Goal: Task Accomplishment & Management: Use online tool/utility

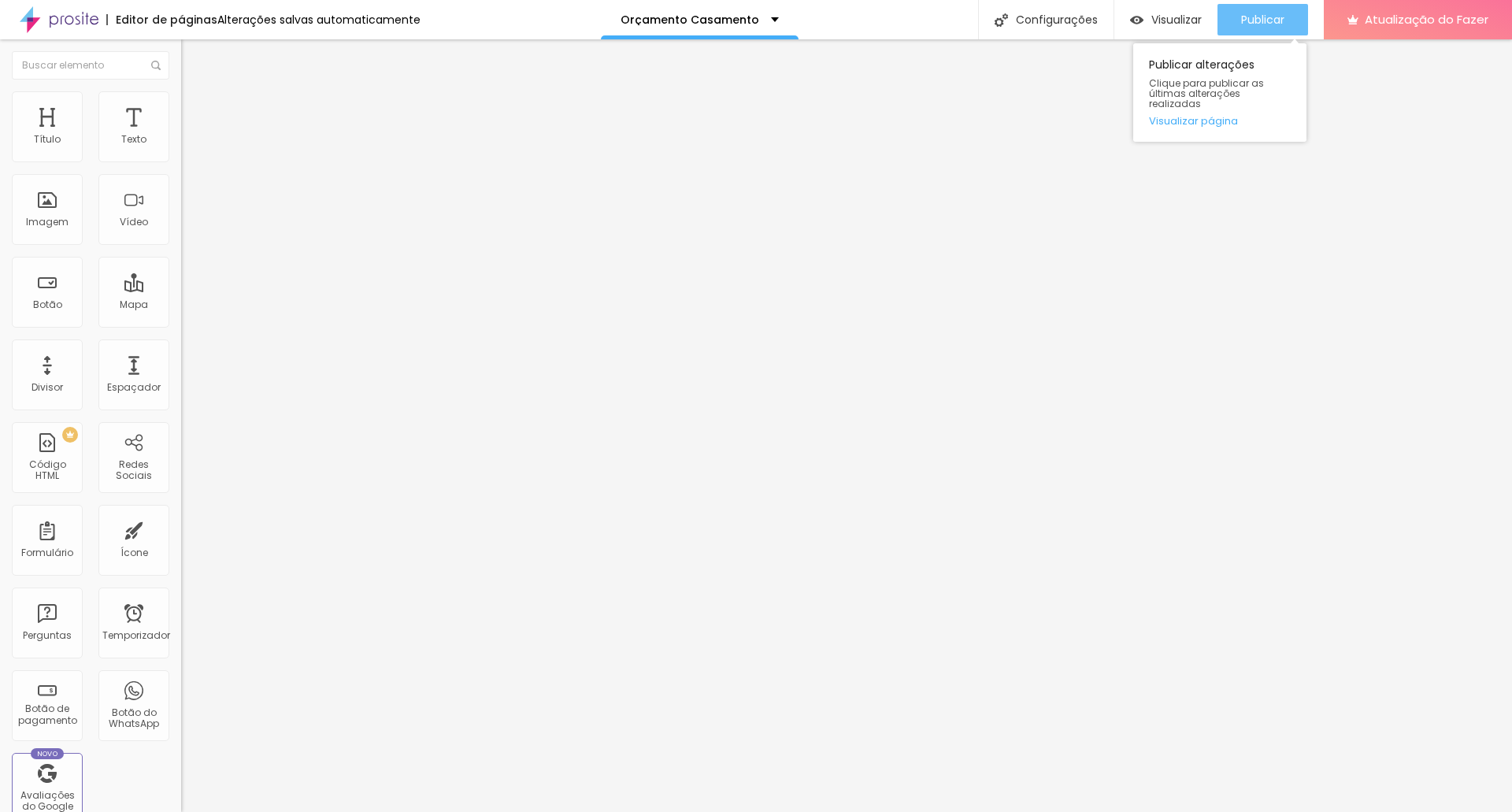
click at [1276, 13] on font "Publicar" at bounding box center [1262, 20] width 43 height 16
click at [181, 99] on img at bounding box center [188, 98] width 14 height 14
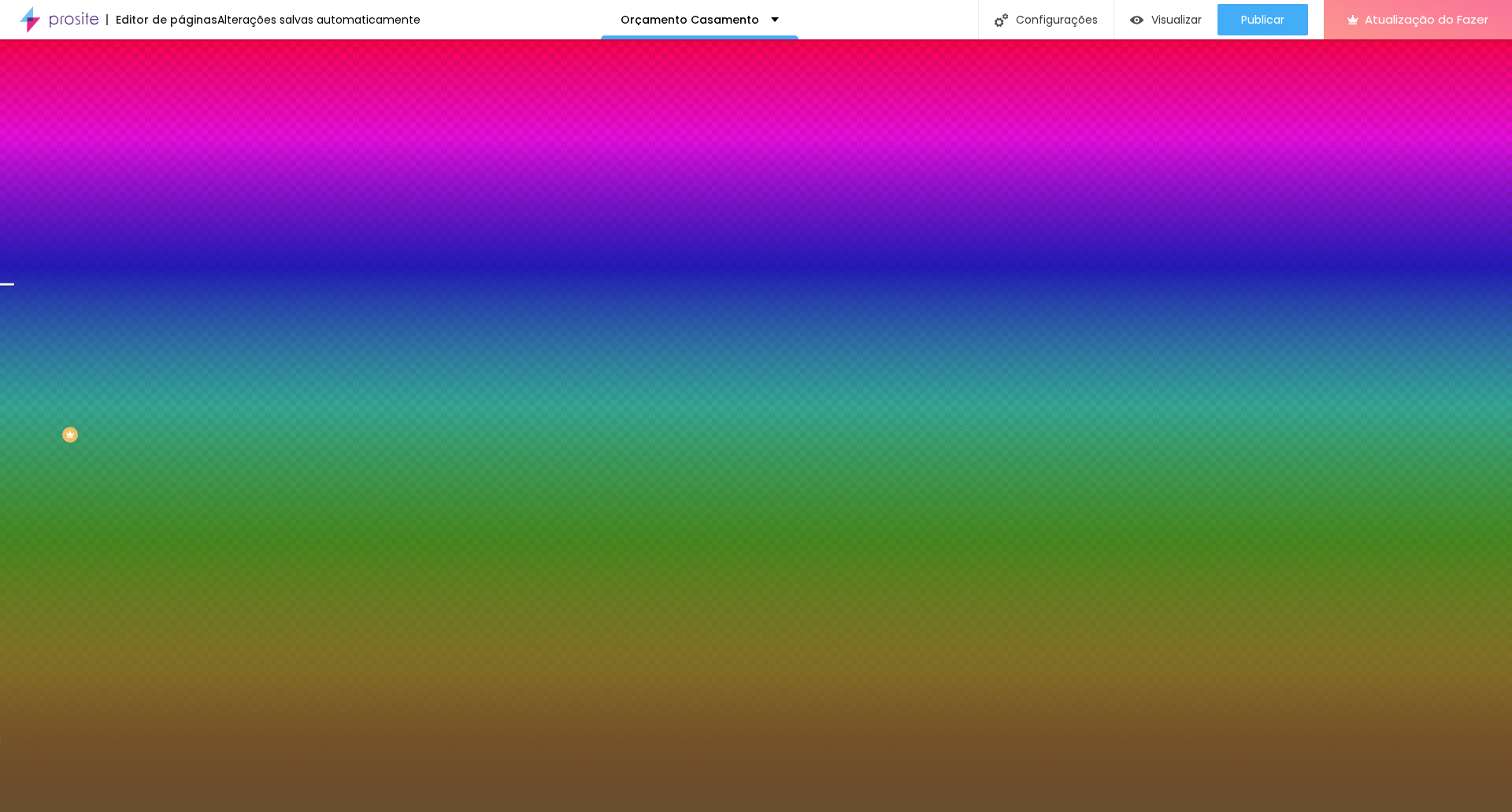
click at [190, 145] on font "Trocar imagem" at bounding box center [229, 139] width 77 height 14
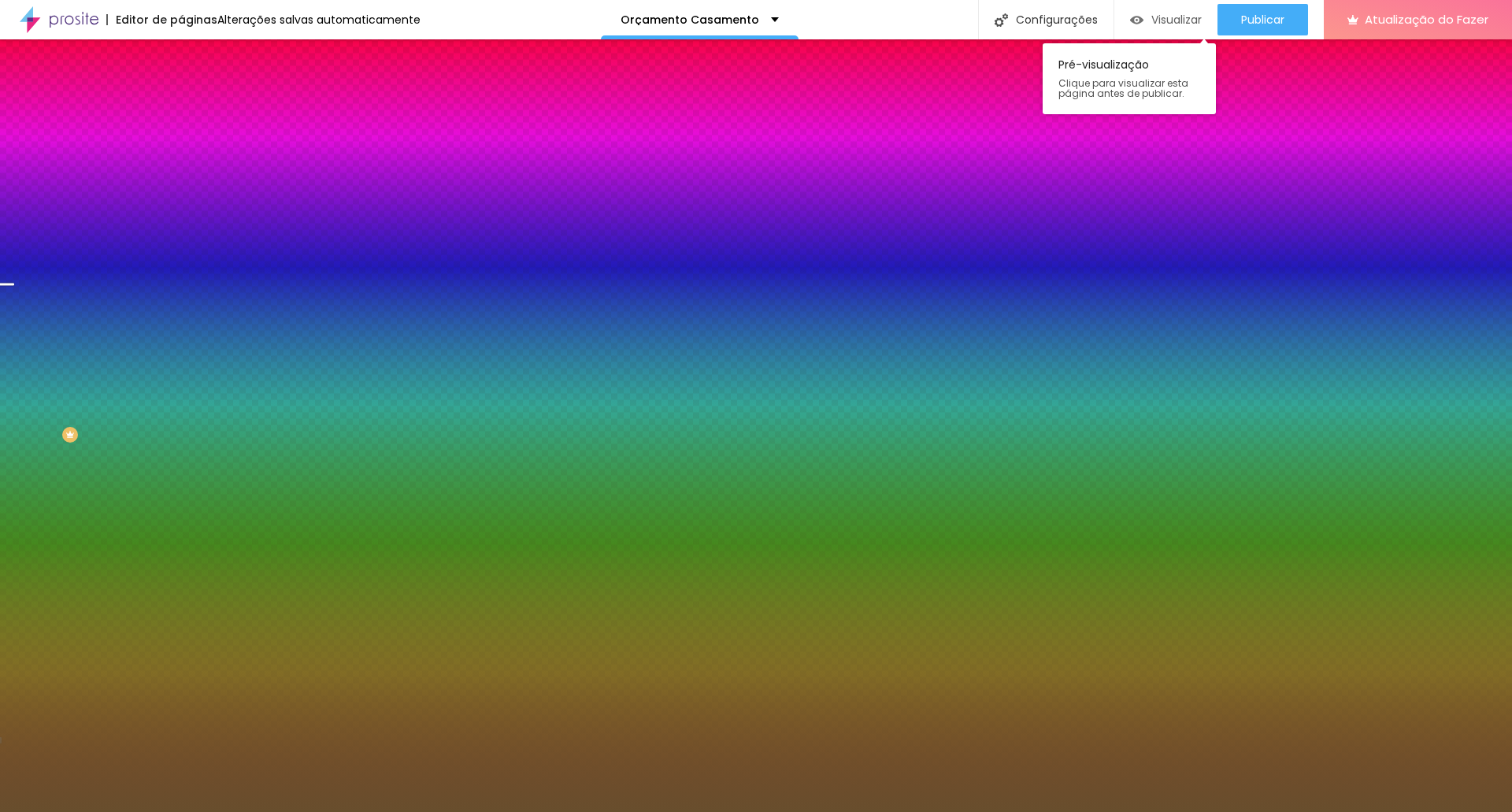
click at [1177, 20] on font "Visualizar" at bounding box center [1176, 20] width 50 height 16
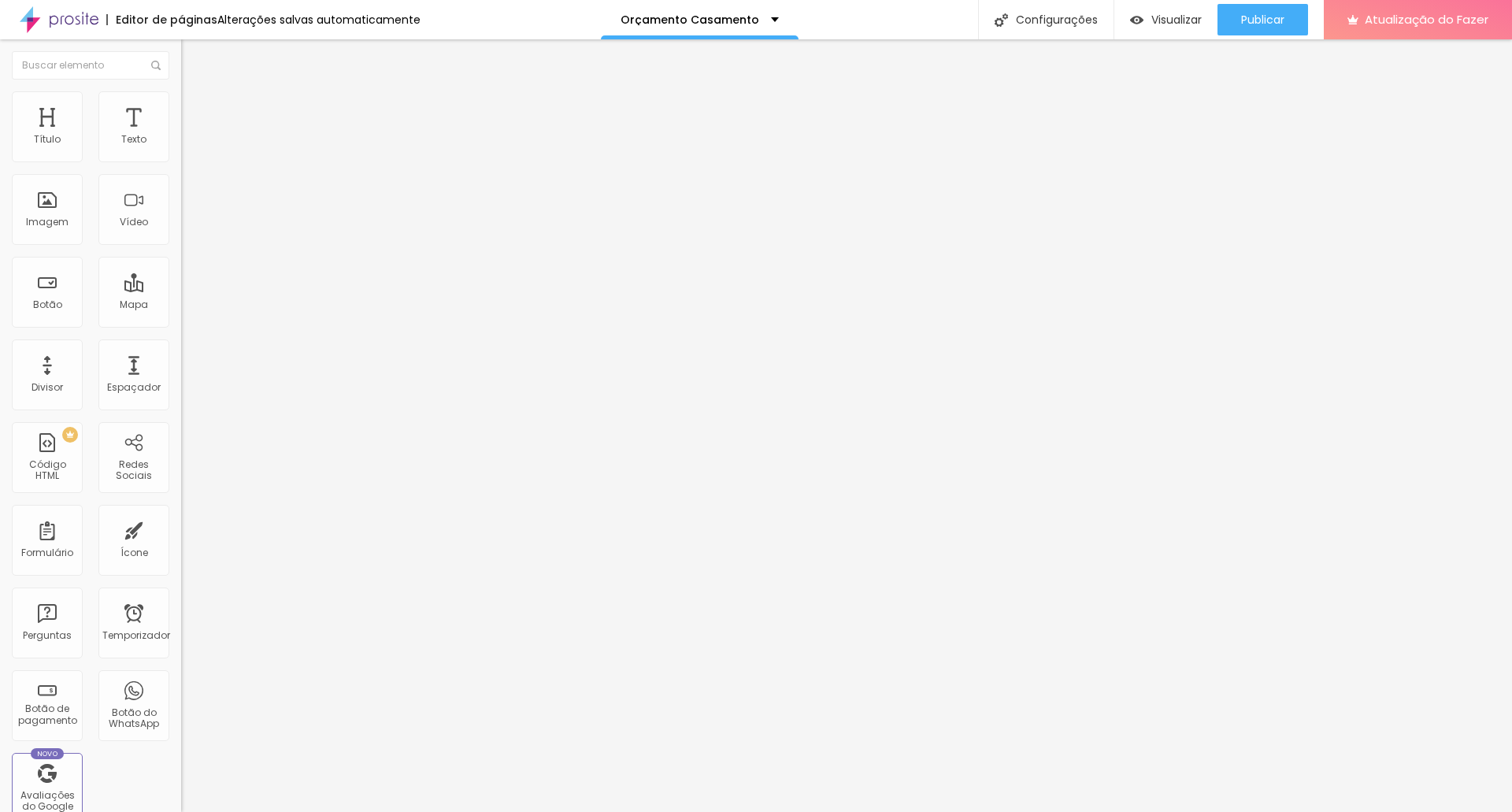
click at [196, 105] on font "Estilo" at bounding box center [207, 102] width 25 height 14
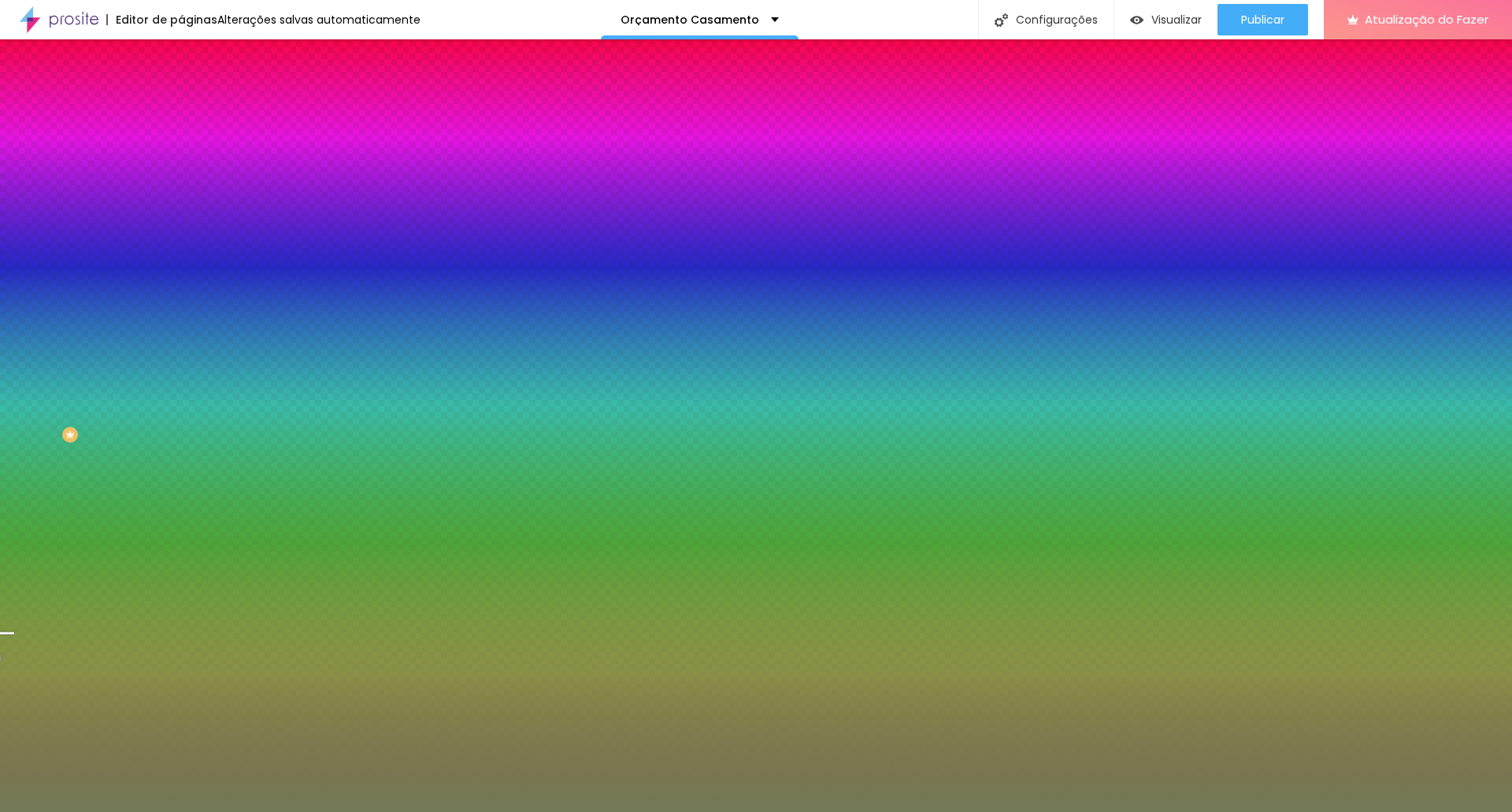
drag, startPoint x: 133, startPoint y: 159, endPoint x: 166, endPoint y: 159, distance: 33.0
click at [181, 159] on input "#737955" at bounding box center [276, 158] width 189 height 16
paste input "8B4C4E"
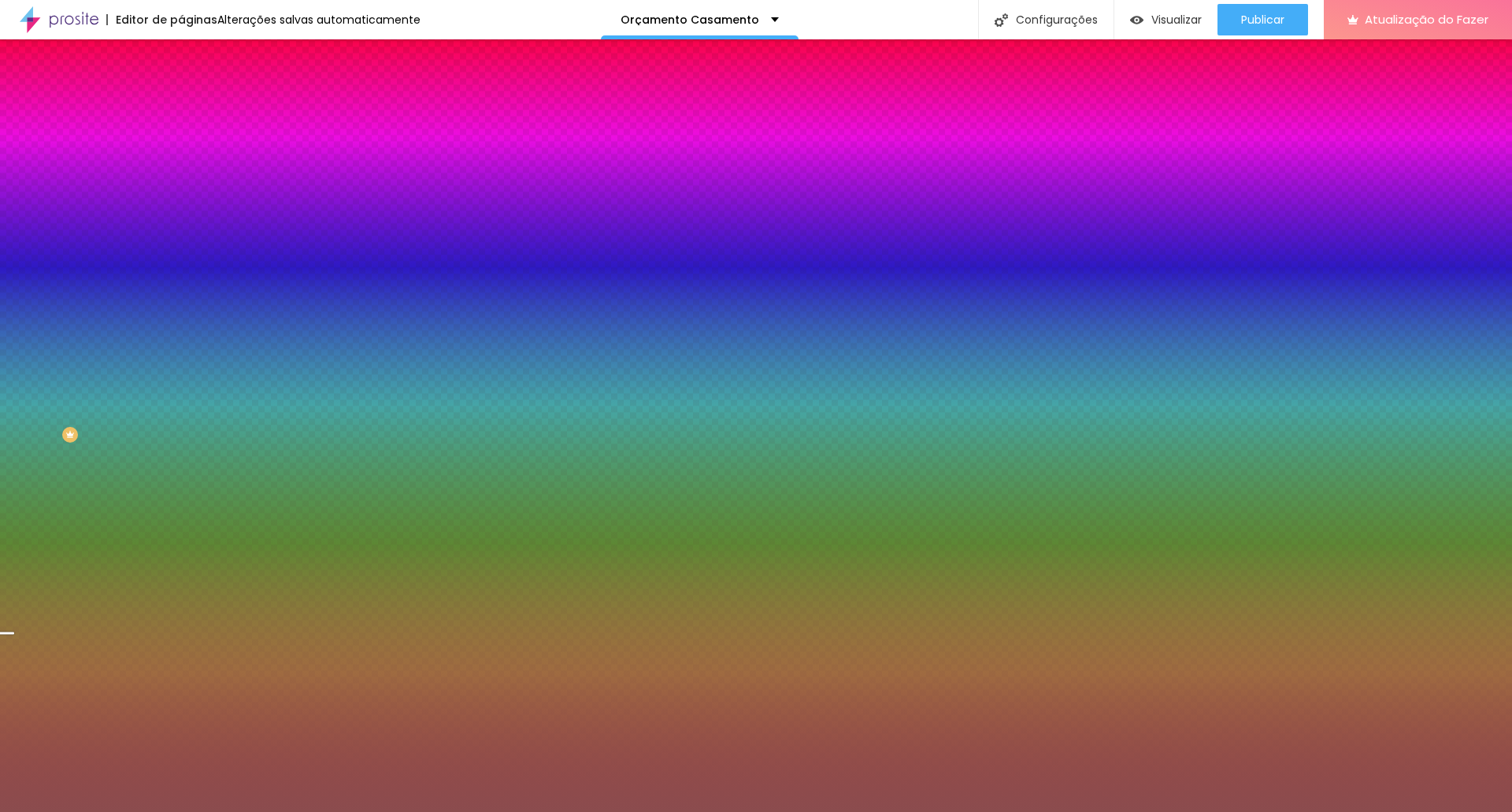
type input "#8B4C4E"
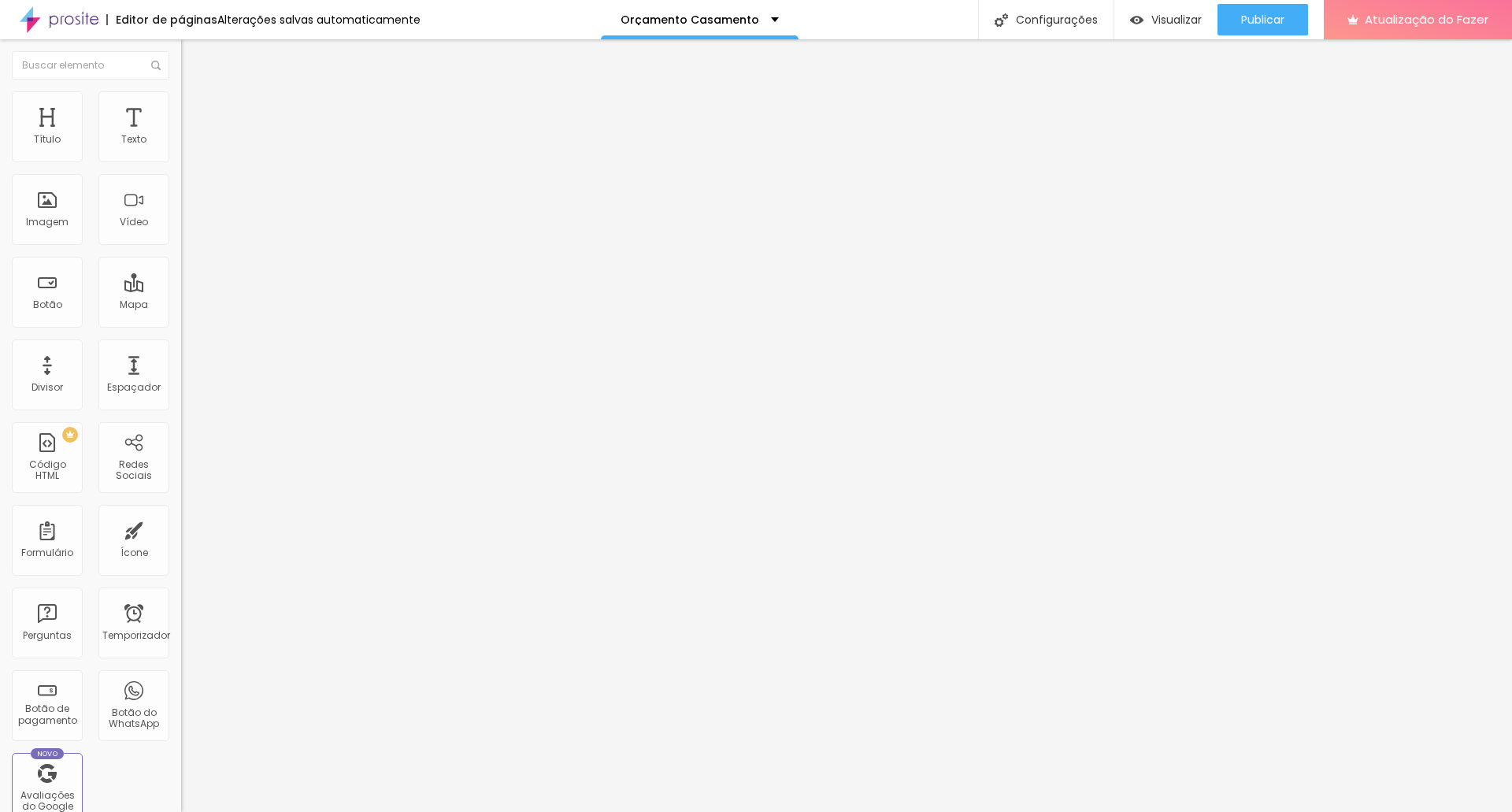
click at [181, 99] on img at bounding box center [188, 98] width 14 height 14
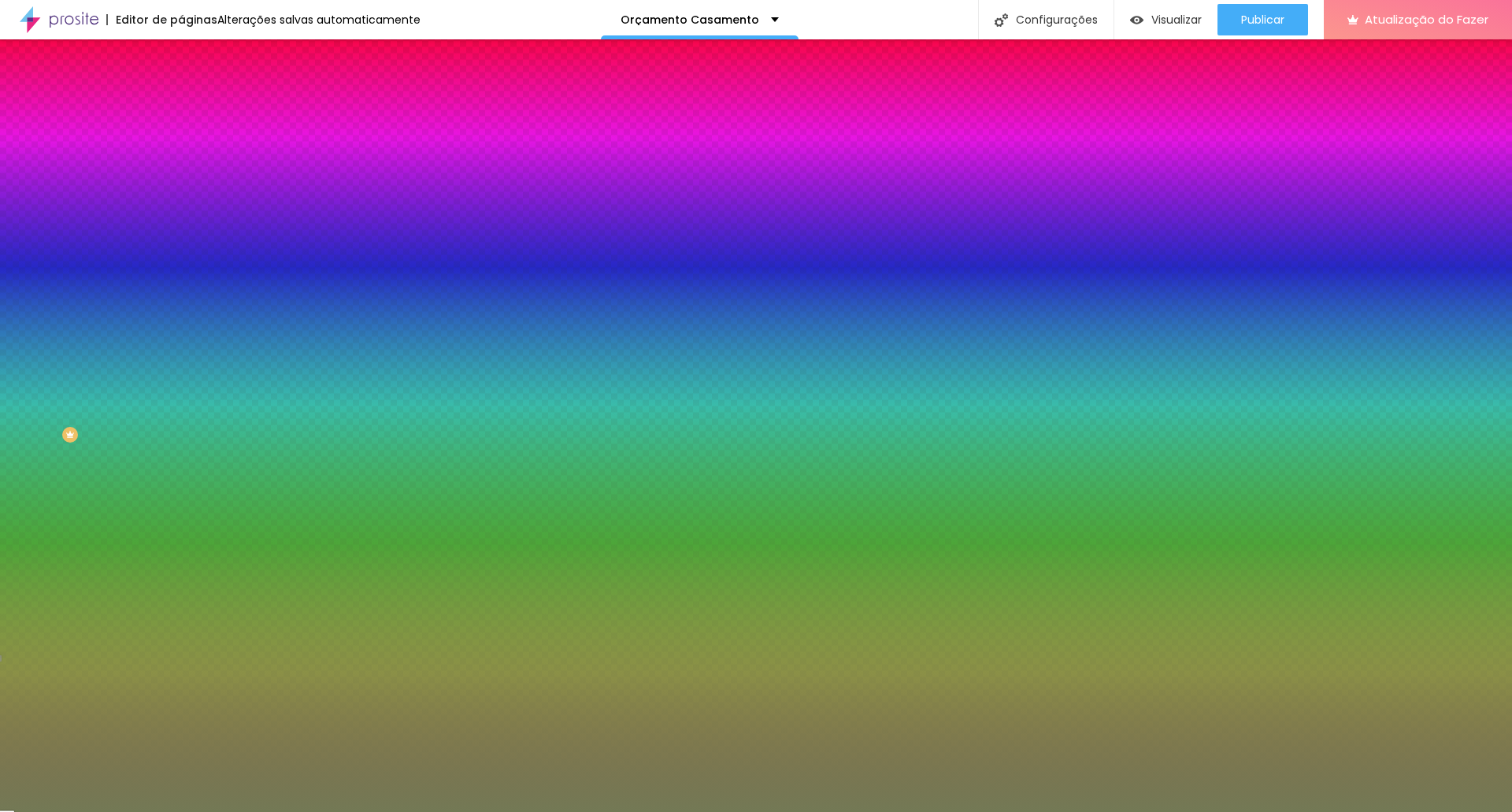
drag, startPoint x: 133, startPoint y: 286, endPoint x: 168, endPoint y: 287, distance: 35.0
click at [181, 230] on div "#737955" at bounding box center [271, 222] width 181 height 16
paste input "8B4C4E"
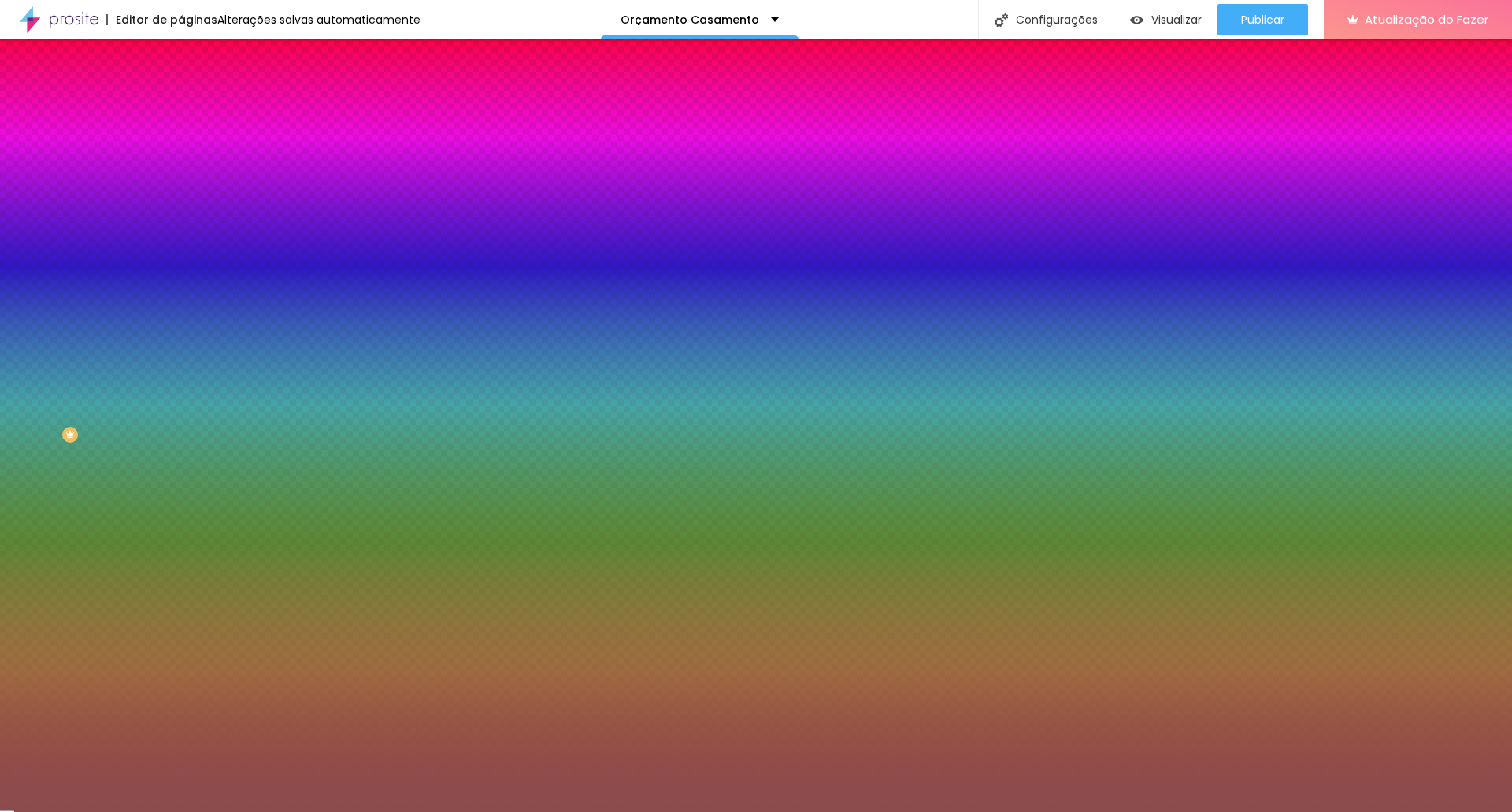
type input "#8B4C4E"
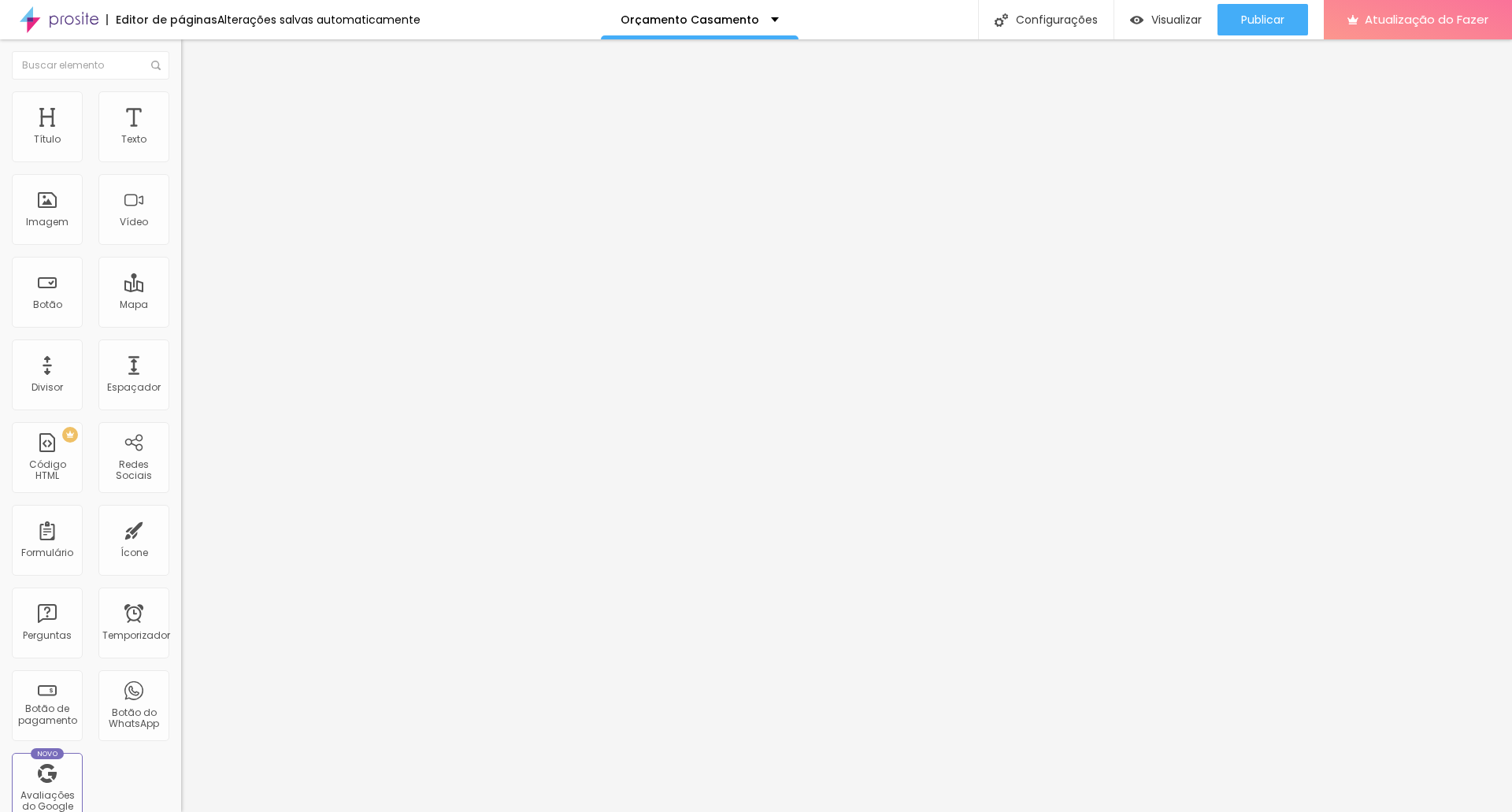
click at [181, 103] on li "Estilo" at bounding box center [271, 99] width 181 height 16
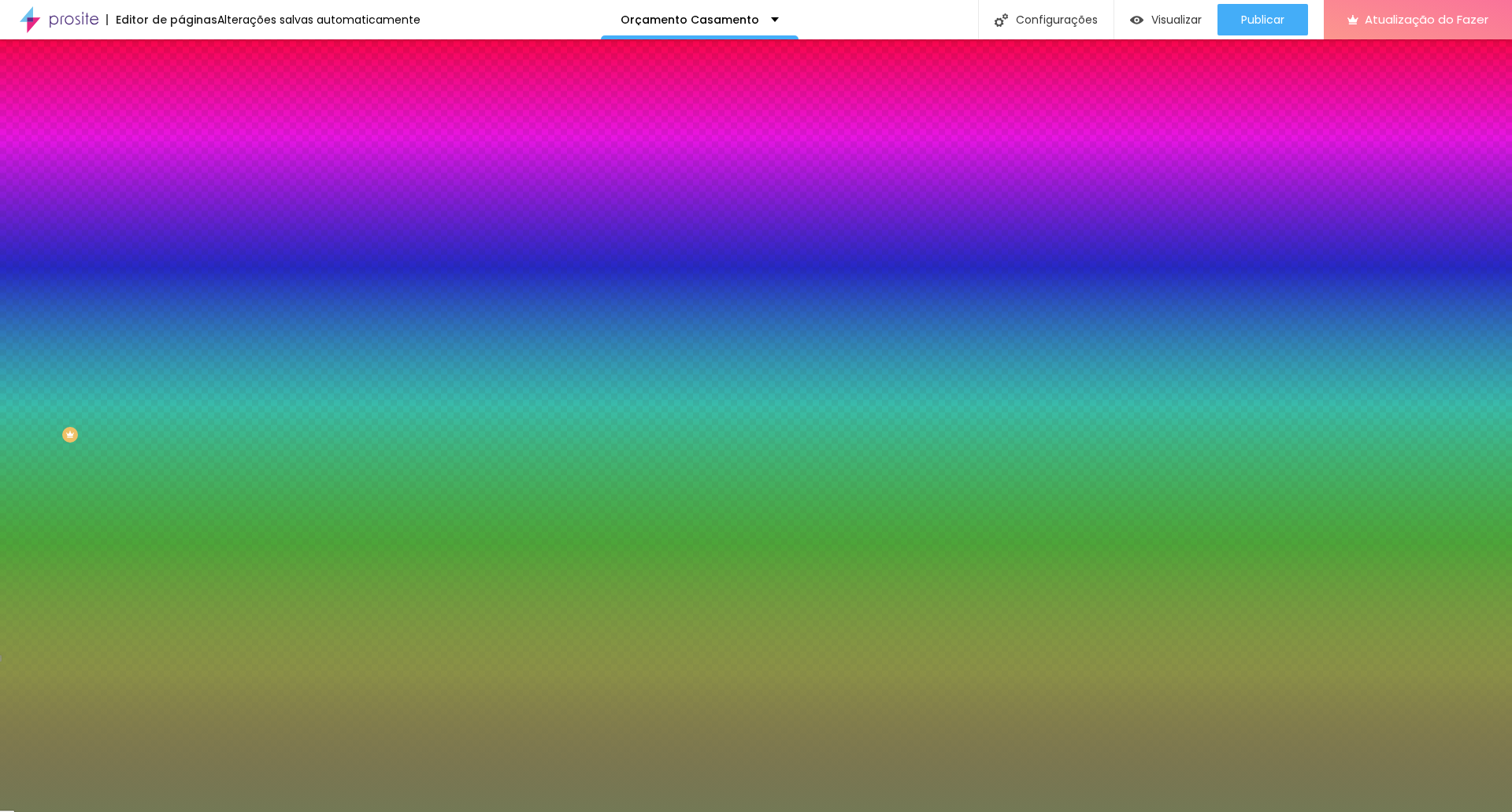
paste input "8B4C4E"
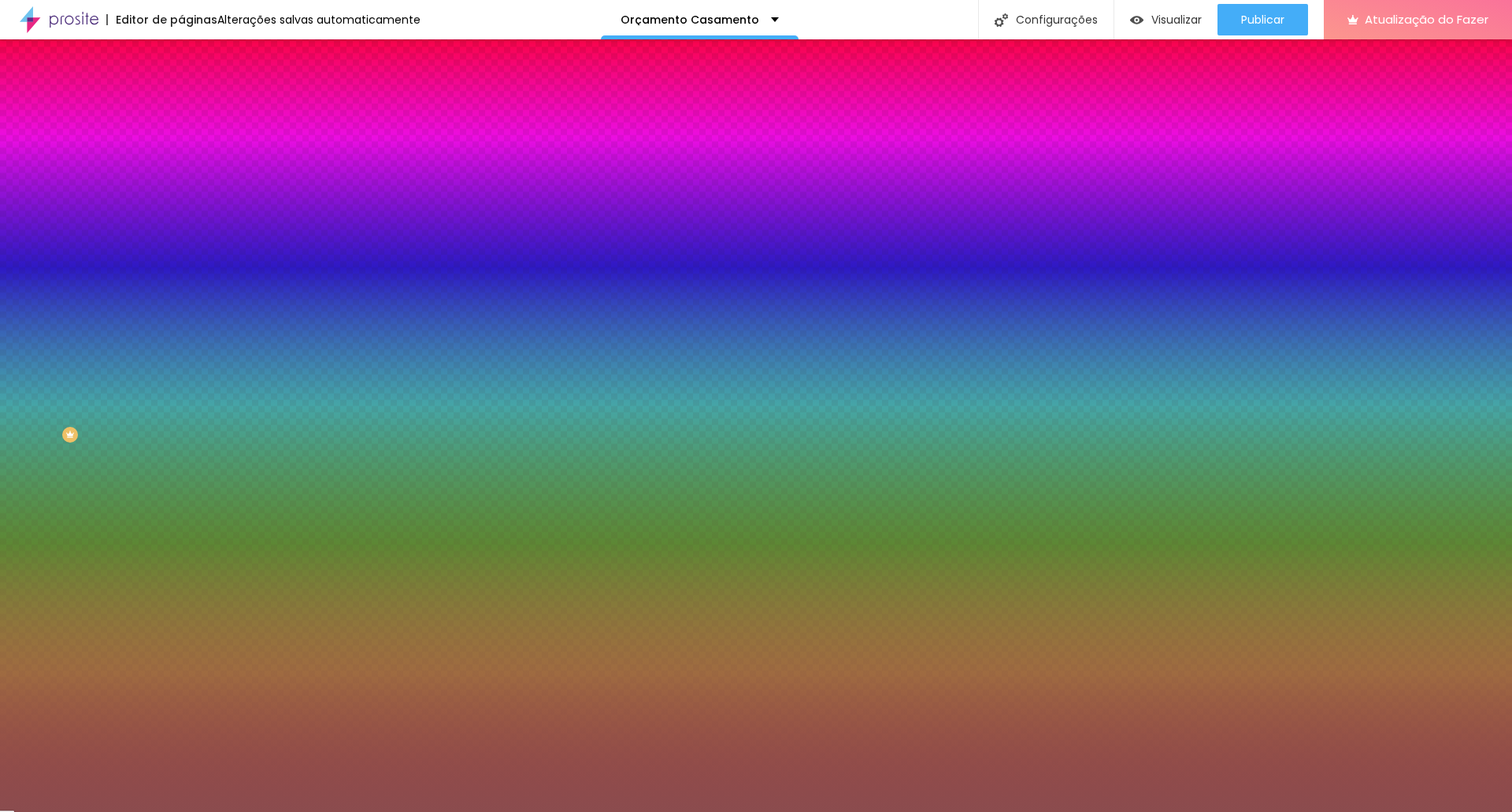
type input "#8B4C4E"
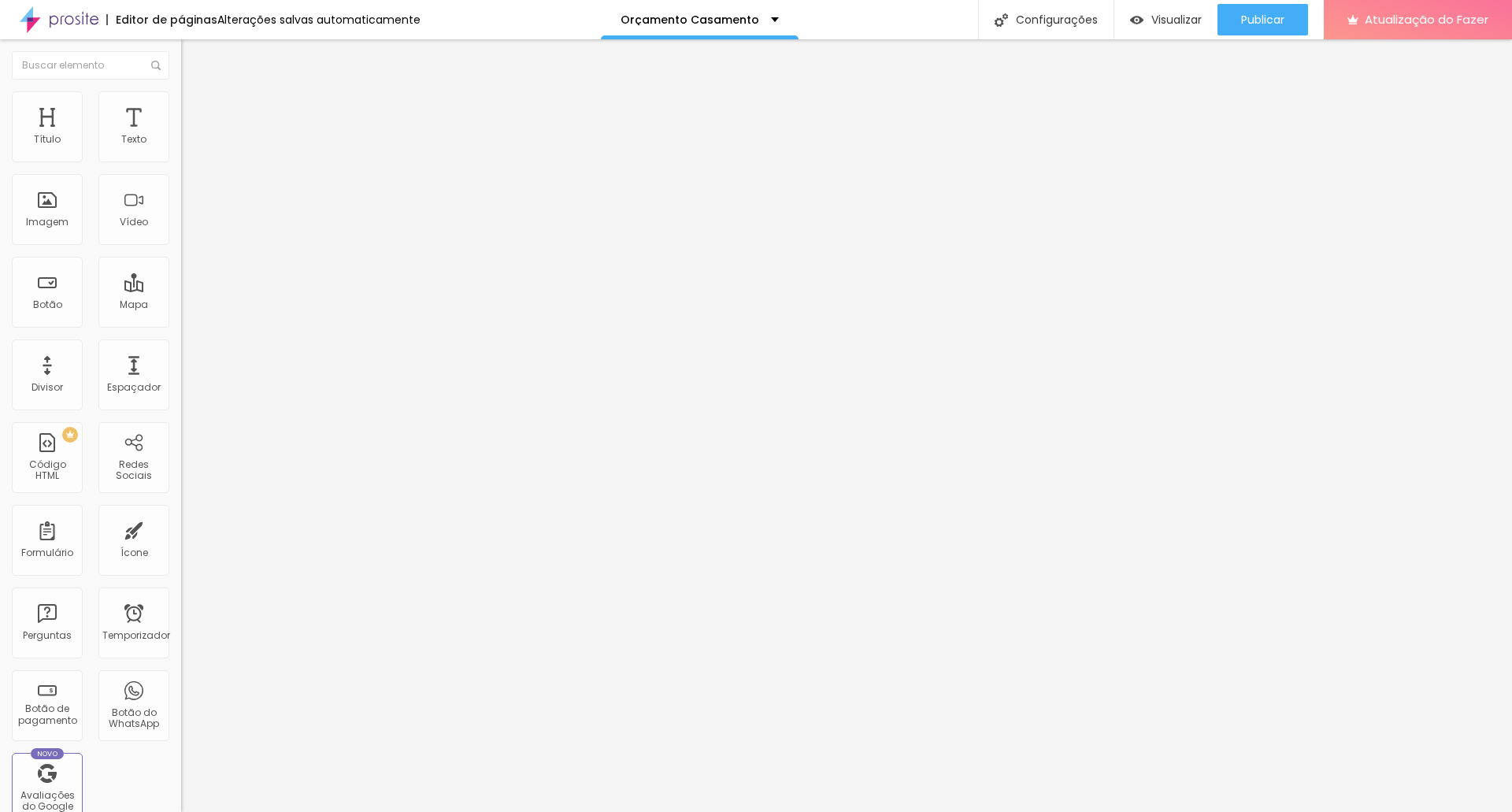
click at [181, 97] on img at bounding box center [188, 98] width 14 height 14
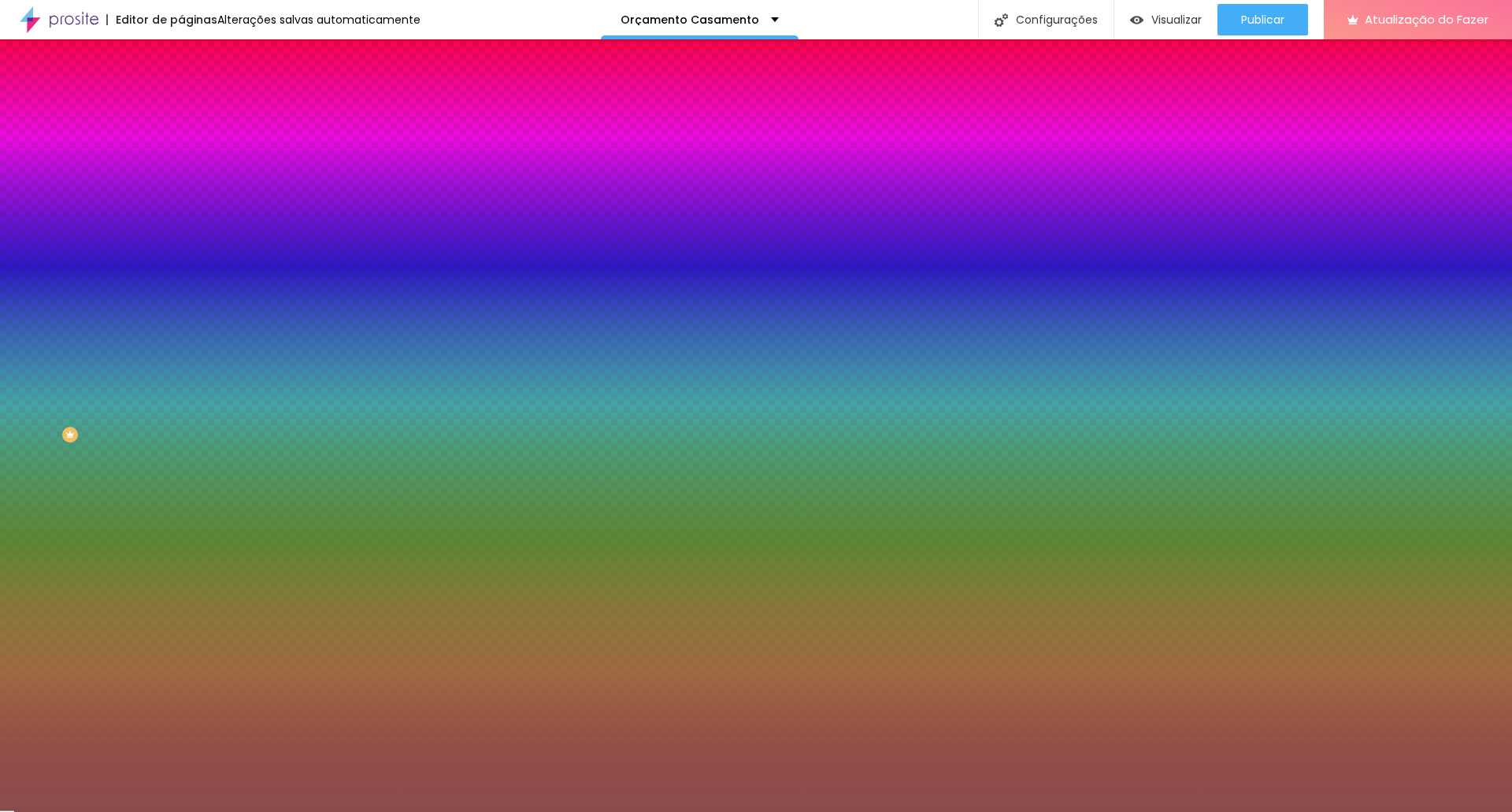
click at [187, 278] on icon "button" at bounding box center [191, 273] width 9 height 9
click at [342, 811] on div at bounding box center [756, 821] width 1512 height 0
click at [16, 811] on div at bounding box center [756, 812] width 1512 height 0
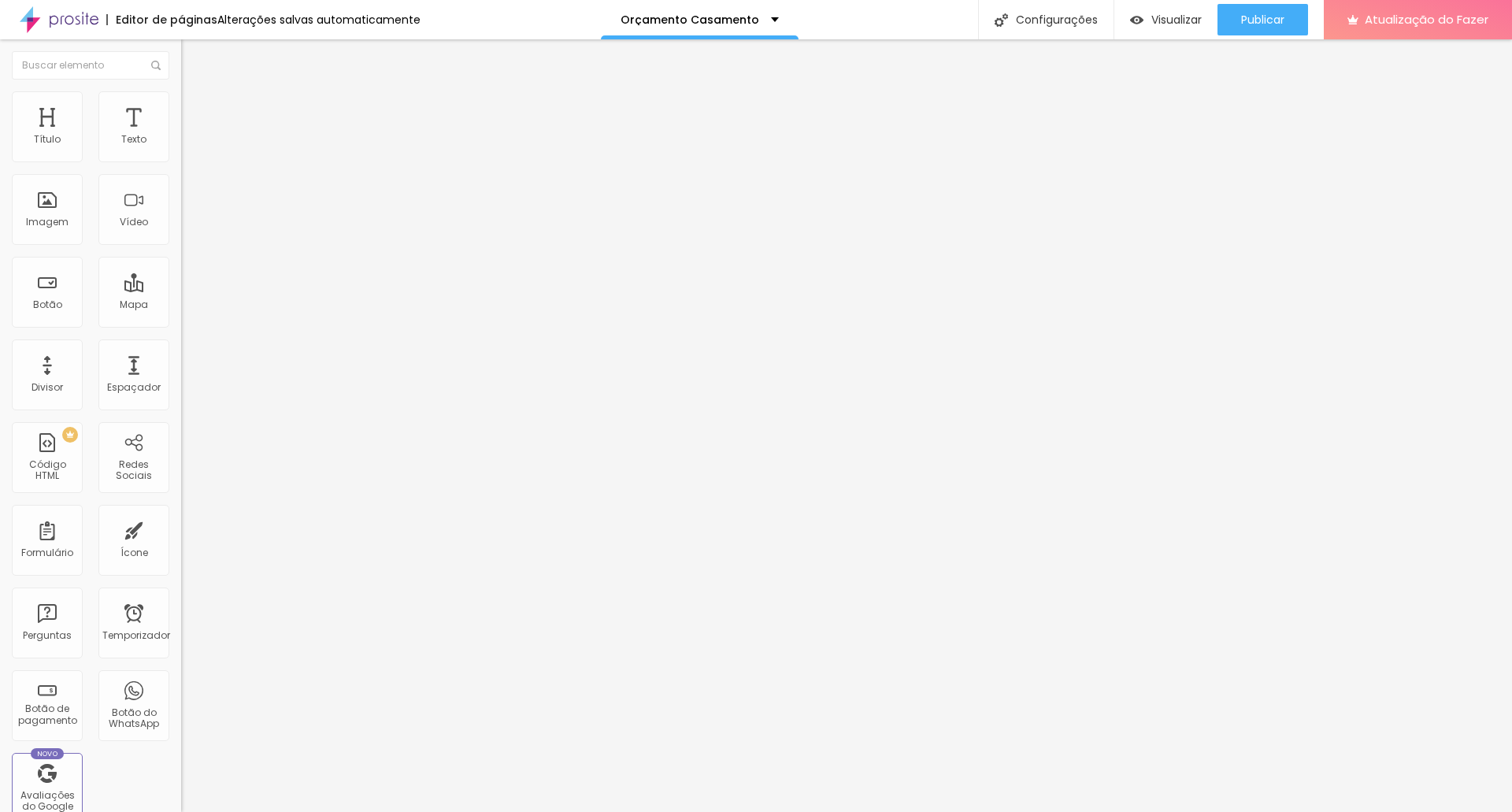
click at [181, 99] on img at bounding box center [188, 98] width 14 height 14
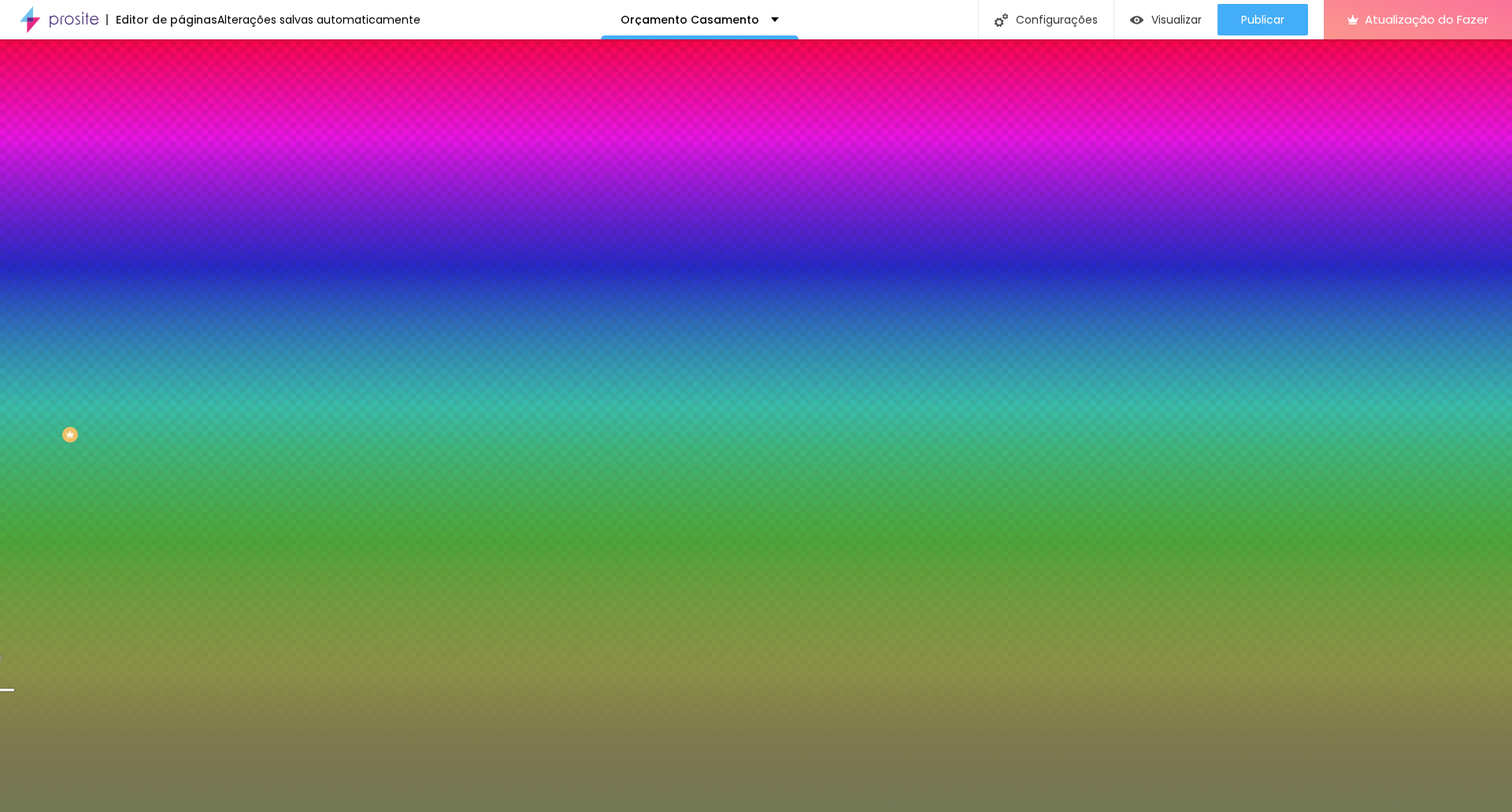
drag, startPoint x: 133, startPoint y: 162, endPoint x: 165, endPoint y: 162, distance: 32.0
click at [181, 162] on input "#737955" at bounding box center [276, 158] width 189 height 16
paste input "8B4C4E"
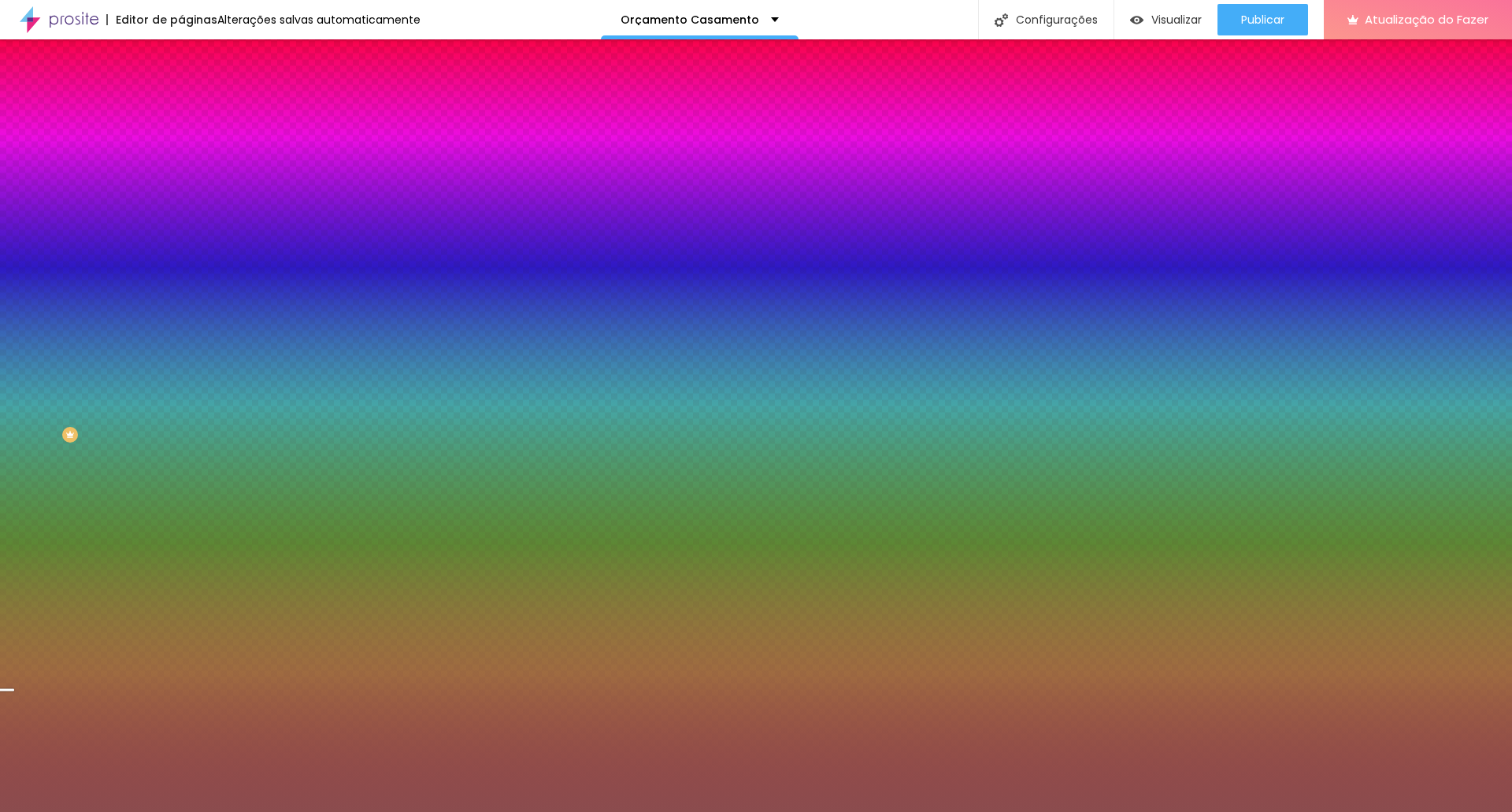
type input "#8B4C4E"
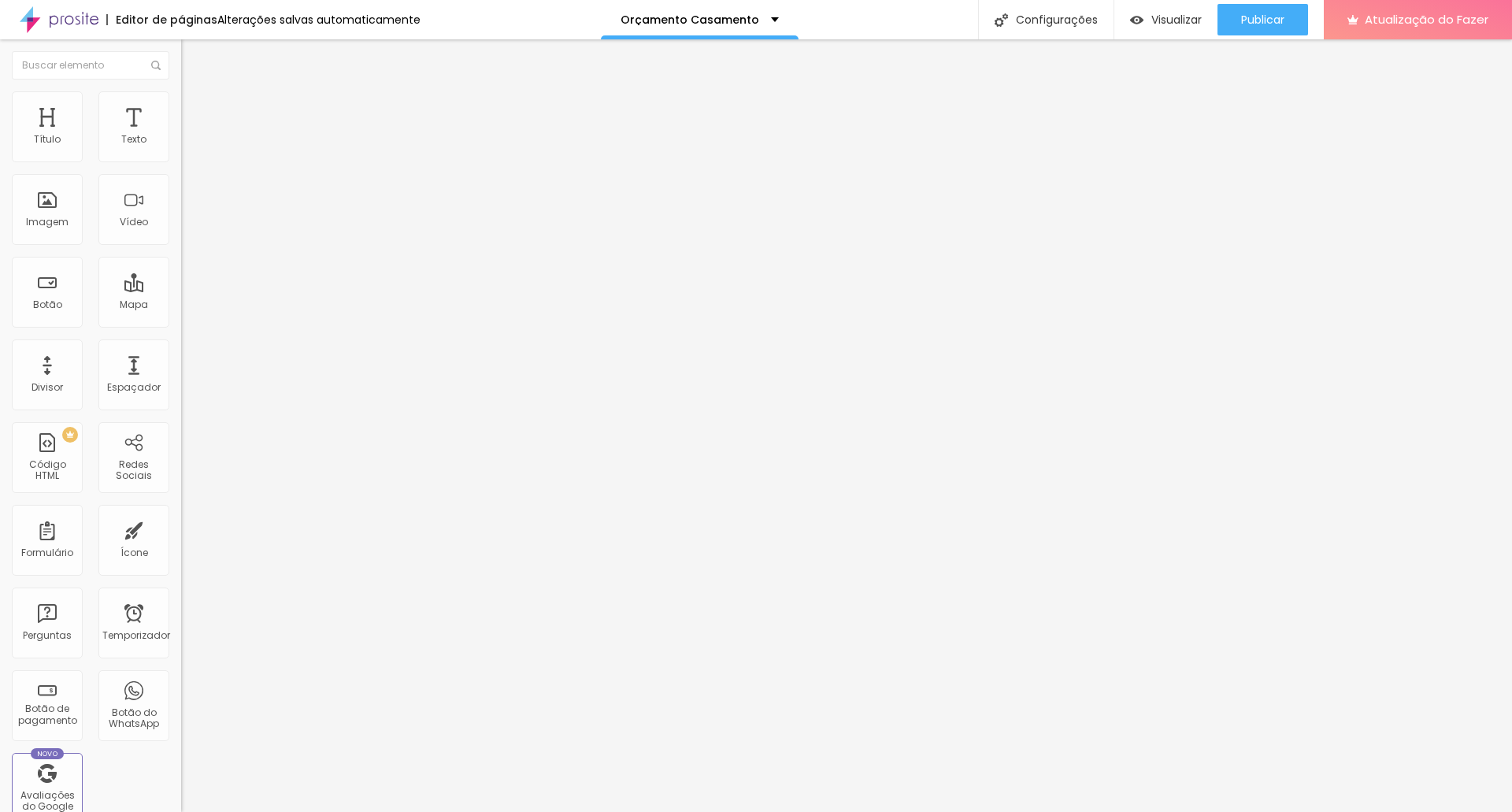
click at [196, 105] on font "Estilo" at bounding box center [207, 102] width 25 height 14
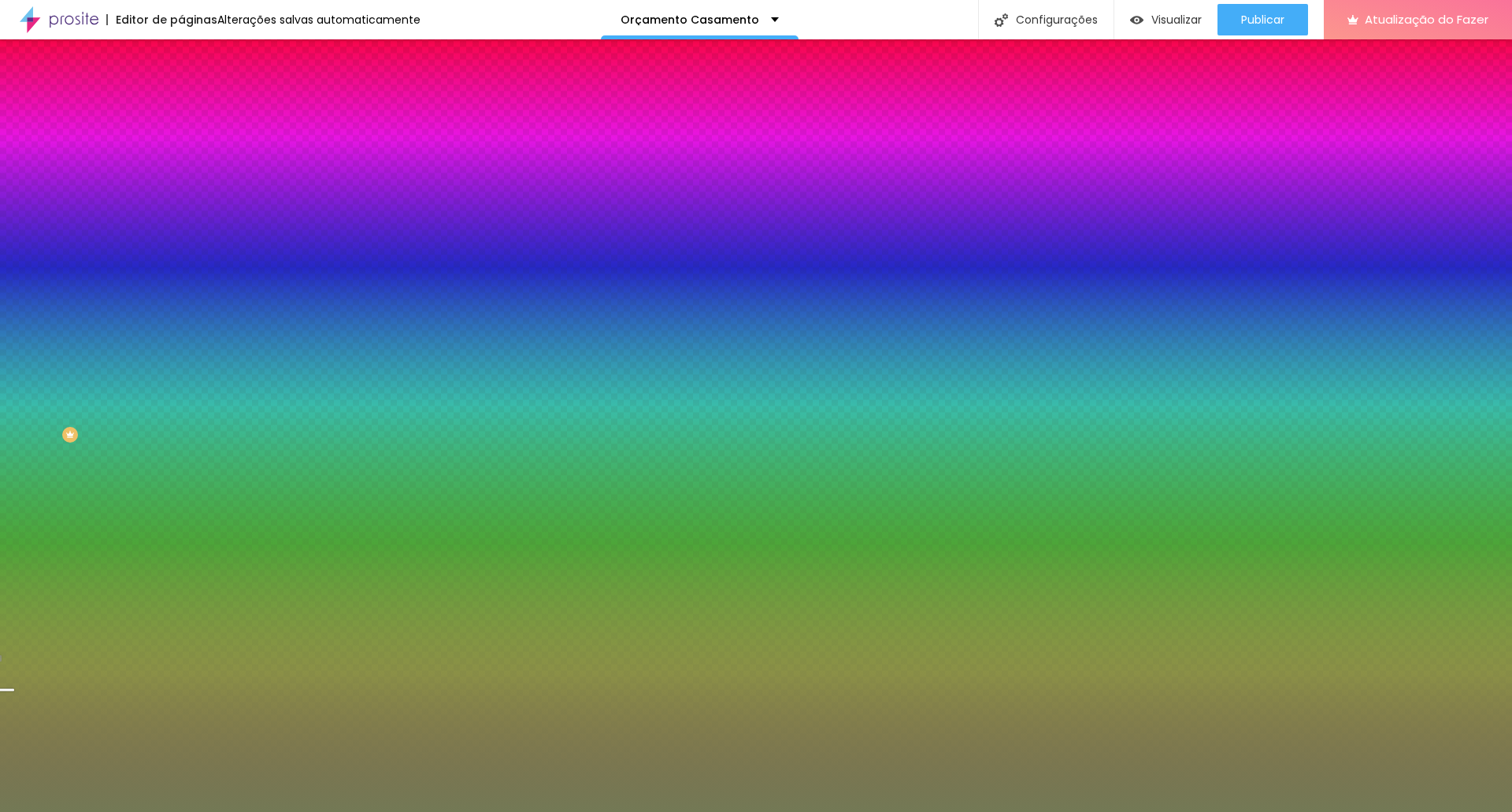
drag, startPoint x: 133, startPoint y: 156, endPoint x: 169, endPoint y: 155, distance: 36.0
click at [181, 155] on div "Cor de fundo Voltar ao padrão #737955 Sombra DESATIVADO Voltar ao padrão Borda …" at bounding box center [271, 192] width 181 height 140
paste input "8B4C4E"
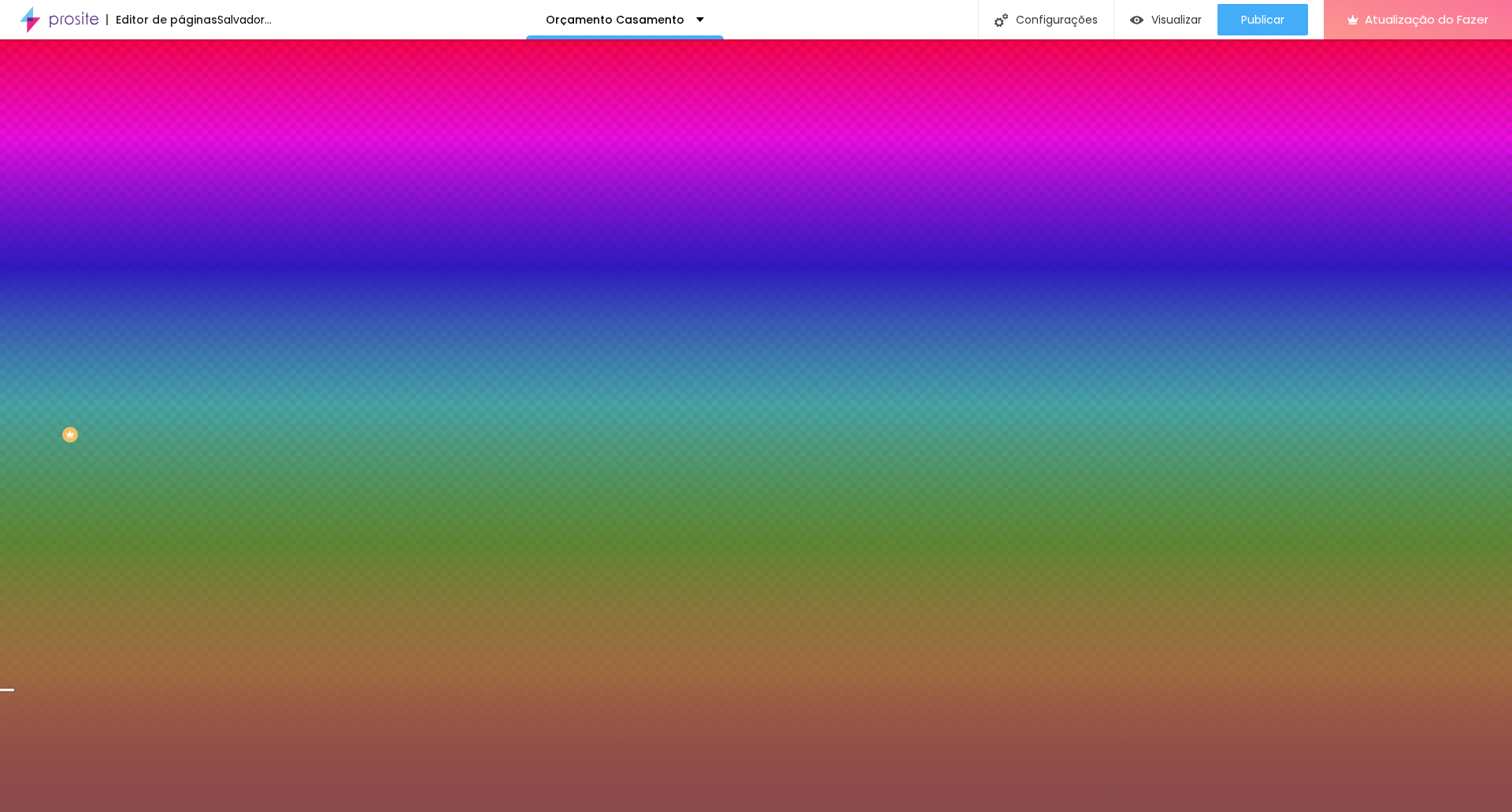
type input "#8B4C4E"
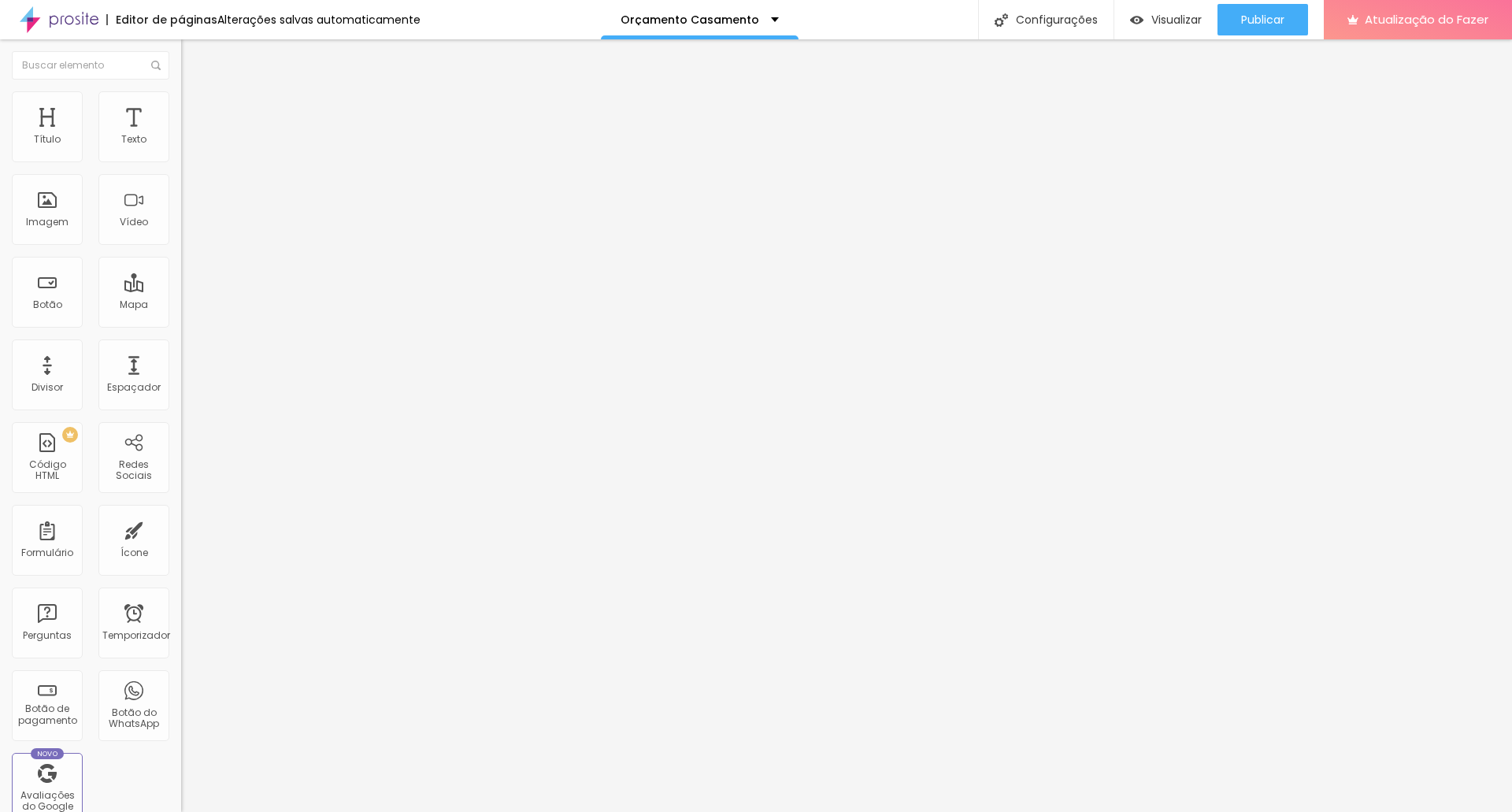
click at [181, 100] on img at bounding box center [188, 98] width 14 height 14
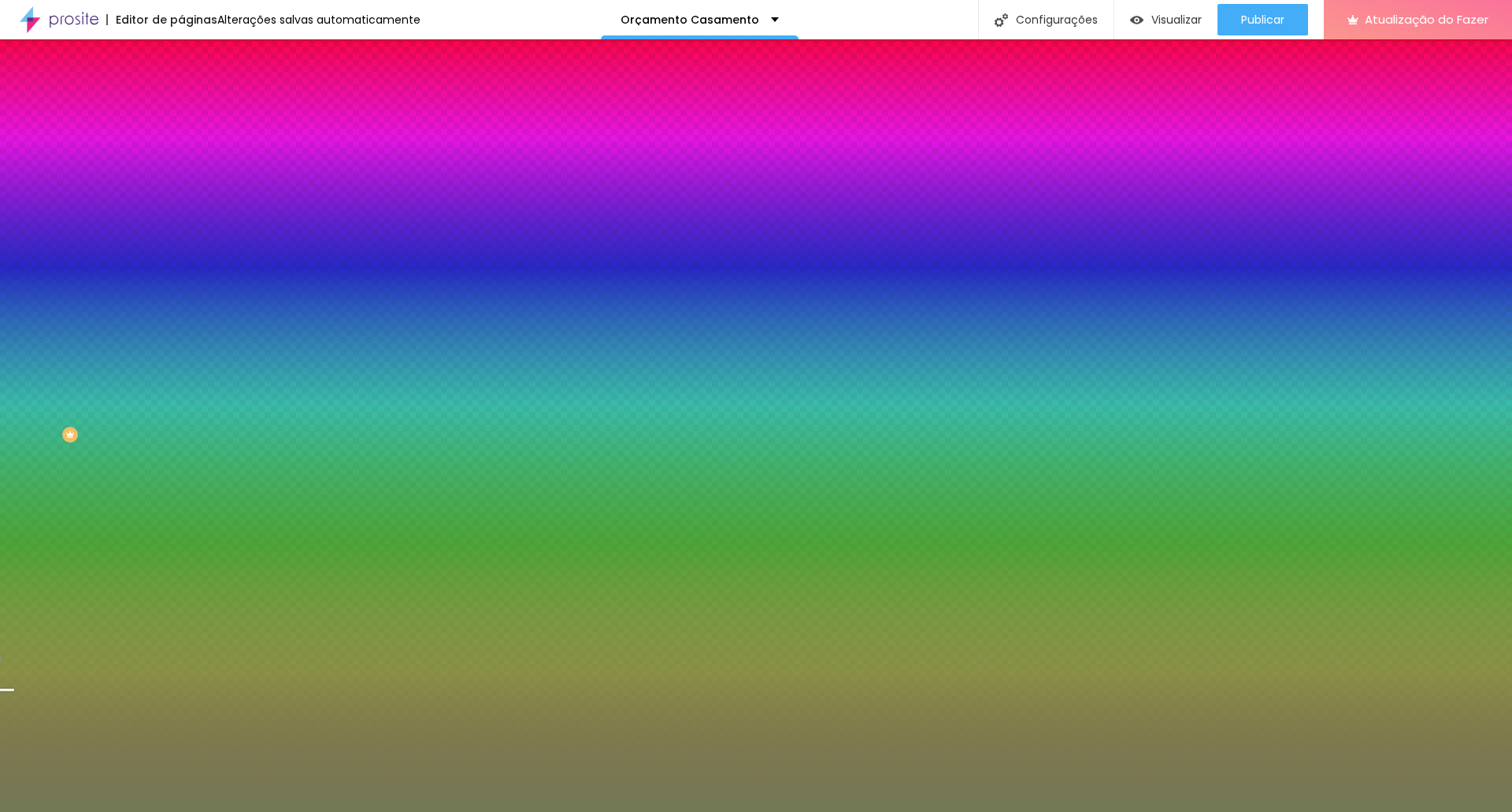
drag, startPoint x: 131, startPoint y: 155, endPoint x: 168, endPoint y: 154, distance: 37.0
click at [181, 154] on input "#737955" at bounding box center [276, 158] width 189 height 16
paste input "8B4C4E"
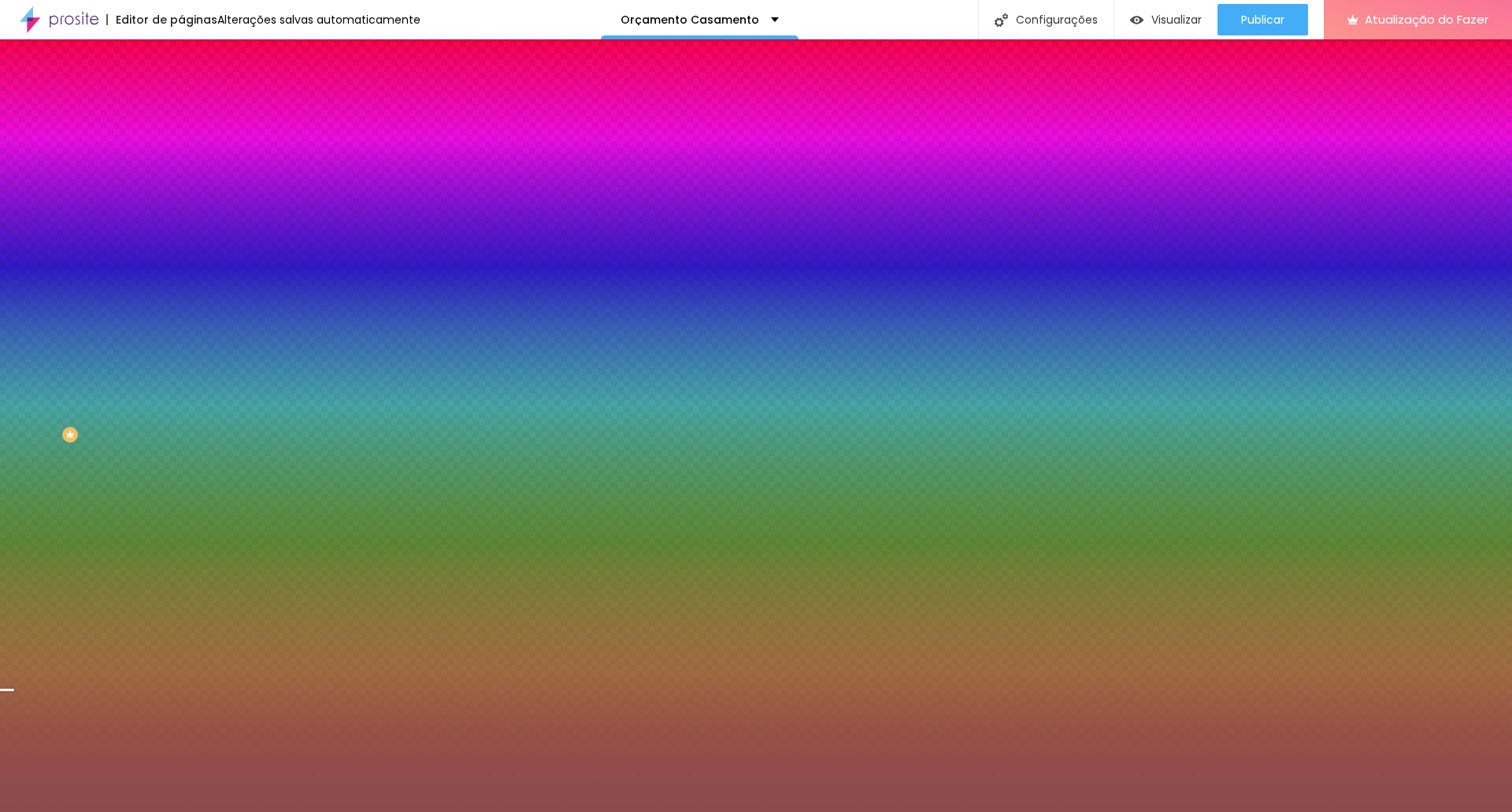
type input "#8B4C4E"
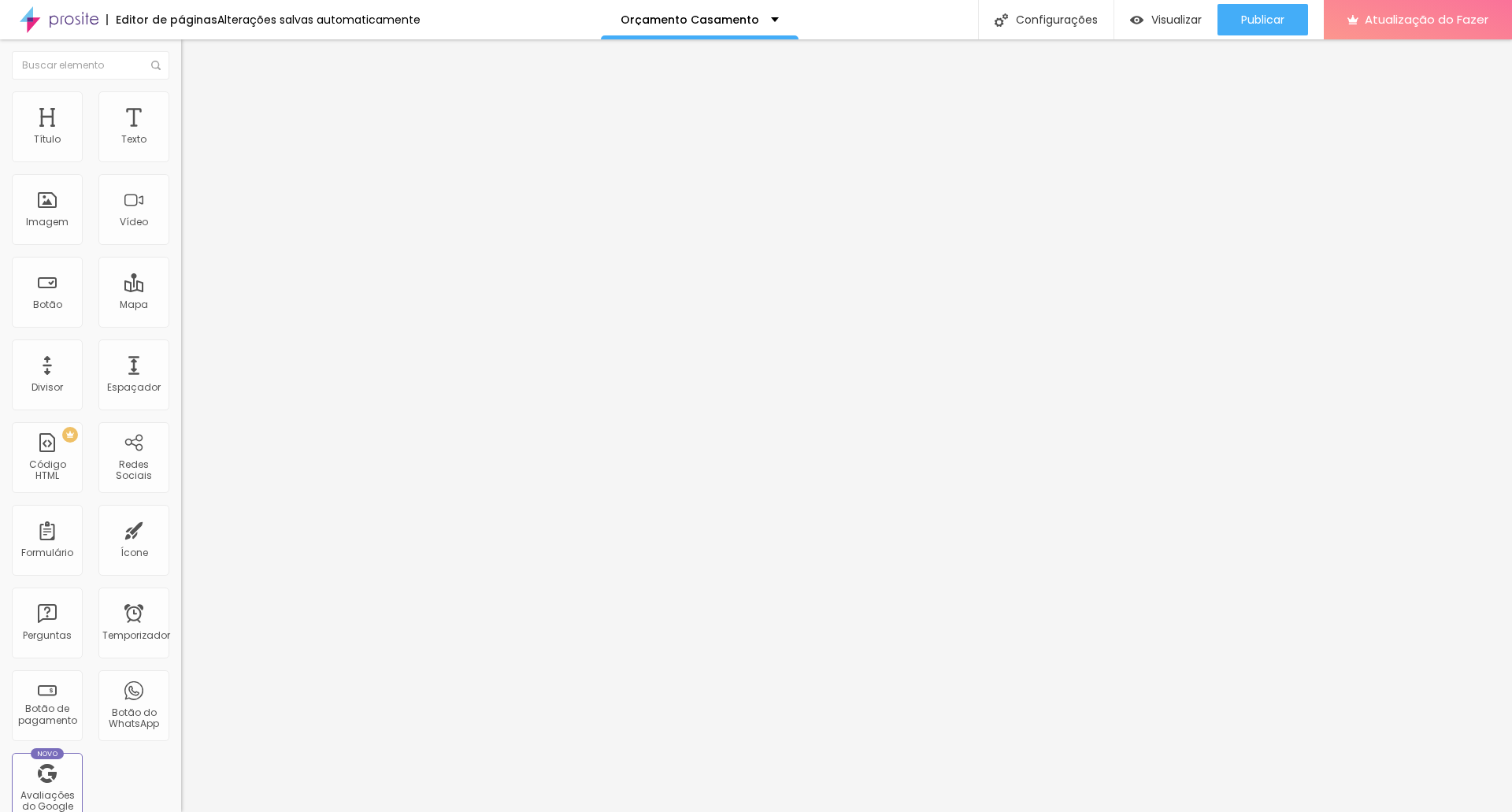
click at [181, 101] on img at bounding box center [188, 98] width 14 height 14
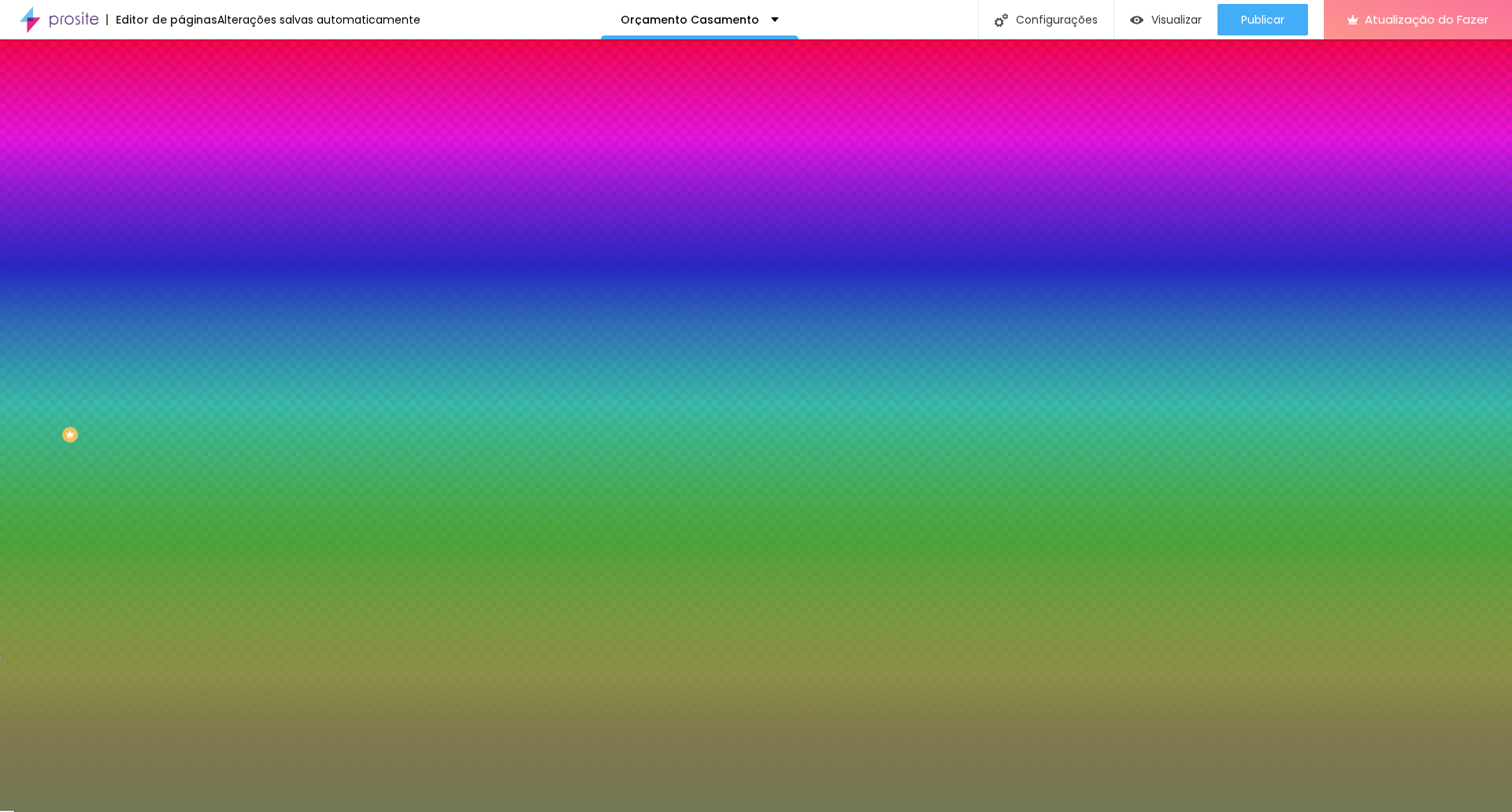
drag, startPoint x: 132, startPoint y: 282, endPoint x: 168, endPoint y: 282, distance: 36.0
click at [181, 230] on div "#737955" at bounding box center [271, 222] width 181 height 16
paste input "8B4C4E"
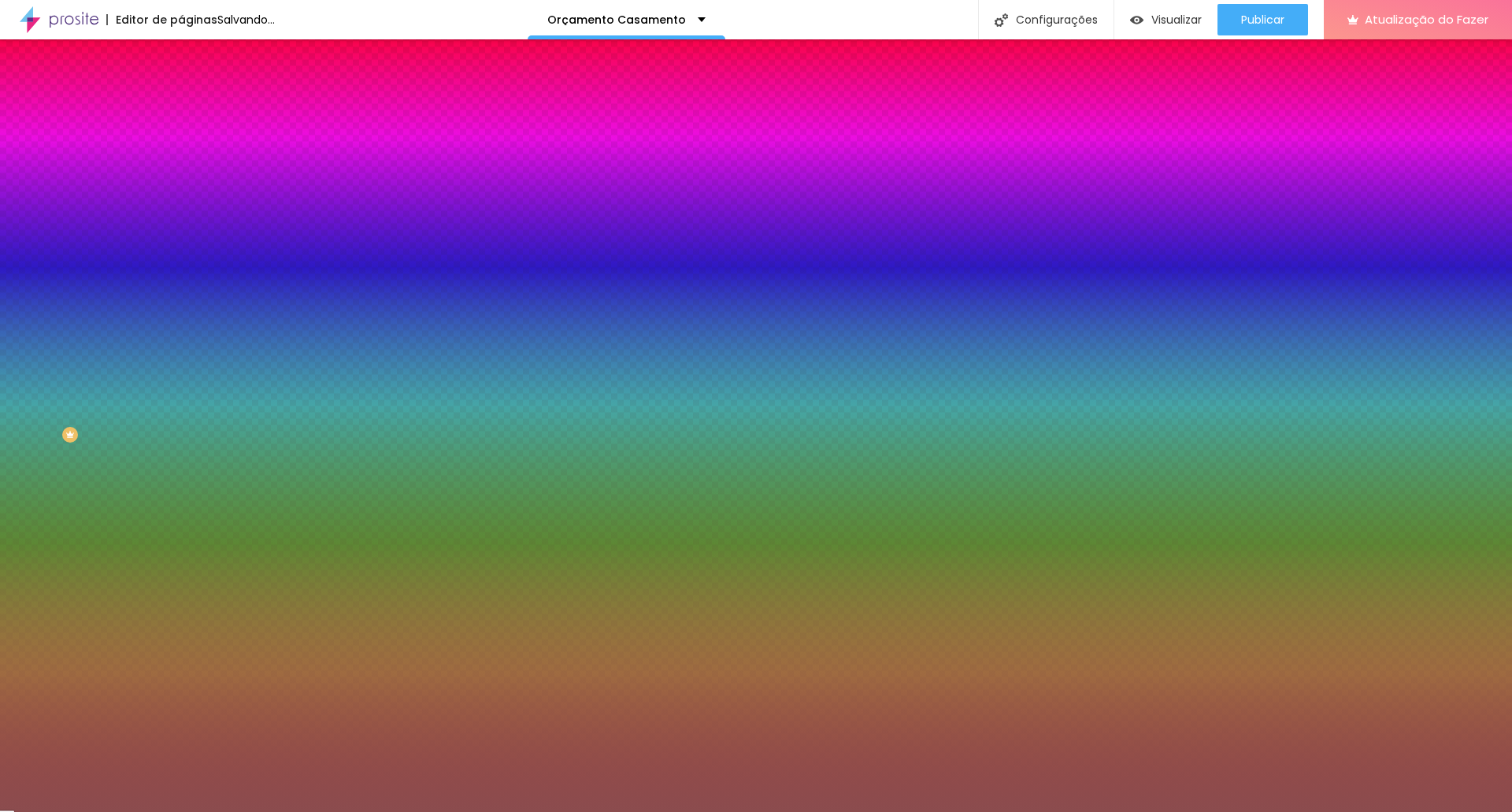
type input "#8B4C4E"
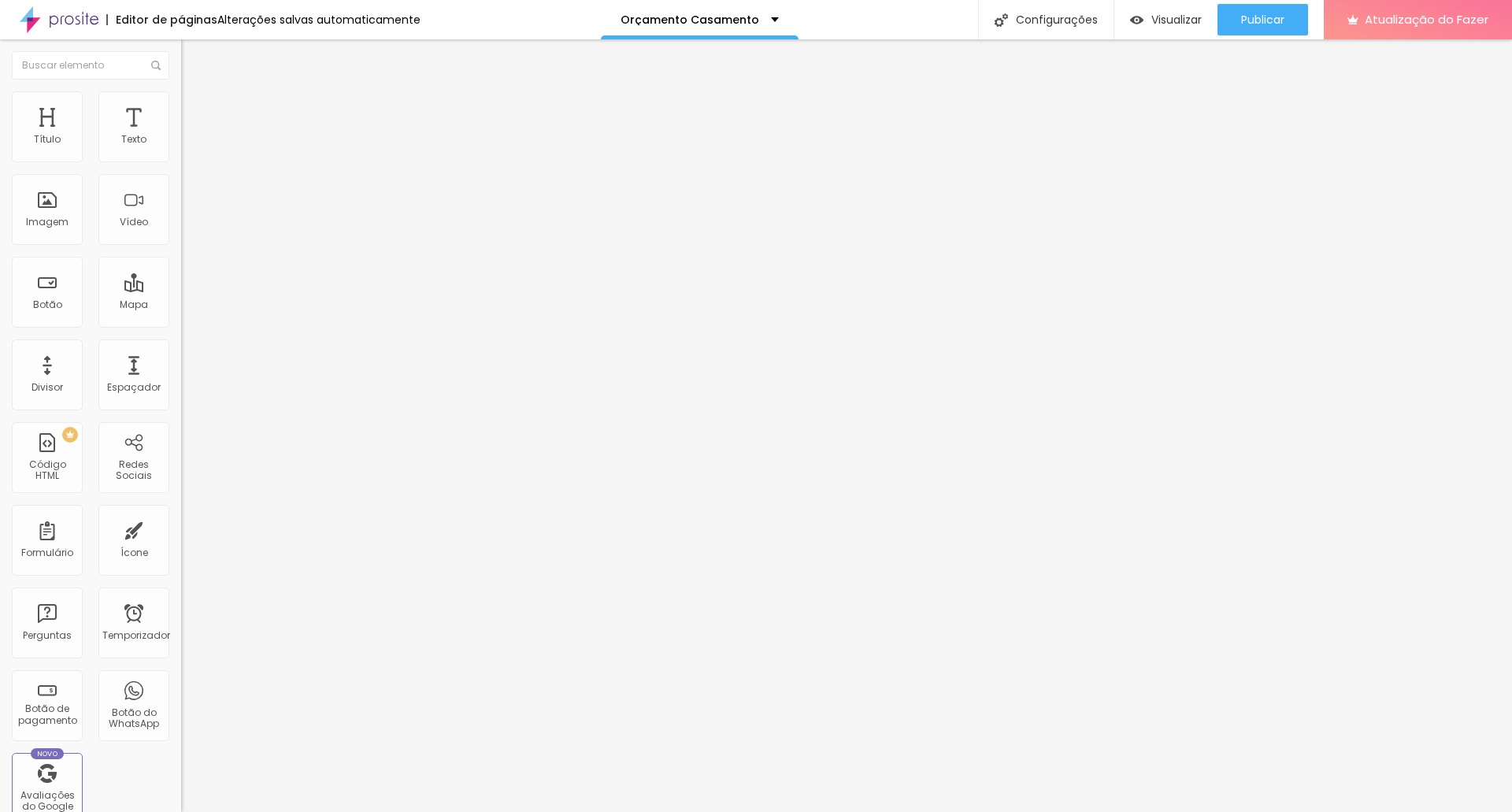
click at [181, 95] on img at bounding box center [188, 98] width 14 height 14
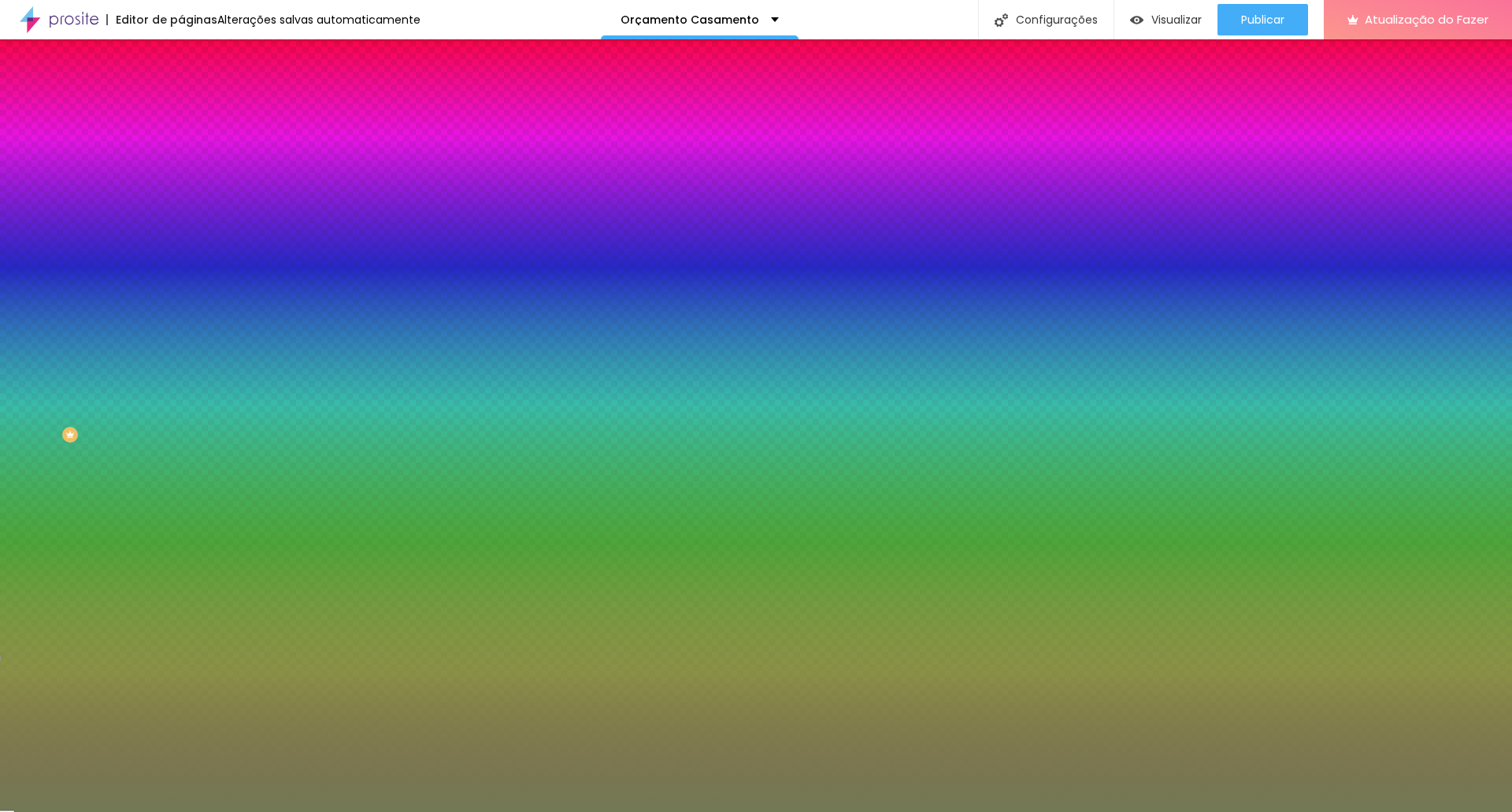
paste input "8B4C4E"
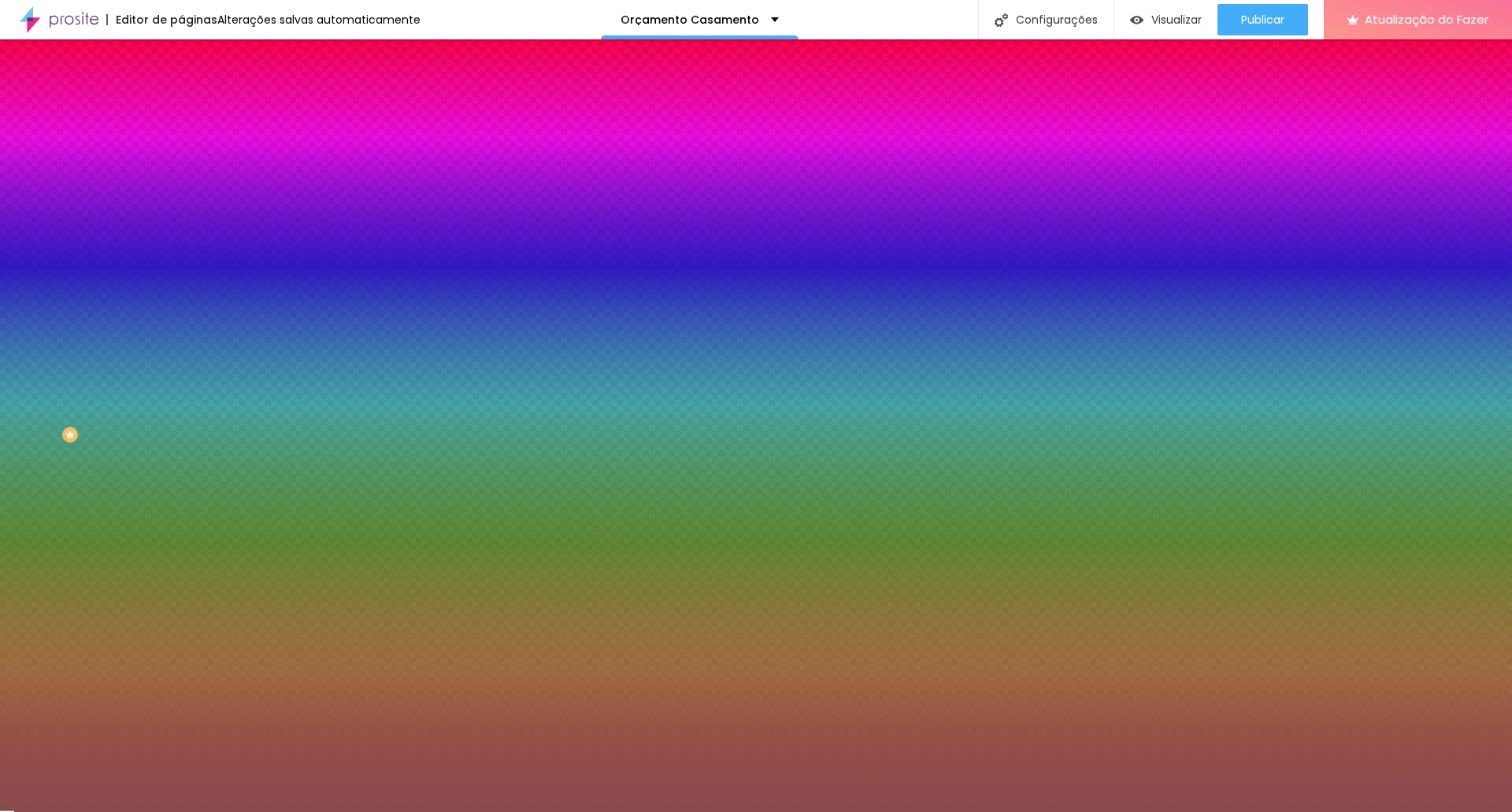
type input "#8B4C4E"
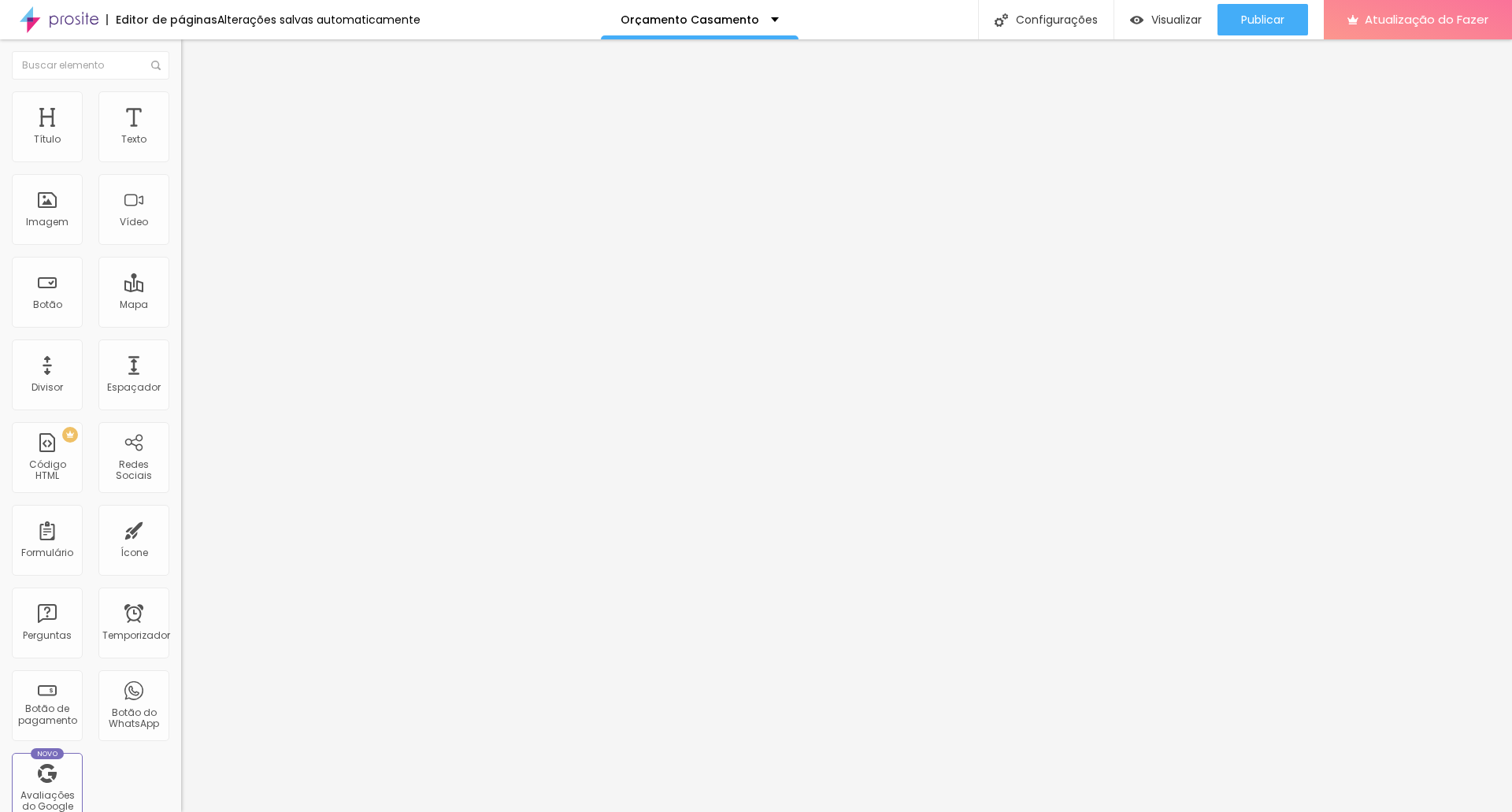
click at [181, 96] on img at bounding box center [188, 98] width 14 height 14
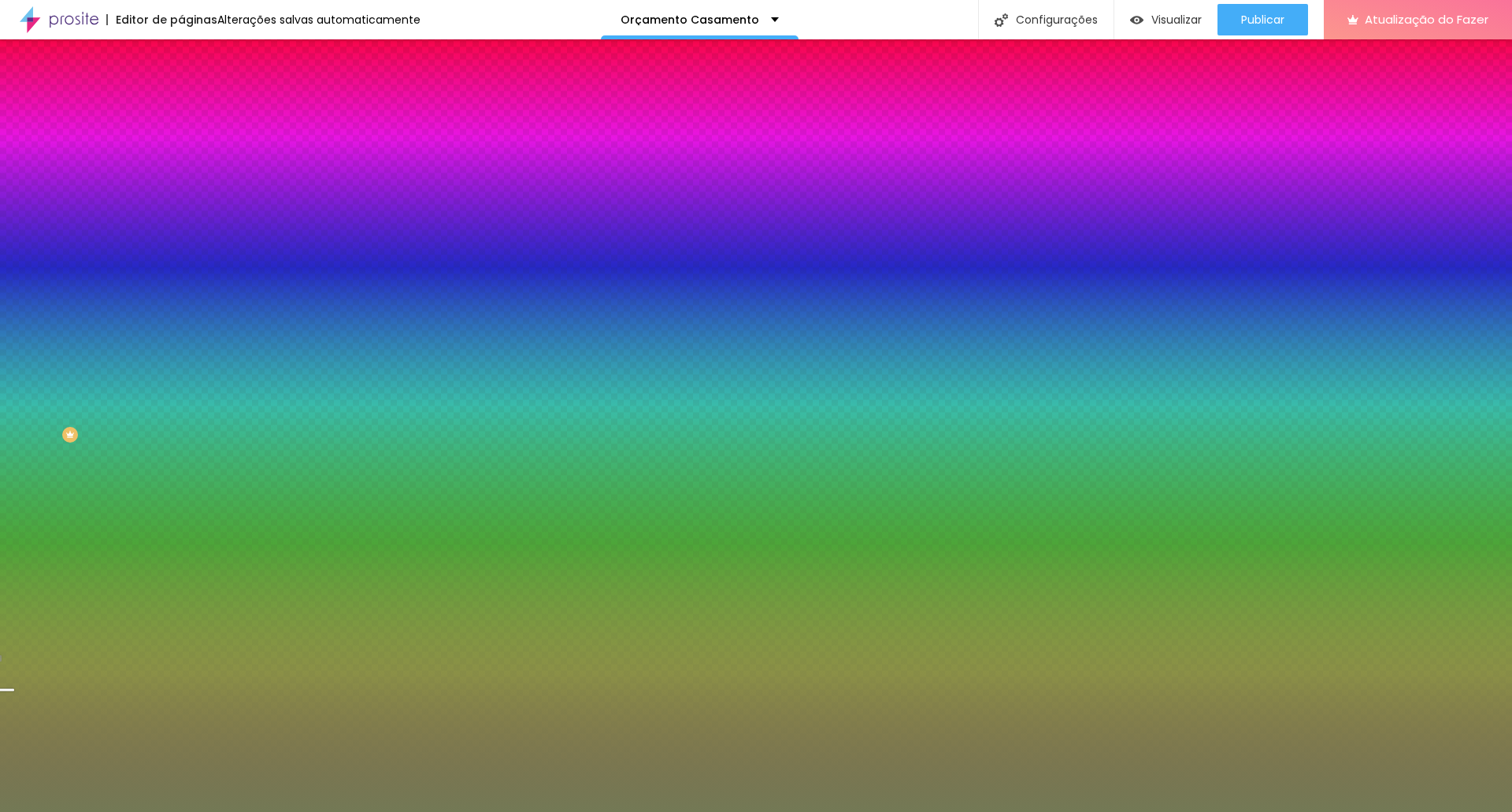
drag, startPoint x: 131, startPoint y: 155, endPoint x: 174, endPoint y: 157, distance: 43.0
click at [181, 157] on div "Cor de fundo Voltar ao padrão #737955 Sombra DESATIVADO Voltar ao padrão Borda …" at bounding box center [271, 192] width 181 height 140
paste input "8B4C4E"
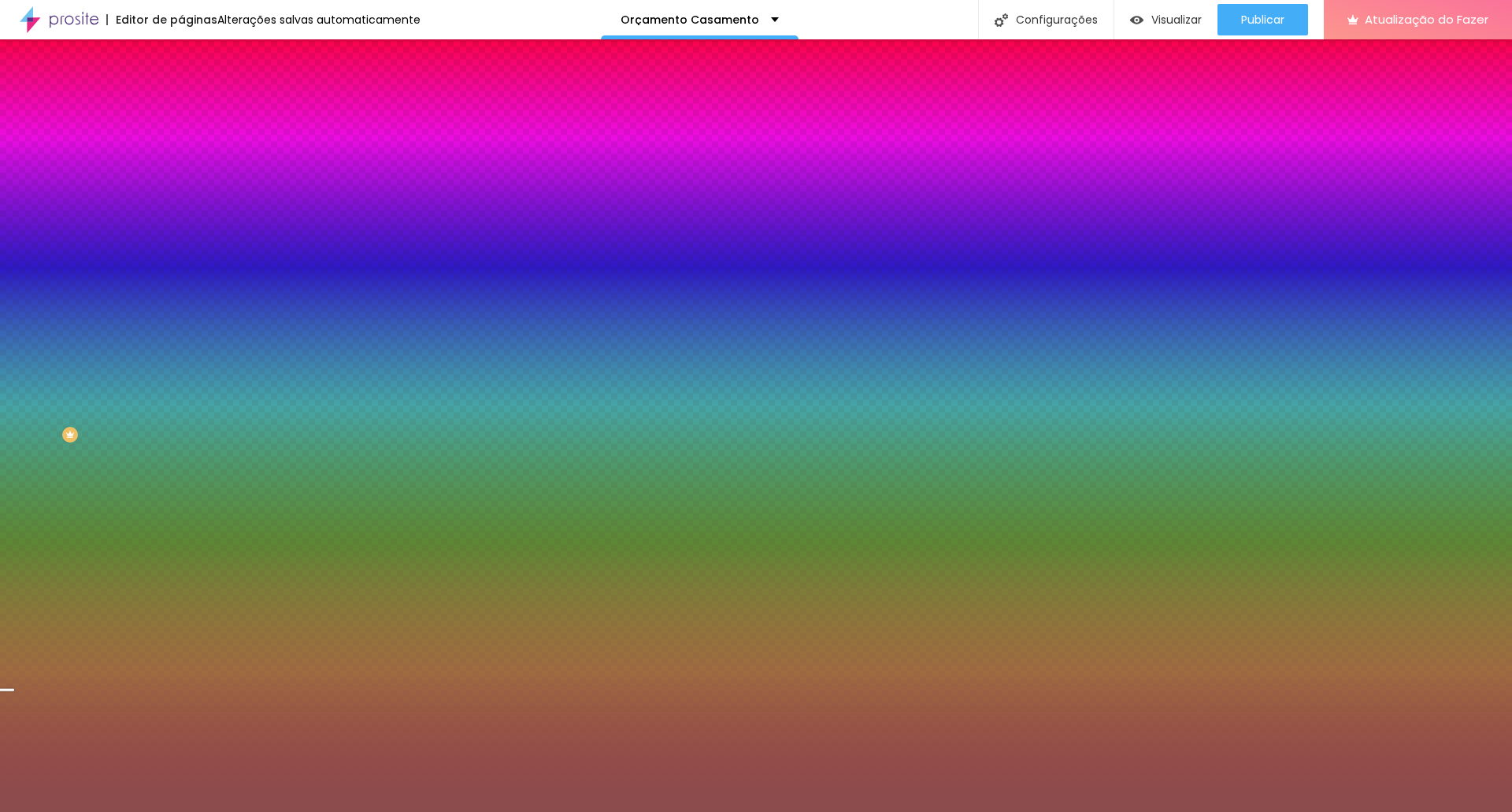
type input "#8B4C4E"
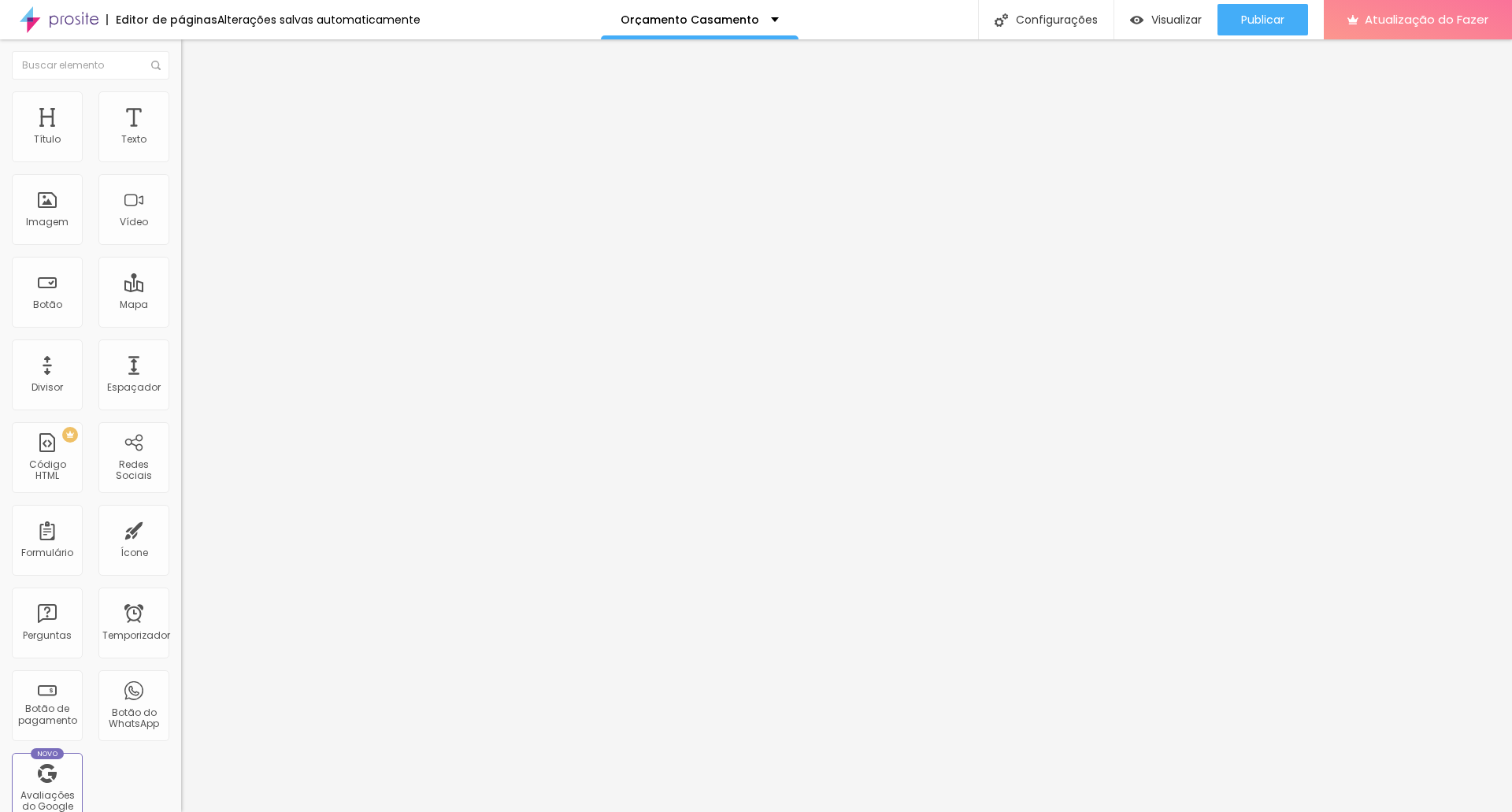
click at [181, 93] on li "Estilo" at bounding box center [271, 99] width 181 height 16
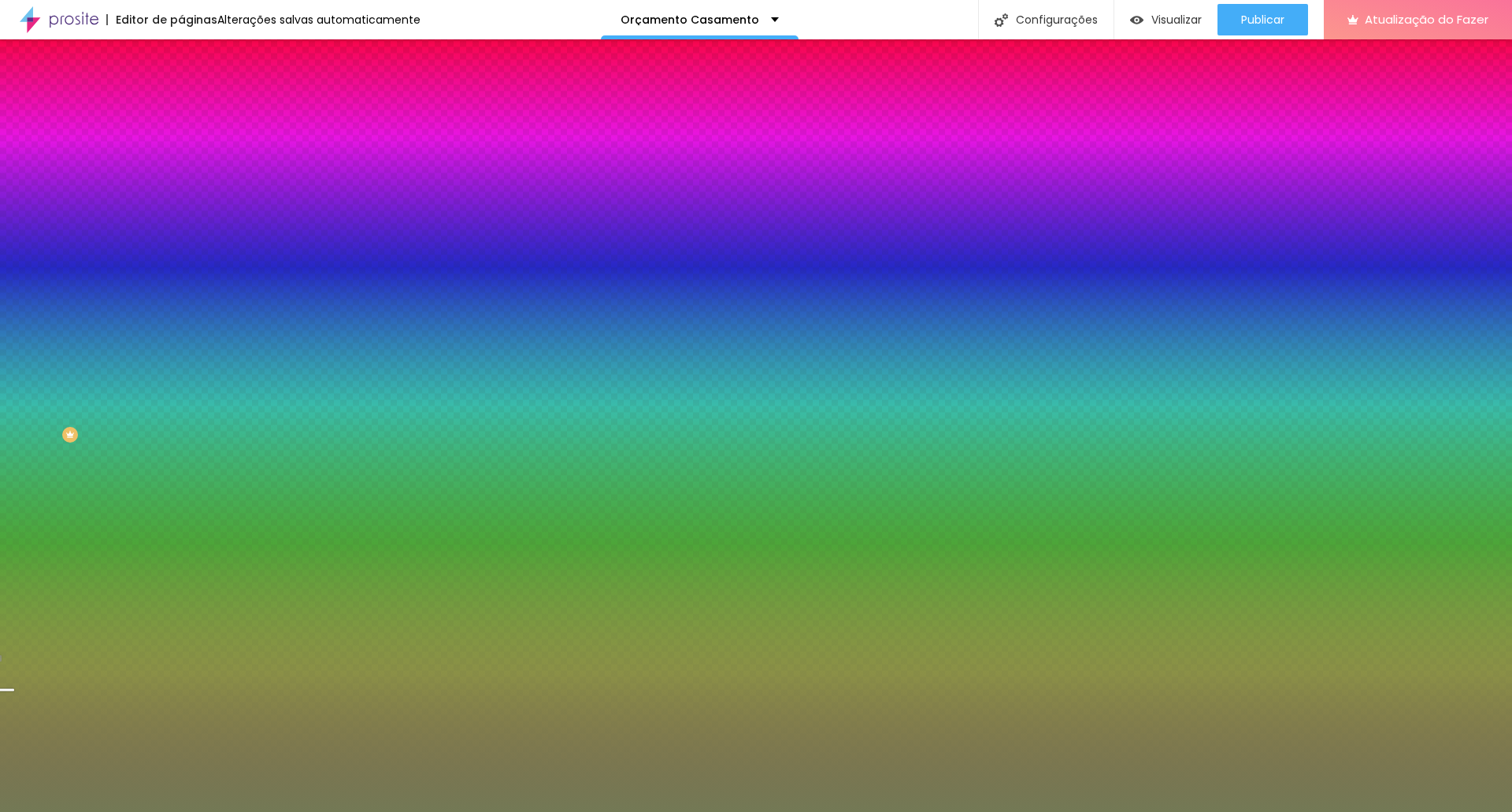
drag, startPoint x: 131, startPoint y: 162, endPoint x: 174, endPoint y: 160, distance: 43.0
click at [181, 160] on div "Cor de fundo Voltar ao padrão #737955 Sombra DESATIVADO Voltar ao padrão Borda …" at bounding box center [271, 192] width 181 height 140
paste input "8B4C4E"
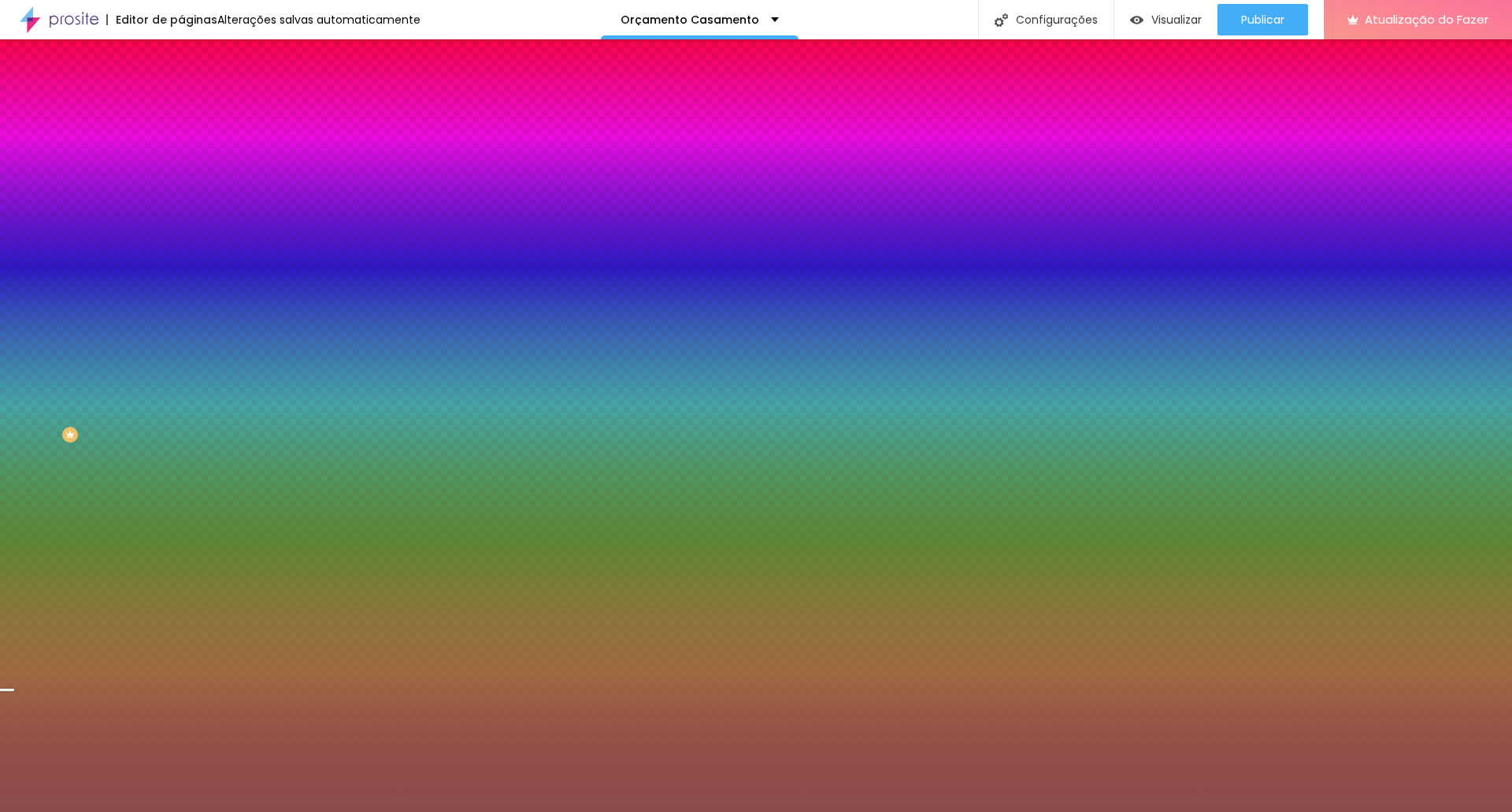
type input "#8B4C4E"
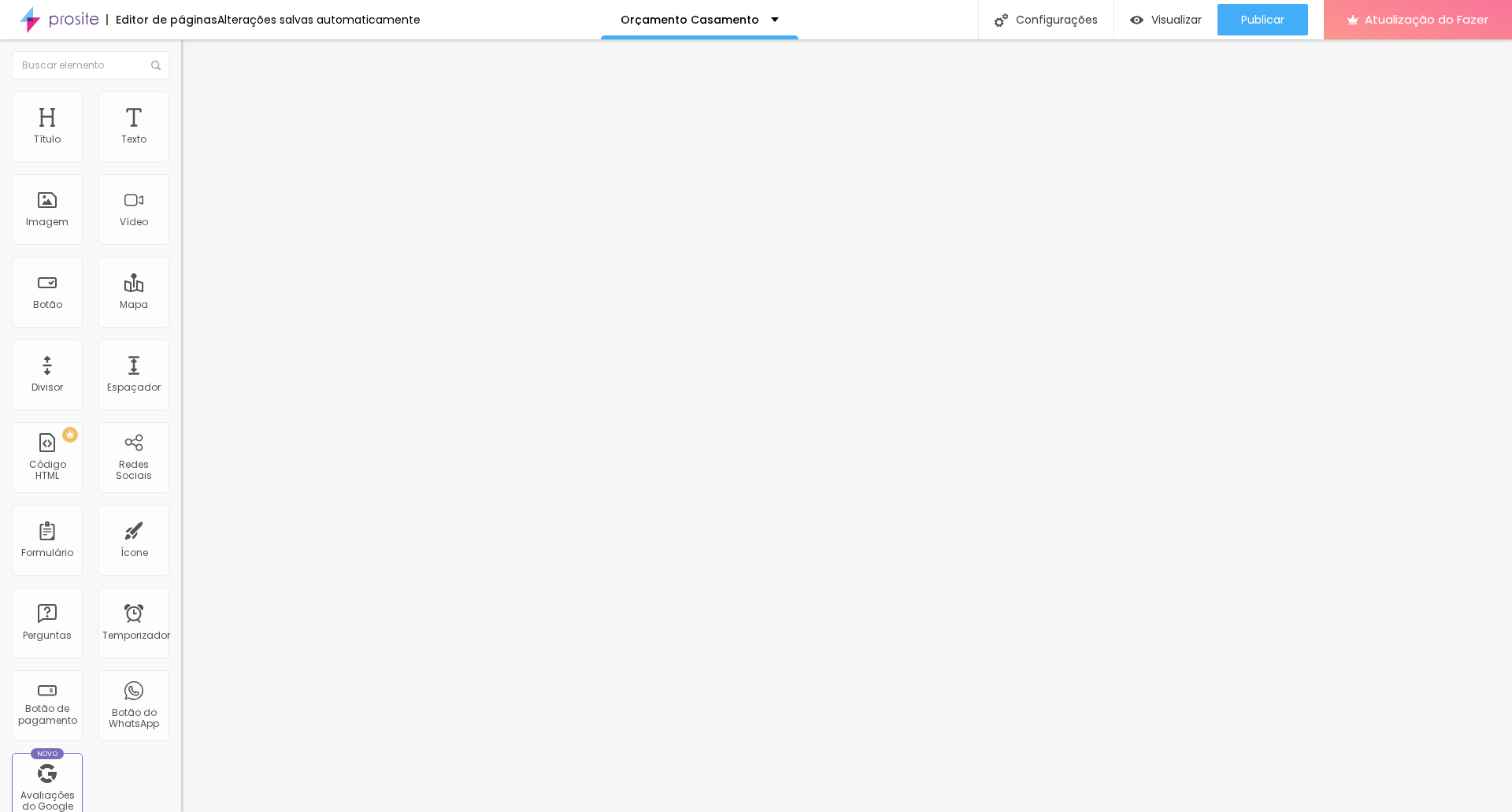
click at [181, 99] on img at bounding box center [188, 98] width 14 height 14
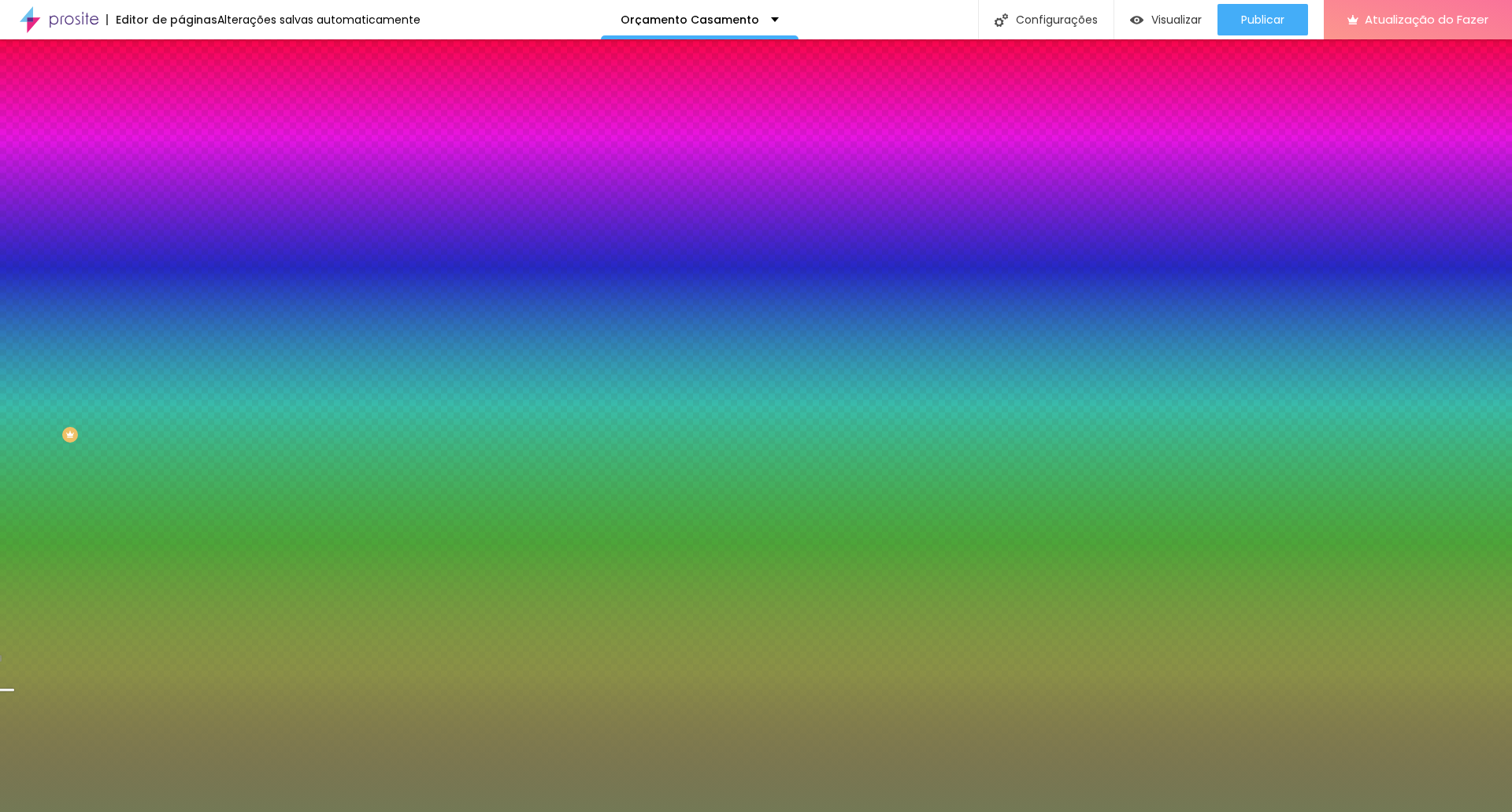
drag, startPoint x: 132, startPoint y: 156, endPoint x: 172, endPoint y: 156, distance: 40.0
click at [181, 156] on div "Cor de fundo Voltar ao padrão #737955 Sombra DESATIVADO Voltar ao padrão Borda …" at bounding box center [271, 192] width 181 height 140
paste input "8B4C4E"
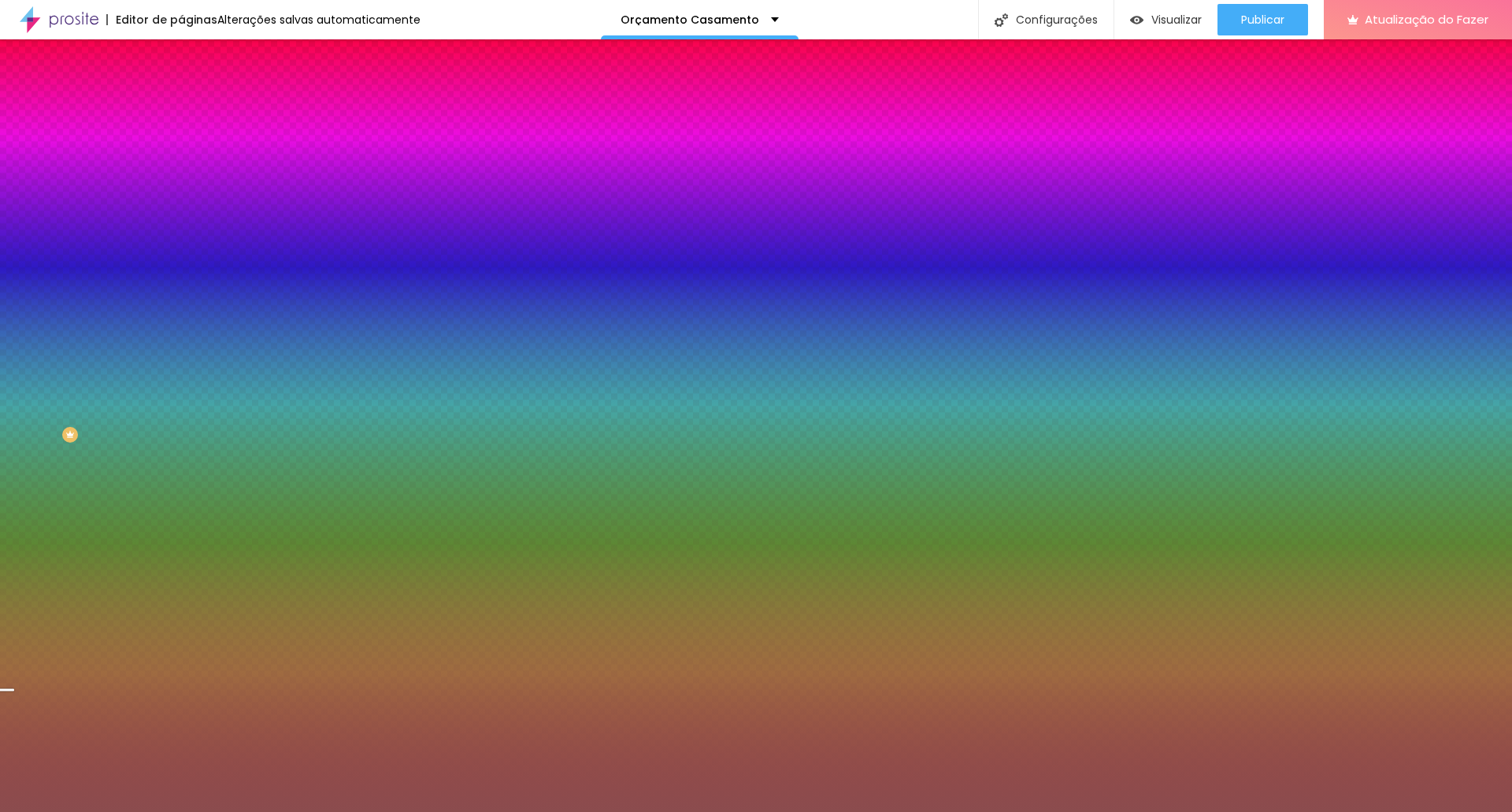
type input "#8B4C4E"
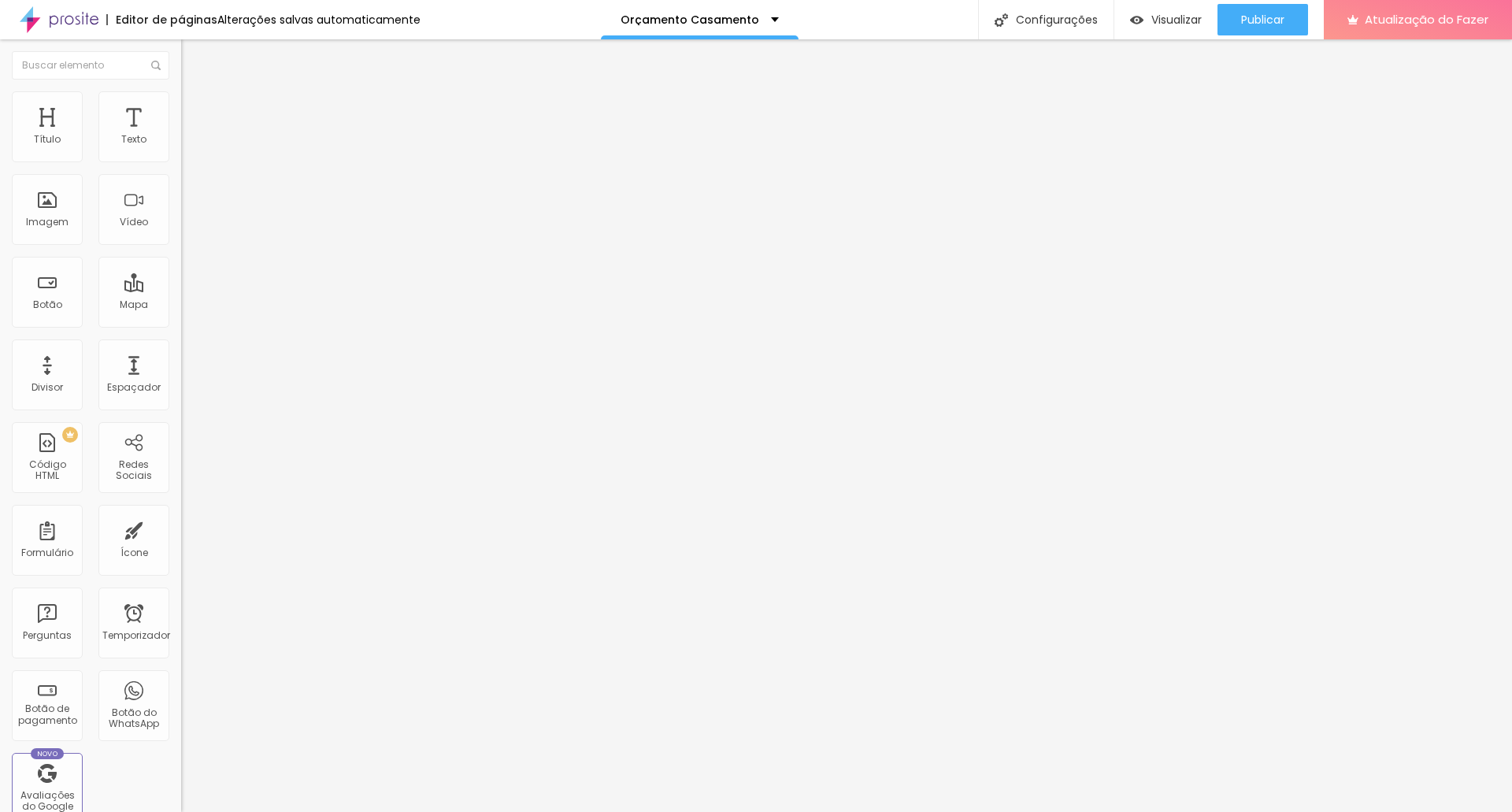
click at [181, 99] on img at bounding box center [188, 98] width 14 height 14
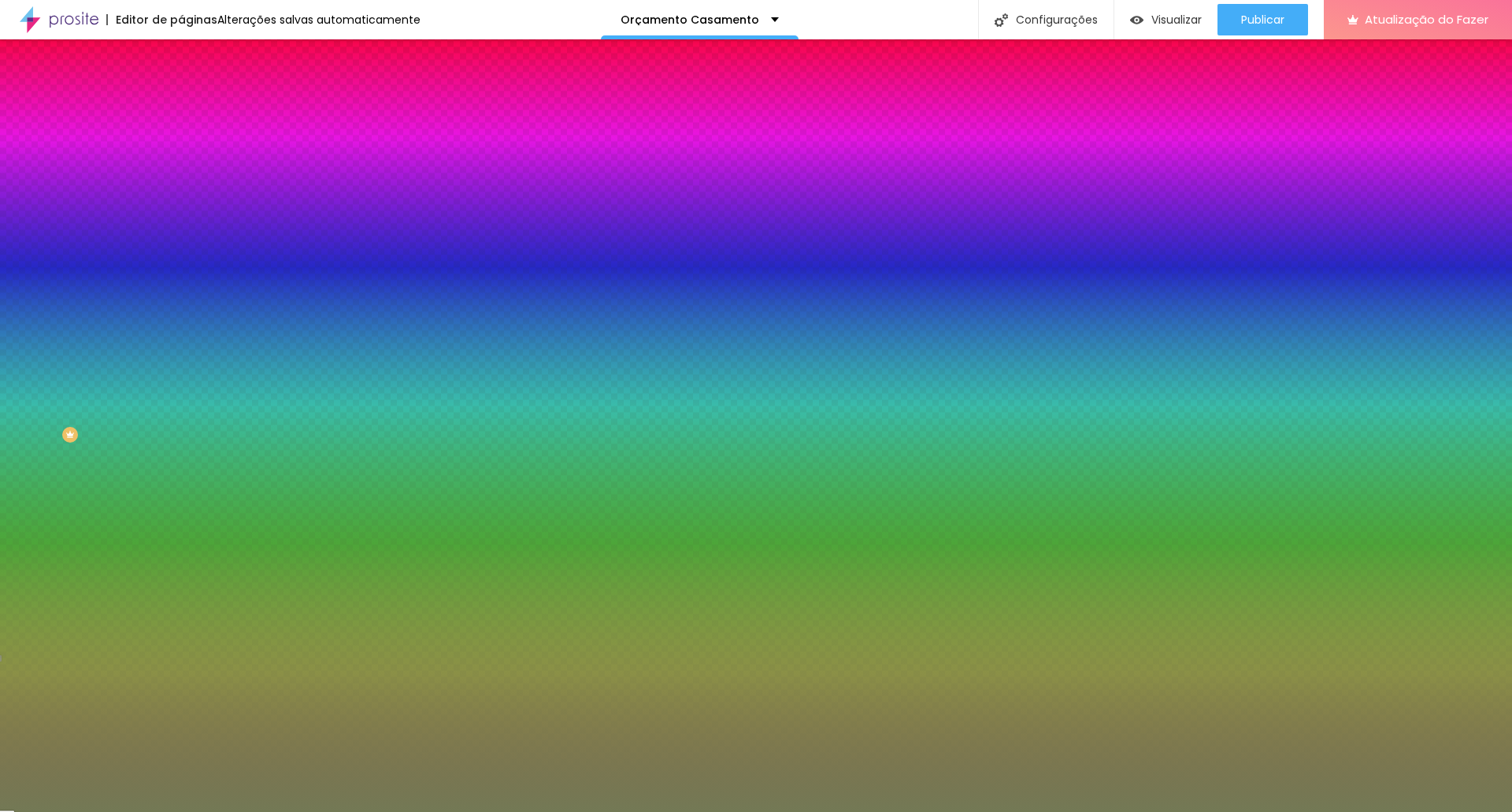
drag, startPoint x: 132, startPoint y: 282, endPoint x: 169, endPoint y: 276, distance: 37.5
click at [181, 276] on div "Imagem de fundo Adicionar imagem Efeito da Imagem Nenhum Nenhum Paralaxe Cor de…" at bounding box center [271, 224] width 181 height 204
paste input "8B4C4E"
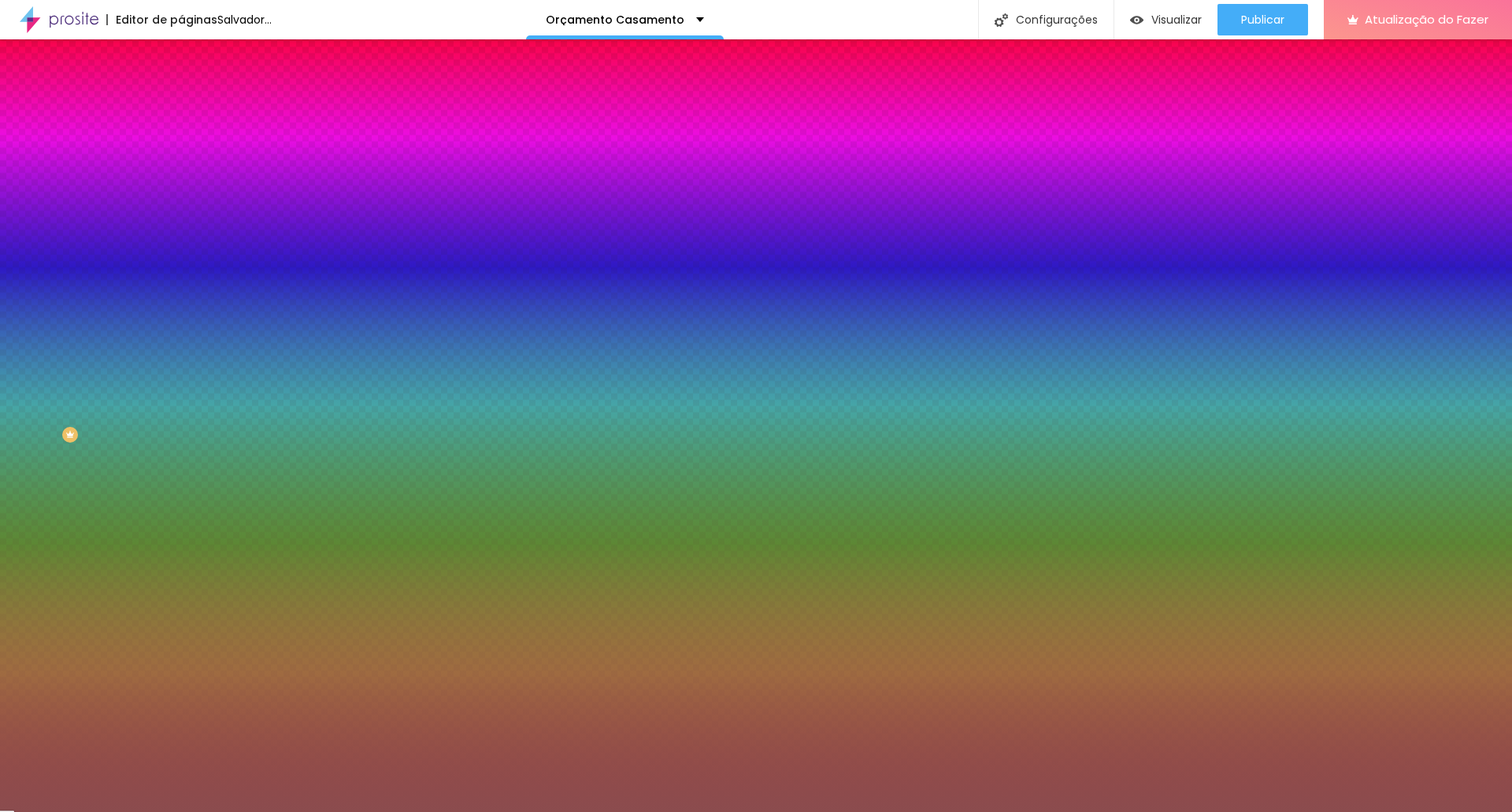
type input "#8B4C4E"
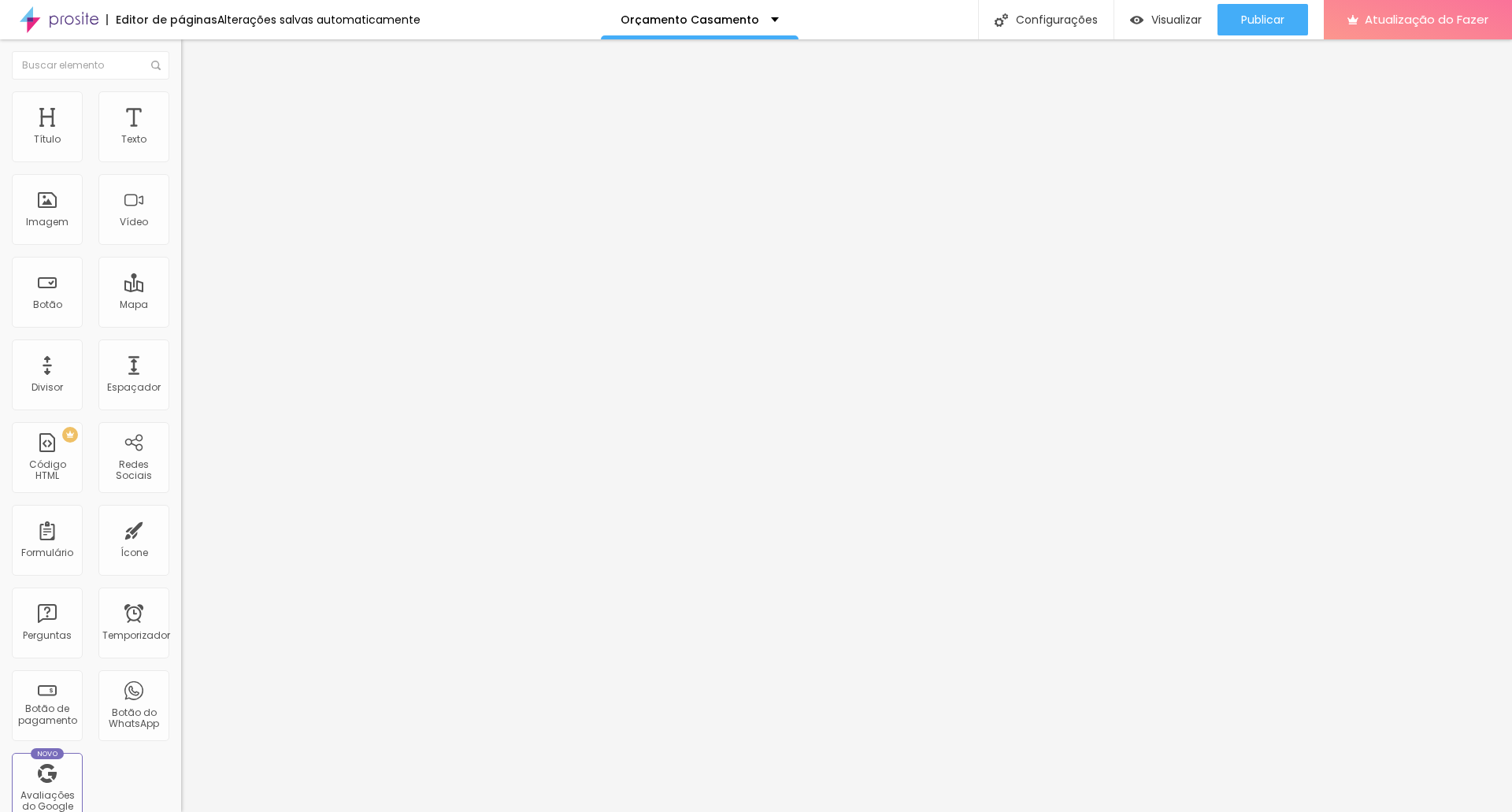
click at [196, 109] on font "Estilo" at bounding box center [207, 102] width 25 height 14
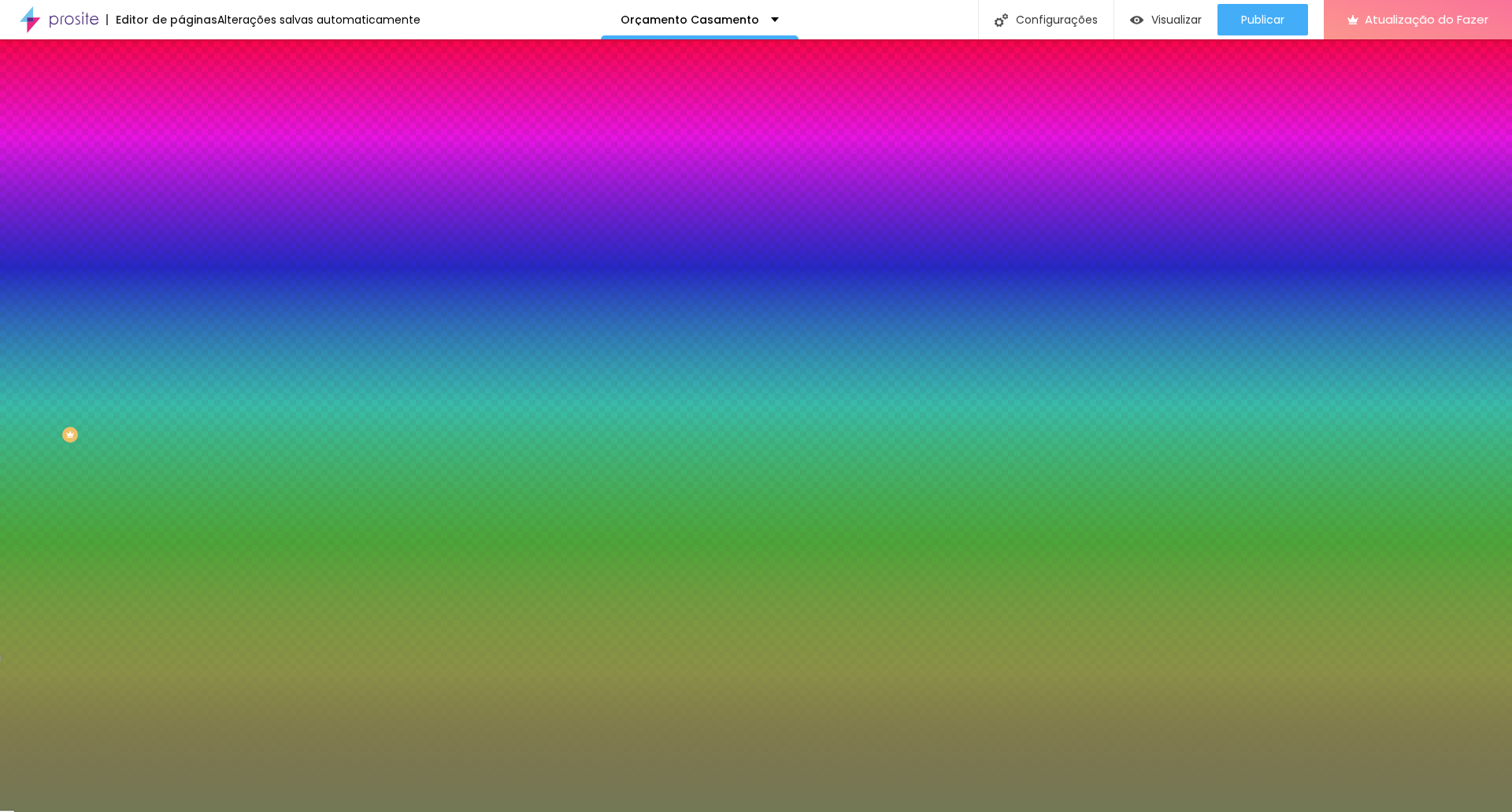
drag, startPoint x: 133, startPoint y: 161, endPoint x: 179, endPoint y: 159, distance: 46.0
click at [181, 159] on div "Cor de fundo Voltar ao padrão #737955 0 Borda arredondada" at bounding box center [271, 255] width 181 height 266
paste input "8B4C4E"
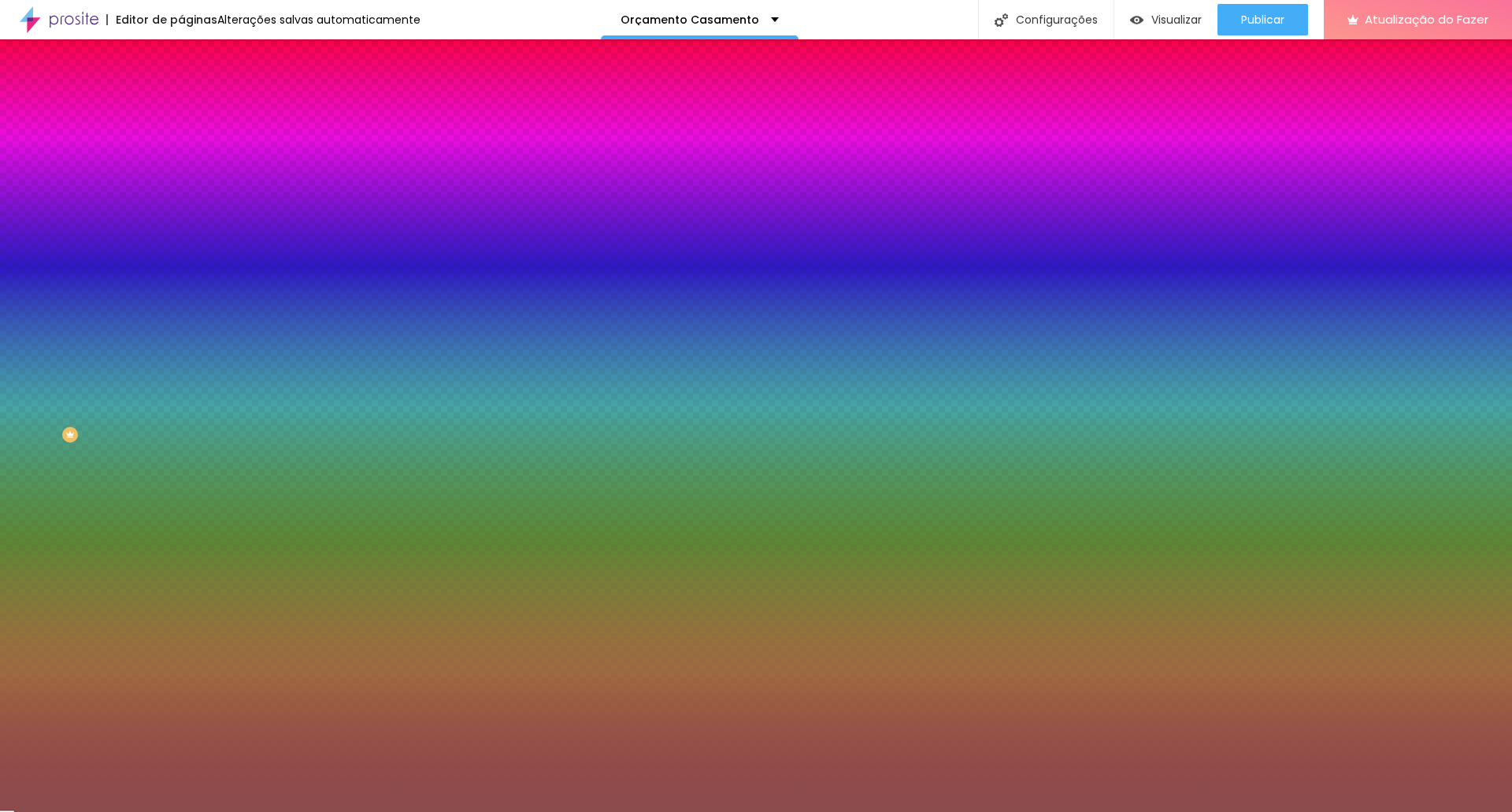
type input "#8B4C4E"
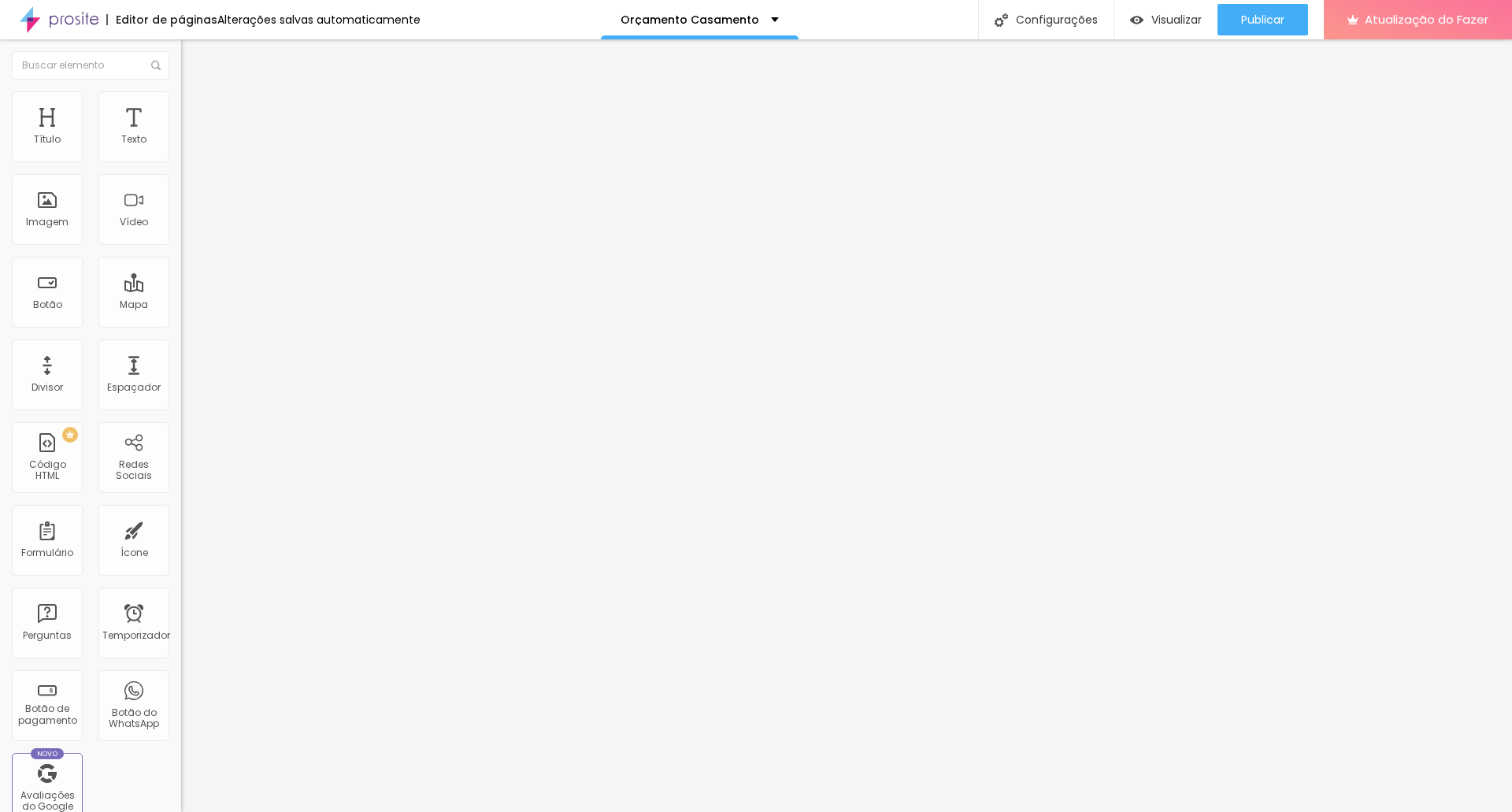
click at [196, 106] on font "Estilo" at bounding box center [207, 102] width 25 height 14
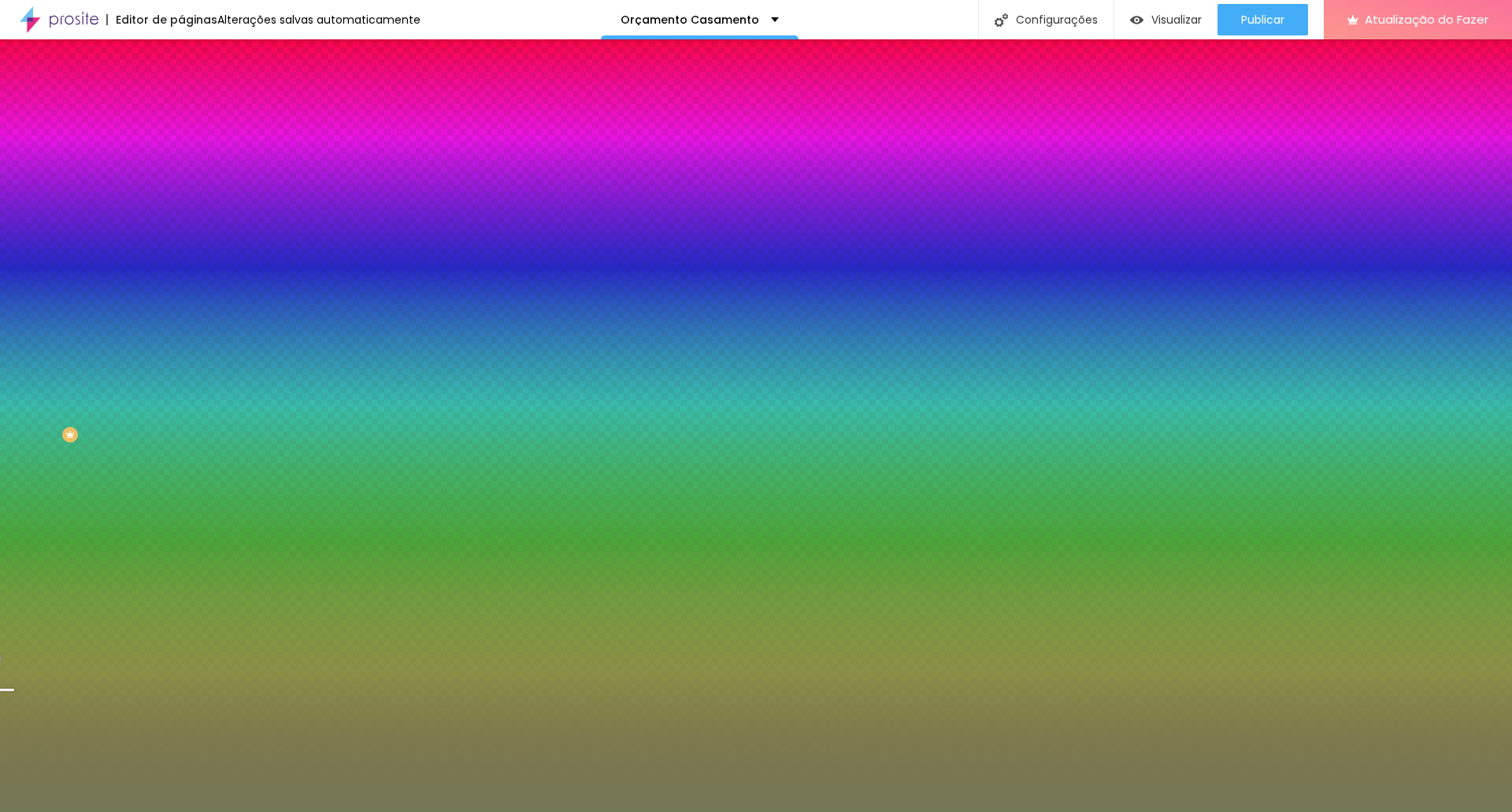
drag, startPoint x: 132, startPoint y: 157, endPoint x: 180, endPoint y: 152, distance: 48.3
click at [181, 152] on div "Cor de fundo Voltar ao padrão #737955 Sombra DESATIVADO Voltar ao padrão Borda …" at bounding box center [271, 192] width 181 height 140
paste input "8B4C4E"
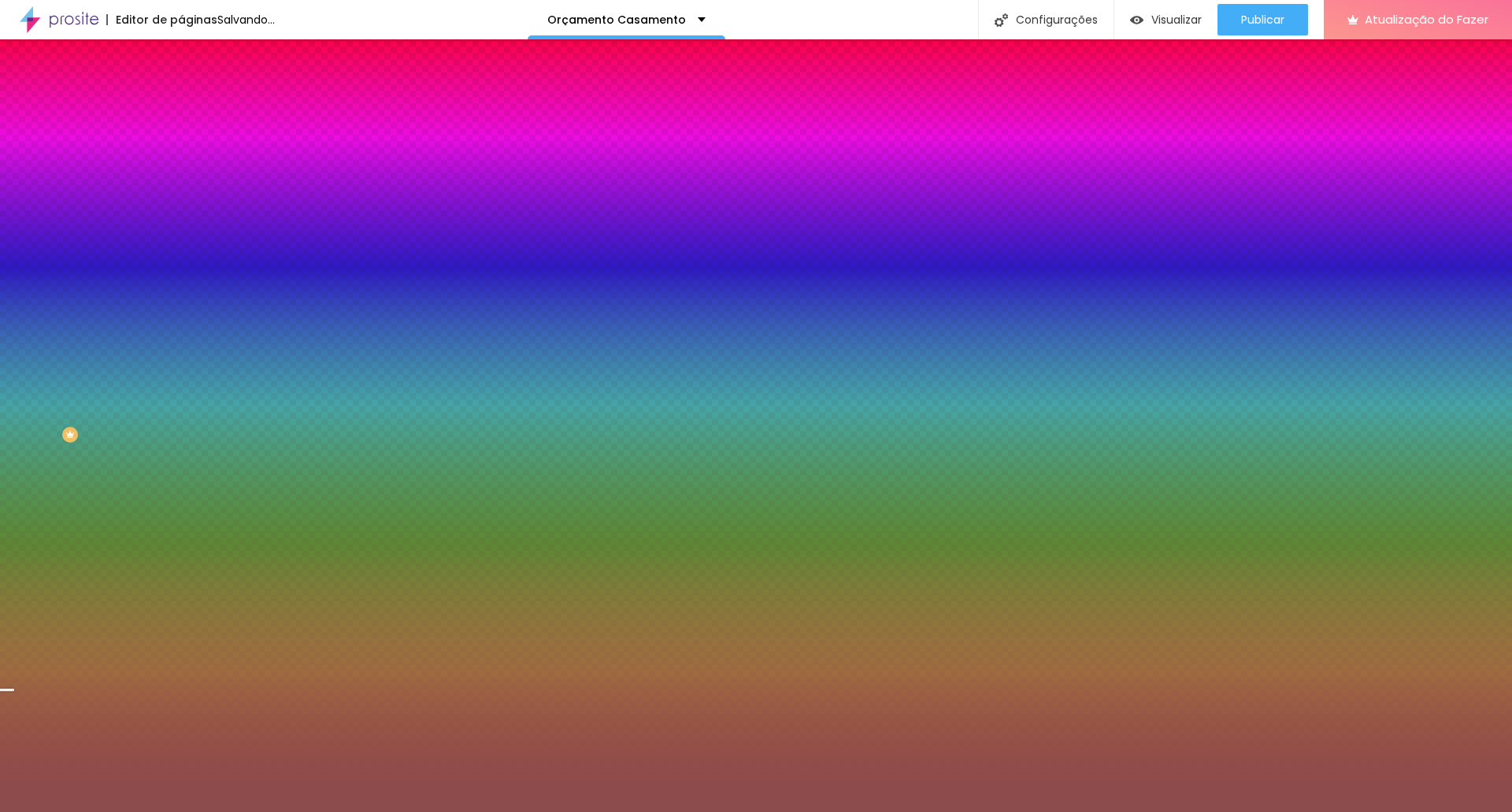
type input "#8B4C4E"
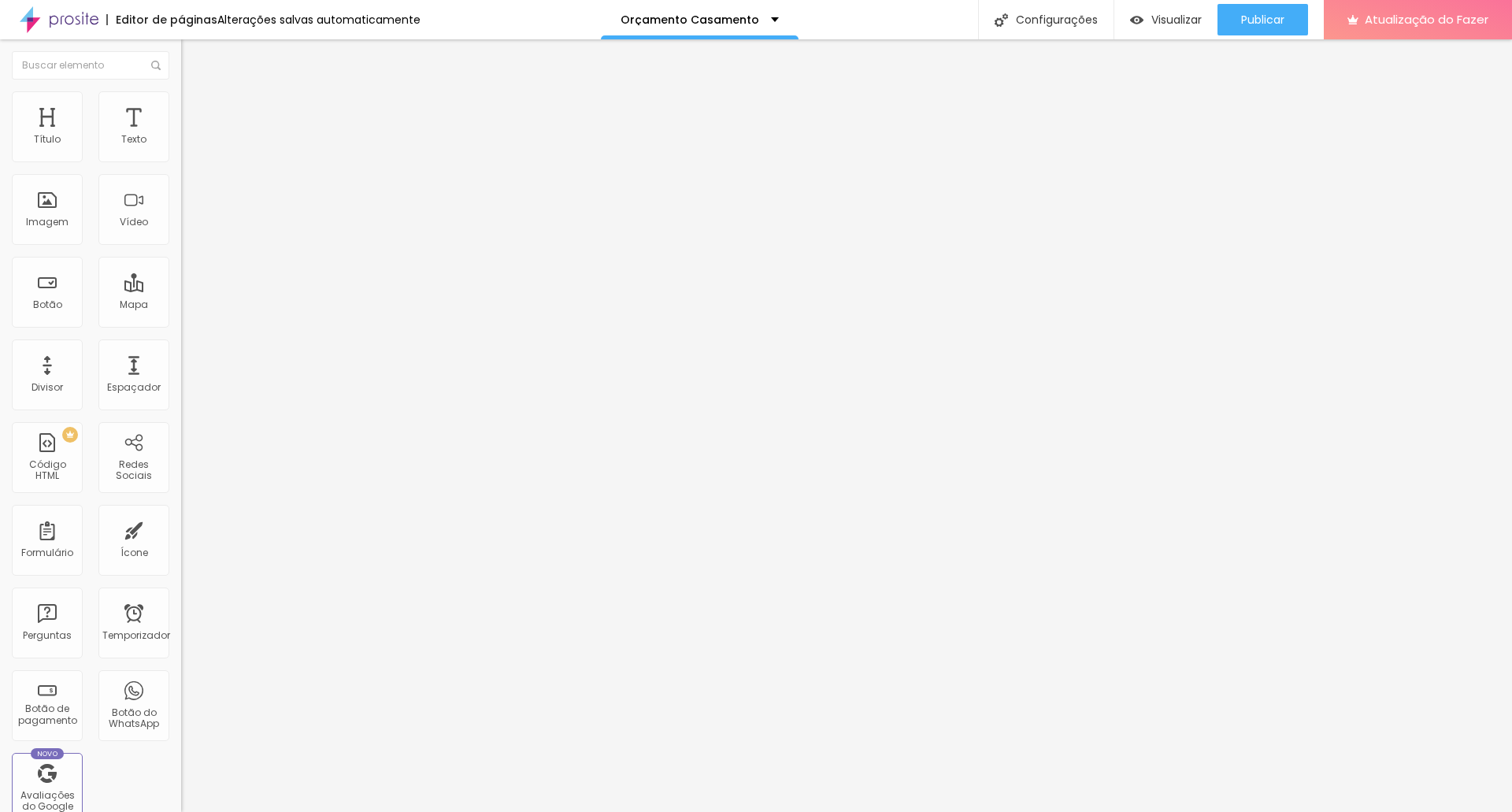
click at [181, 96] on img at bounding box center [188, 98] width 14 height 14
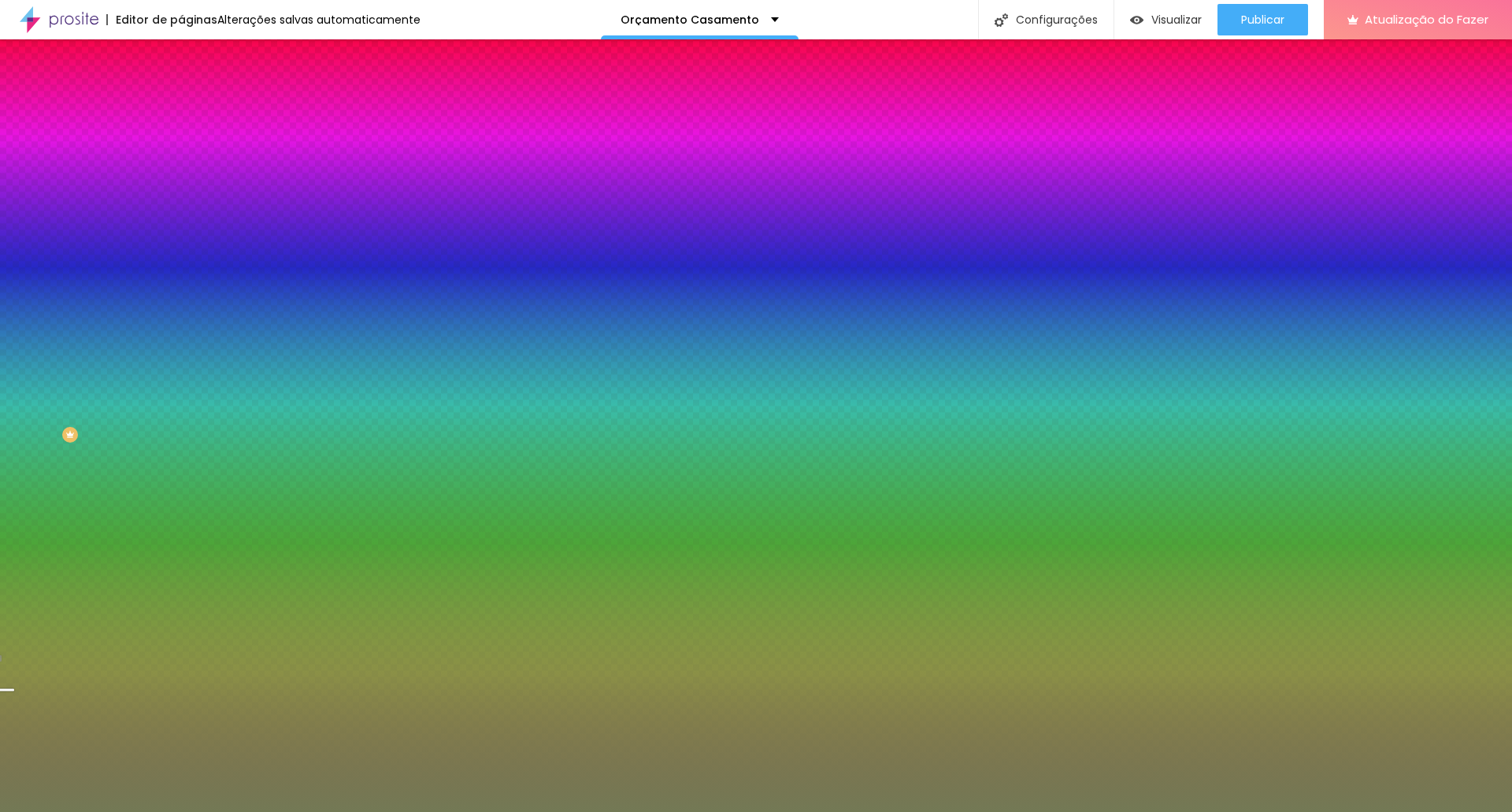
drag, startPoint x: 133, startPoint y: 157, endPoint x: 178, endPoint y: 151, distance: 45.4
click at [181, 151] on div "Cor de fundo Voltar ao padrão #737955 Sombra DESATIVADO Voltar ao padrão Borda …" at bounding box center [271, 192] width 181 height 140
paste input "8B4C4E"
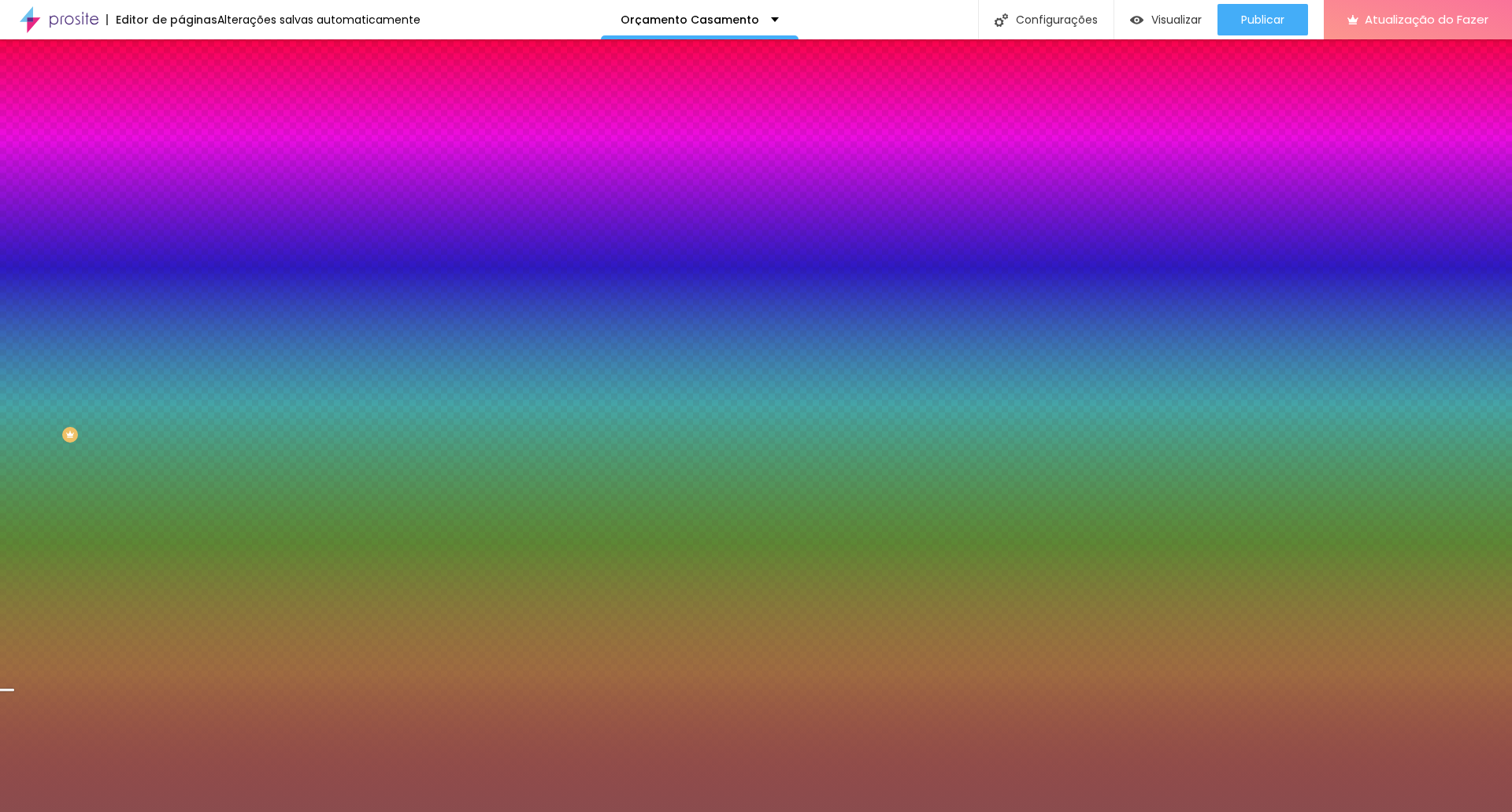
type input "#8B4C4E"
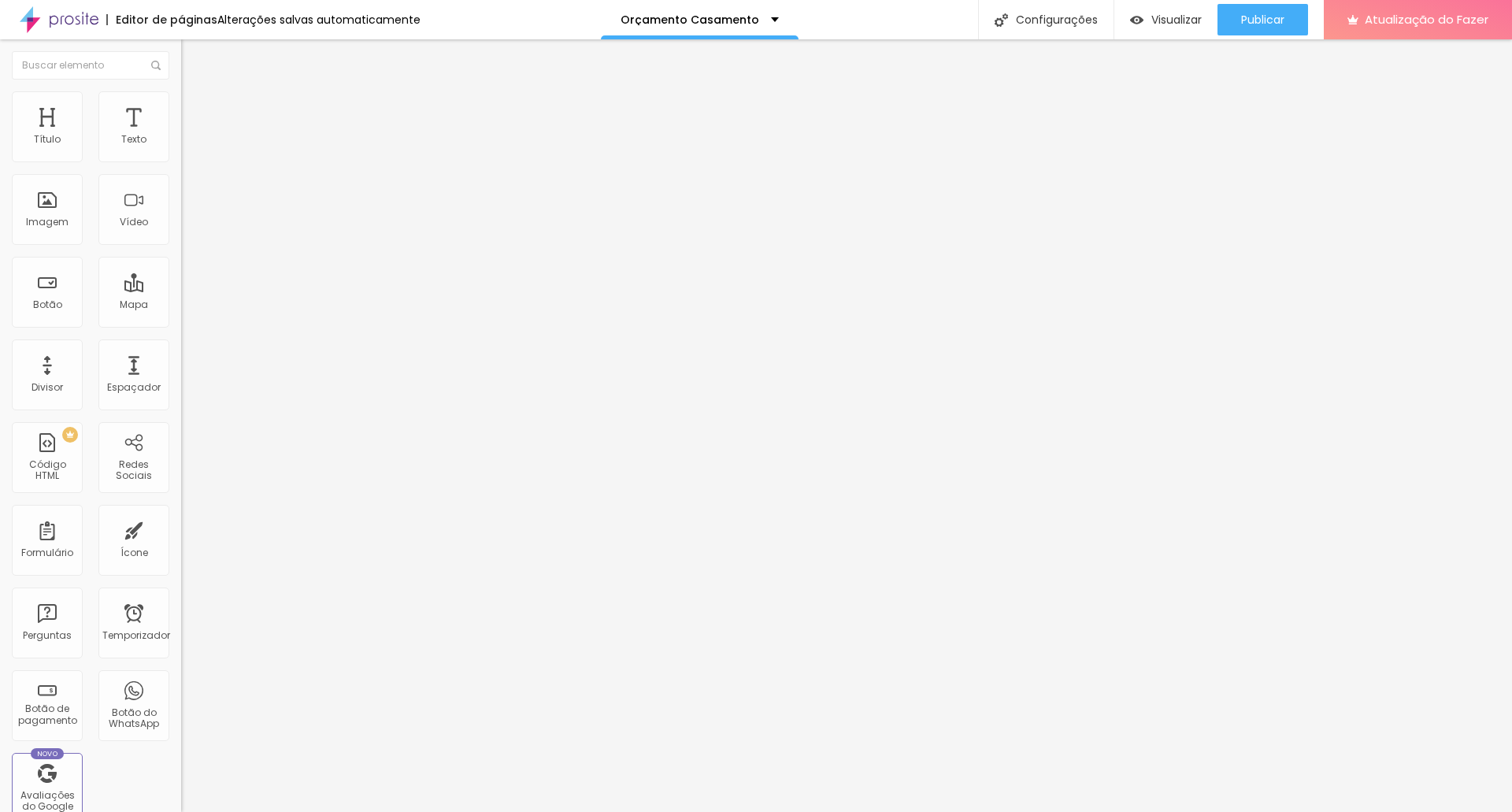
click at [181, 96] on img at bounding box center [188, 98] width 14 height 14
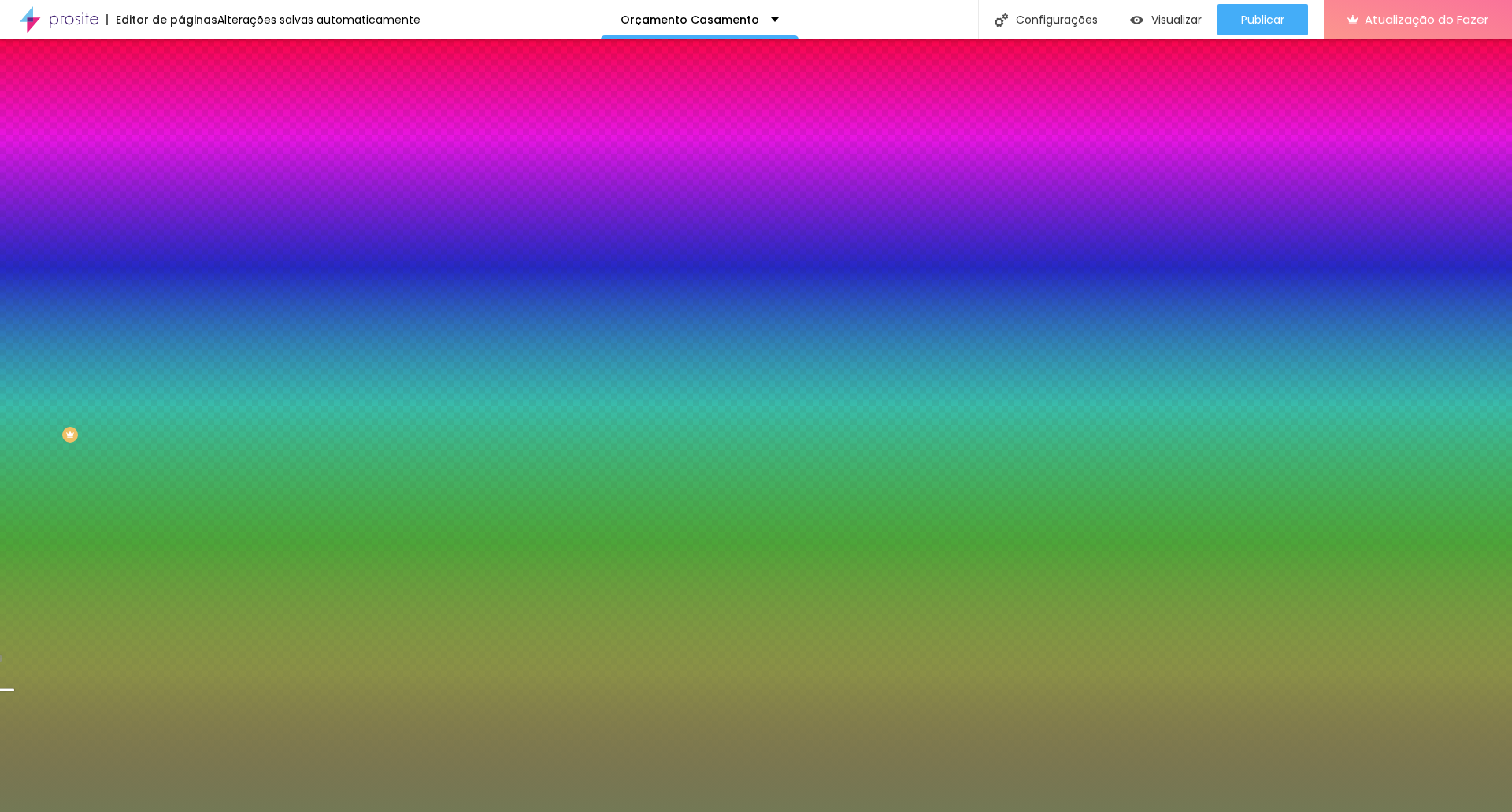
drag, startPoint x: 131, startPoint y: 162, endPoint x: 179, endPoint y: 162, distance: 48.0
click at [181, 162] on div "Cor de fundo Voltar ao padrão #737955 Sombra DESATIVADO Voltar ao padrão Borda …" at bounding box center [271, 192] width 181 height 140
paste input "8B4C4E"
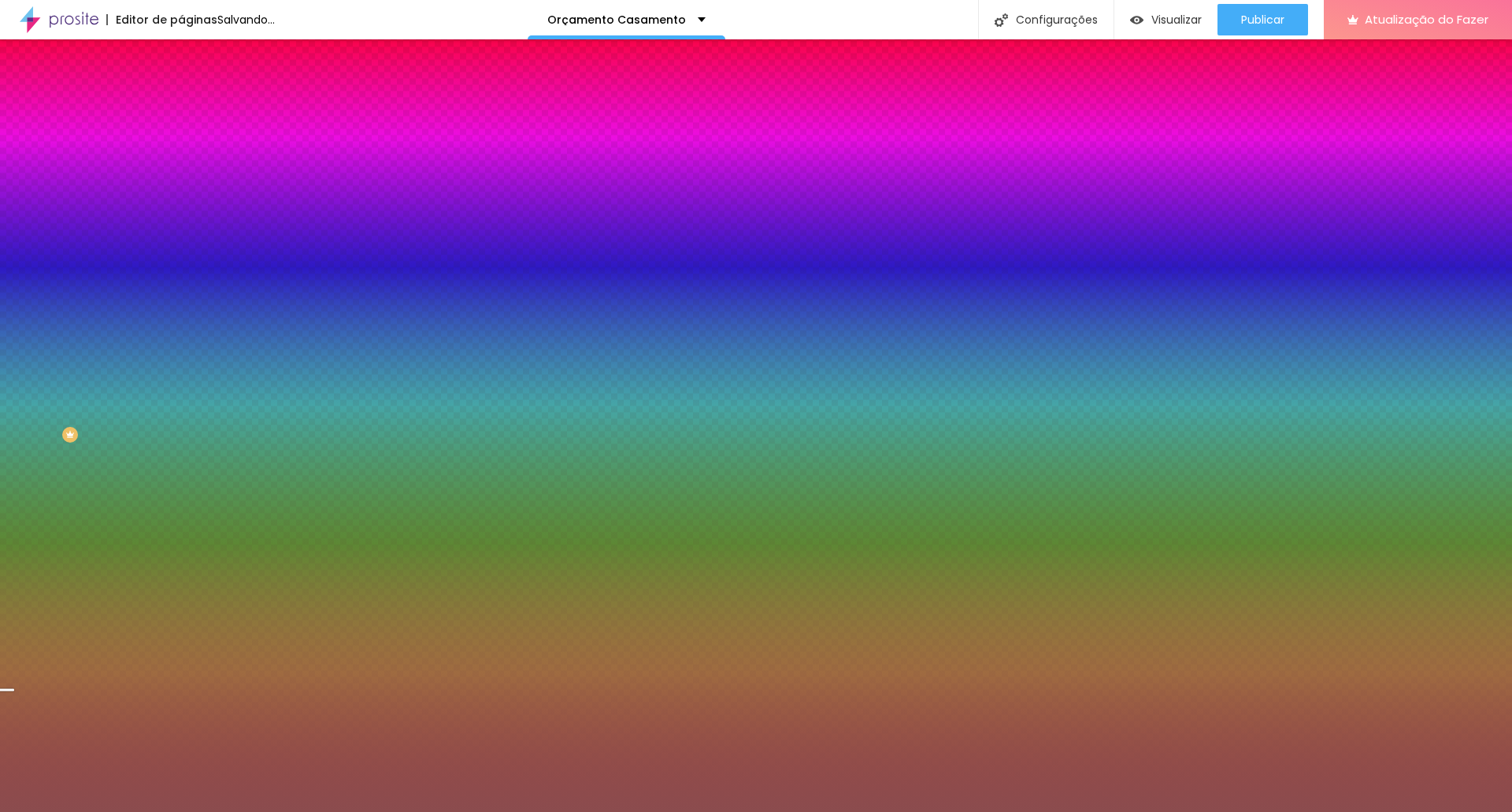
type input "#8B4C4E"
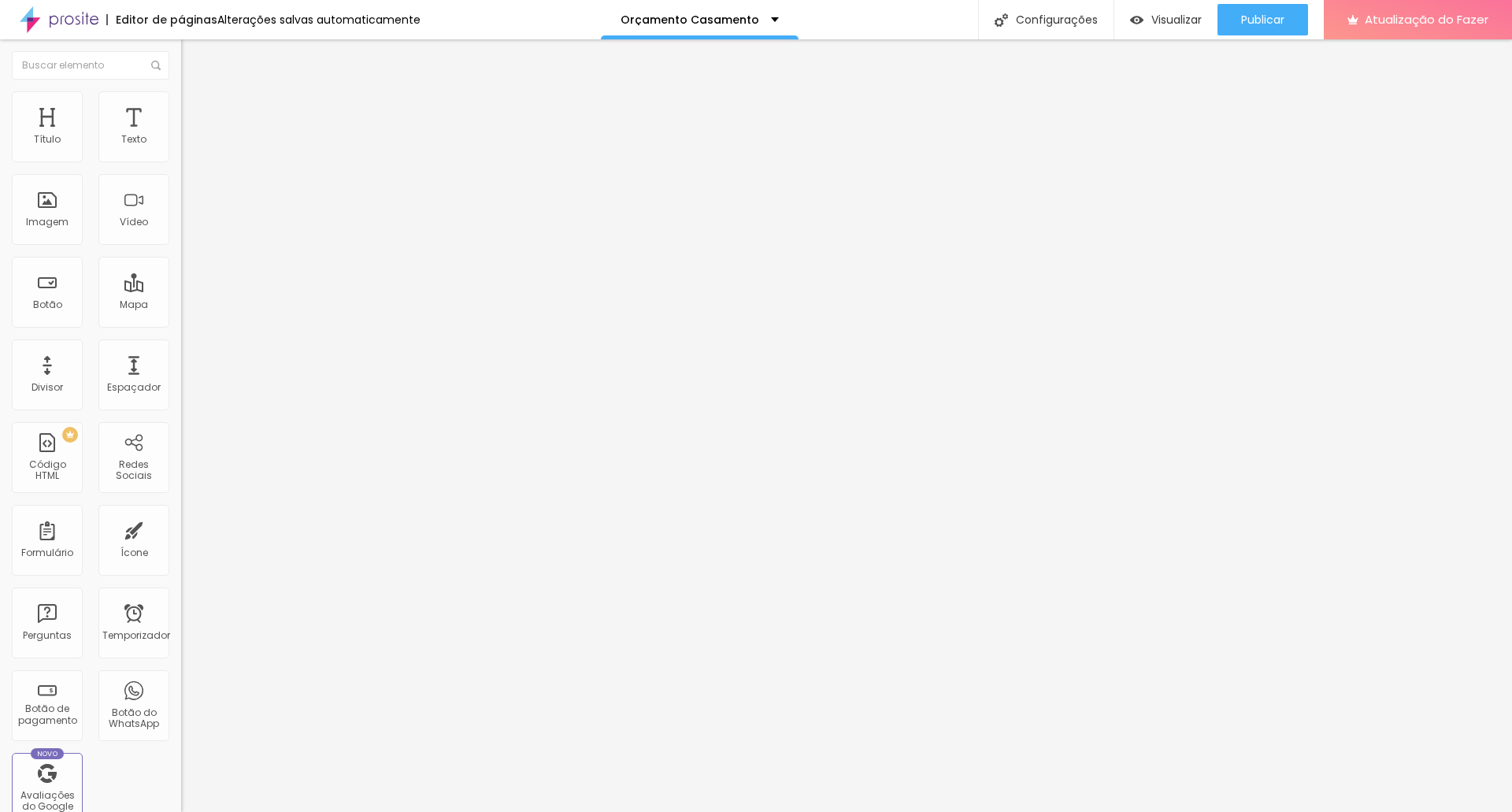
click at [181, 96] on img at bounding box center [188, 98] width 14 height 14
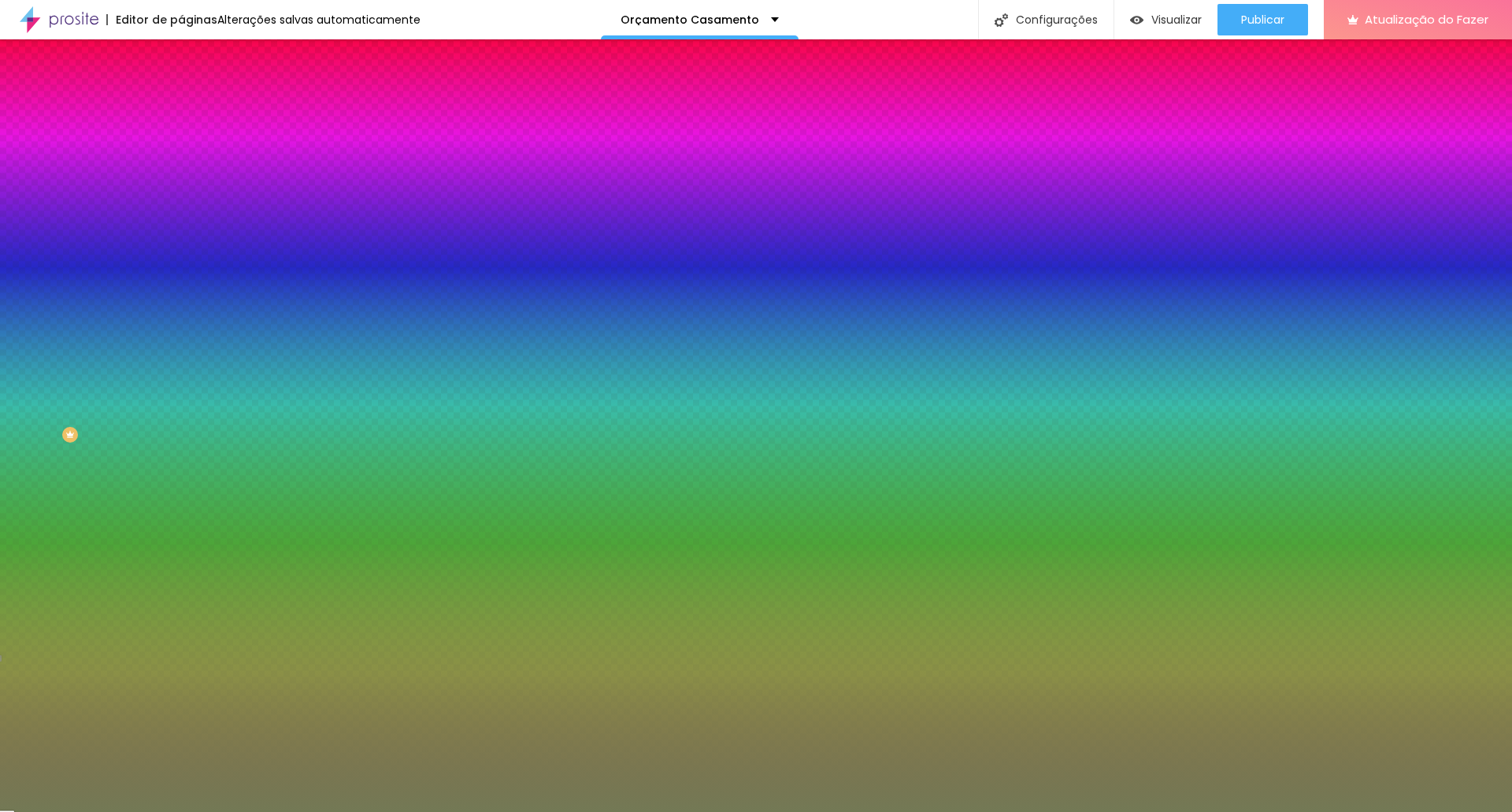
paste input "8B4C4E"
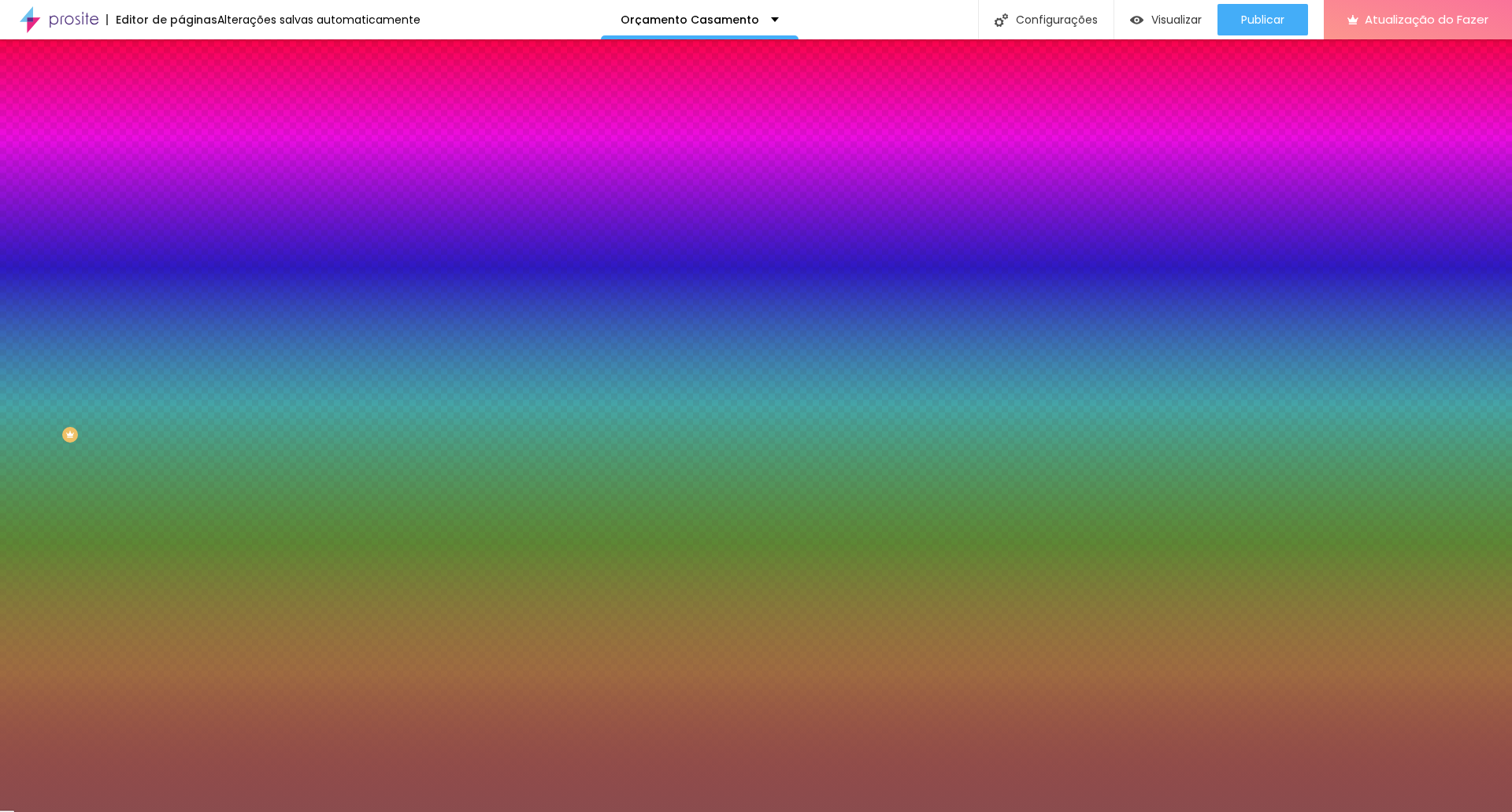
type input "#8B4C4E"
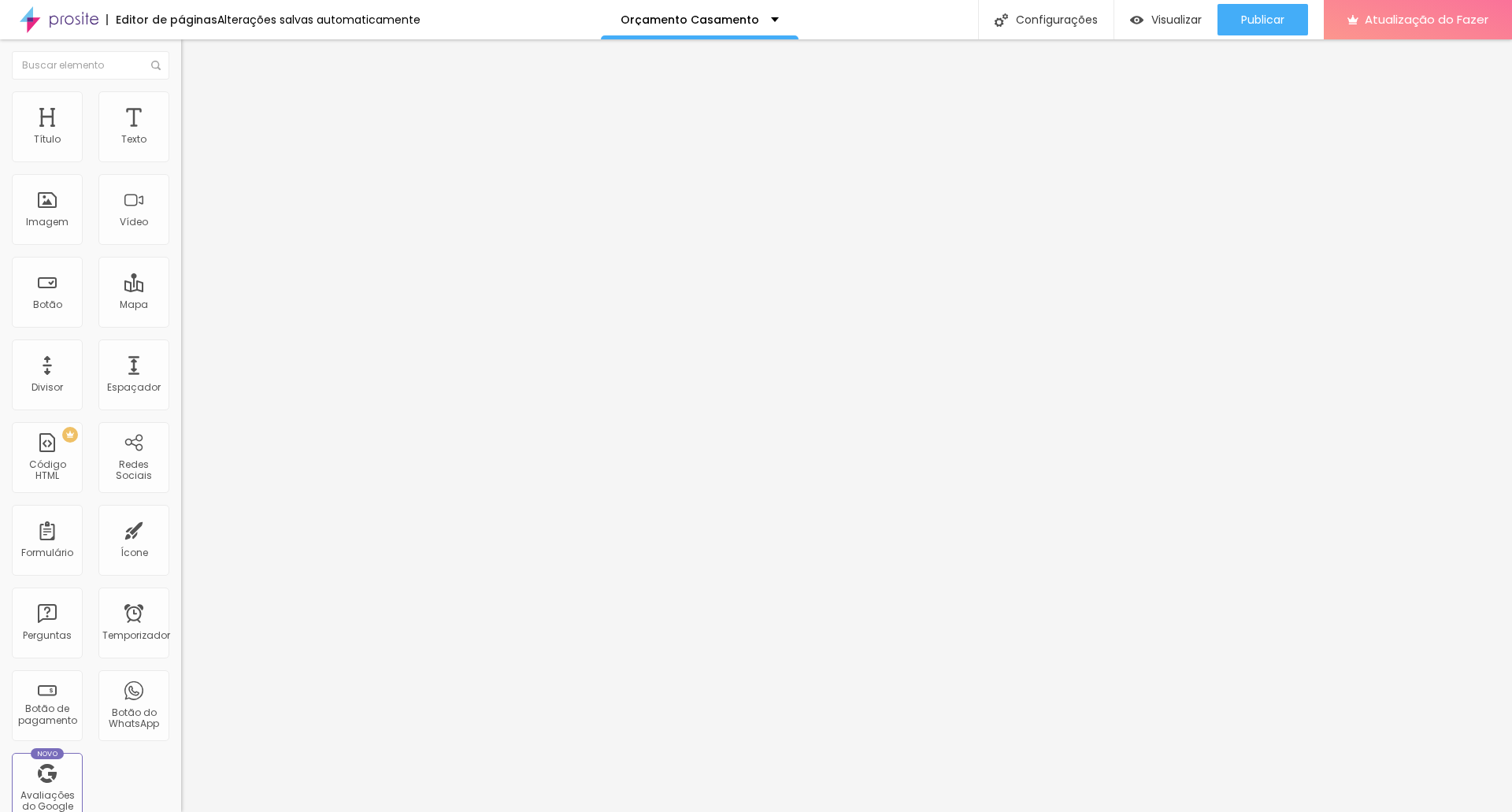
click at [181, 94] on img at bounding box center [188, 98] width 14 height 14
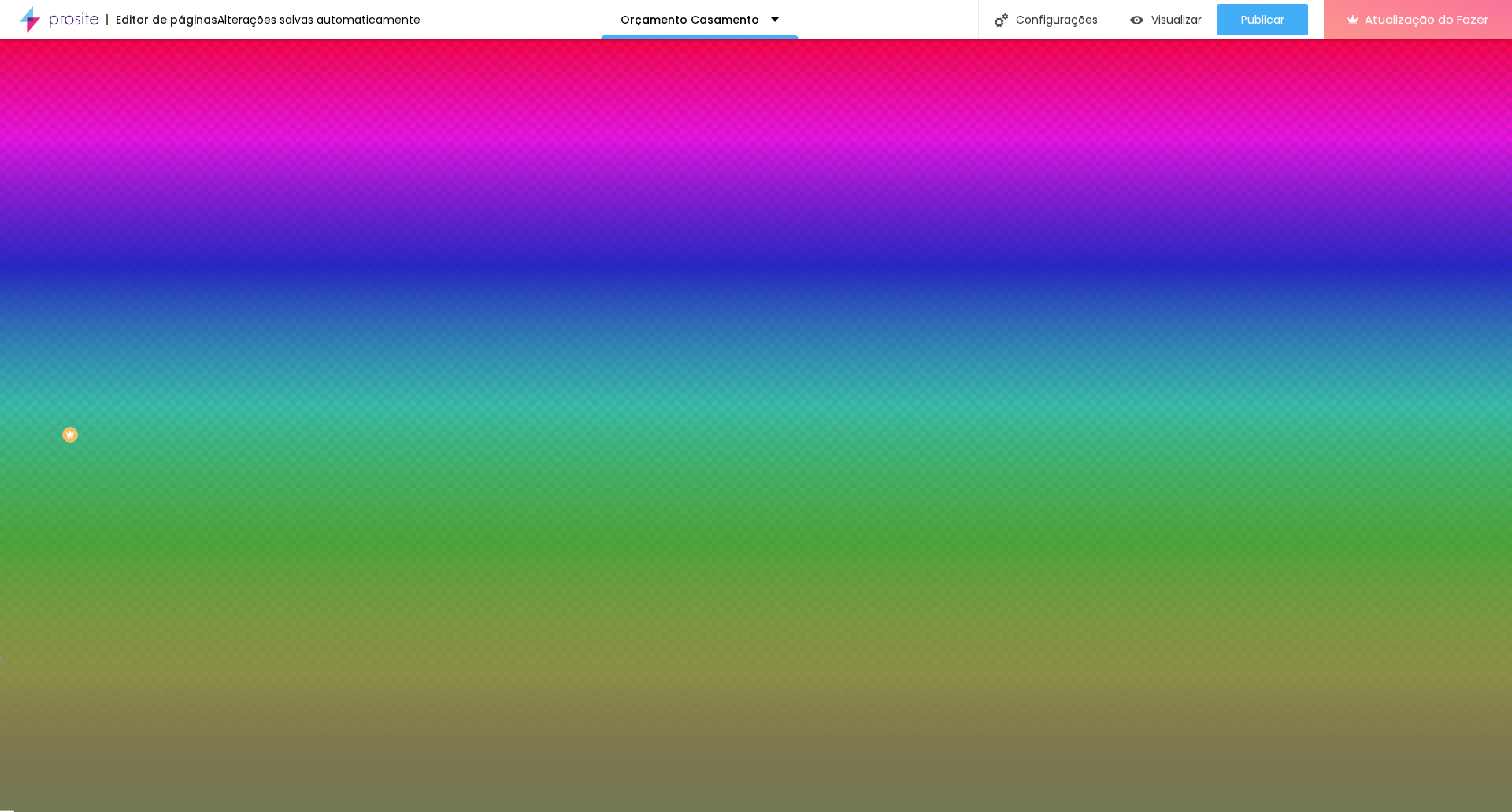
drag, startPoint x: 133, startPoint y: 158, endPoint x: 179, endPoint y: 161, distance: 46.1
click at [181, 161] on div "Cor de fundo Voltar ao padrão #737955 0 Borda arredondada" at bounding box center [271, 255] width 181 height 266
paste input "8B4C4E"
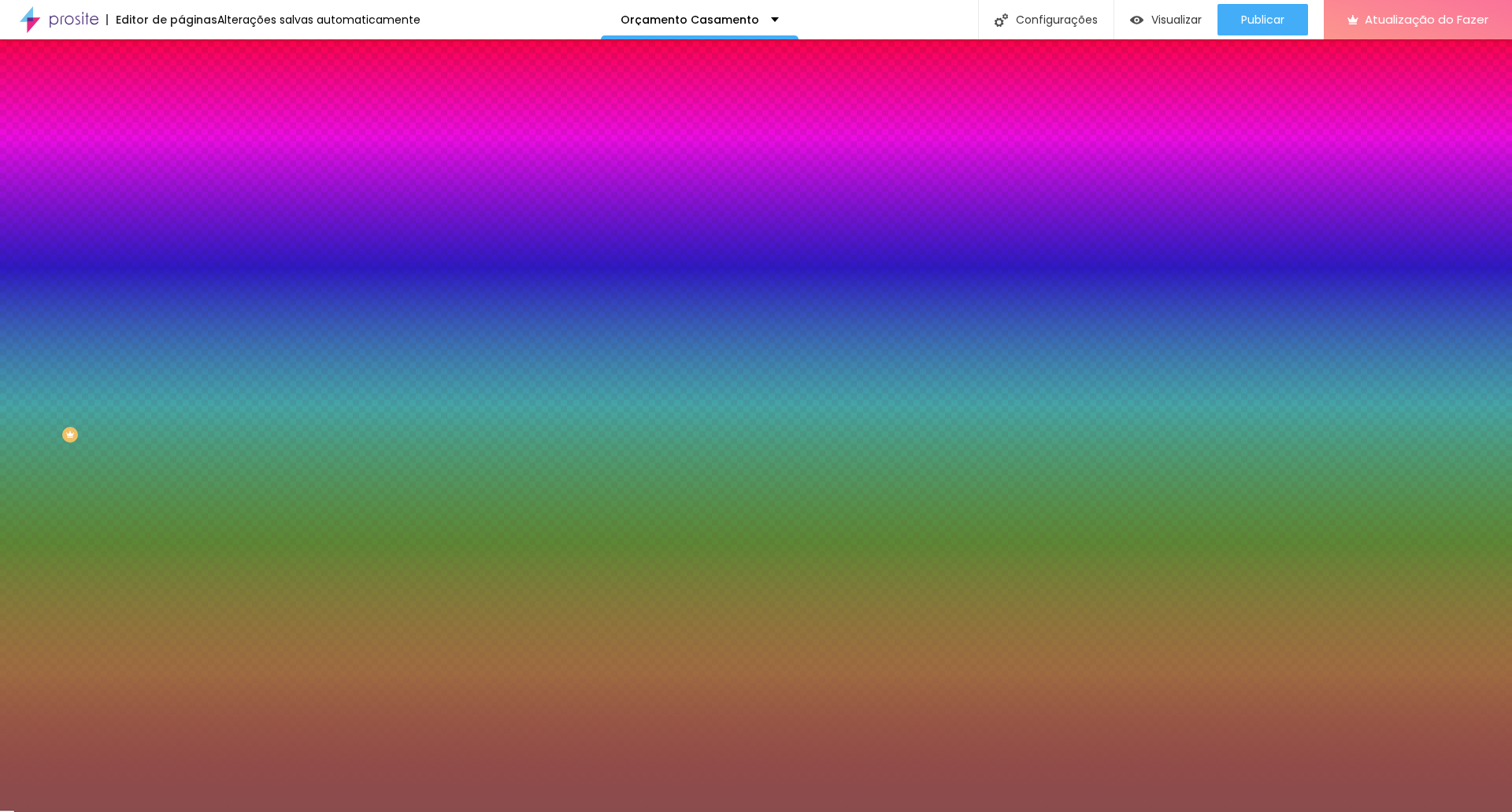
type input "#8B4C4E"
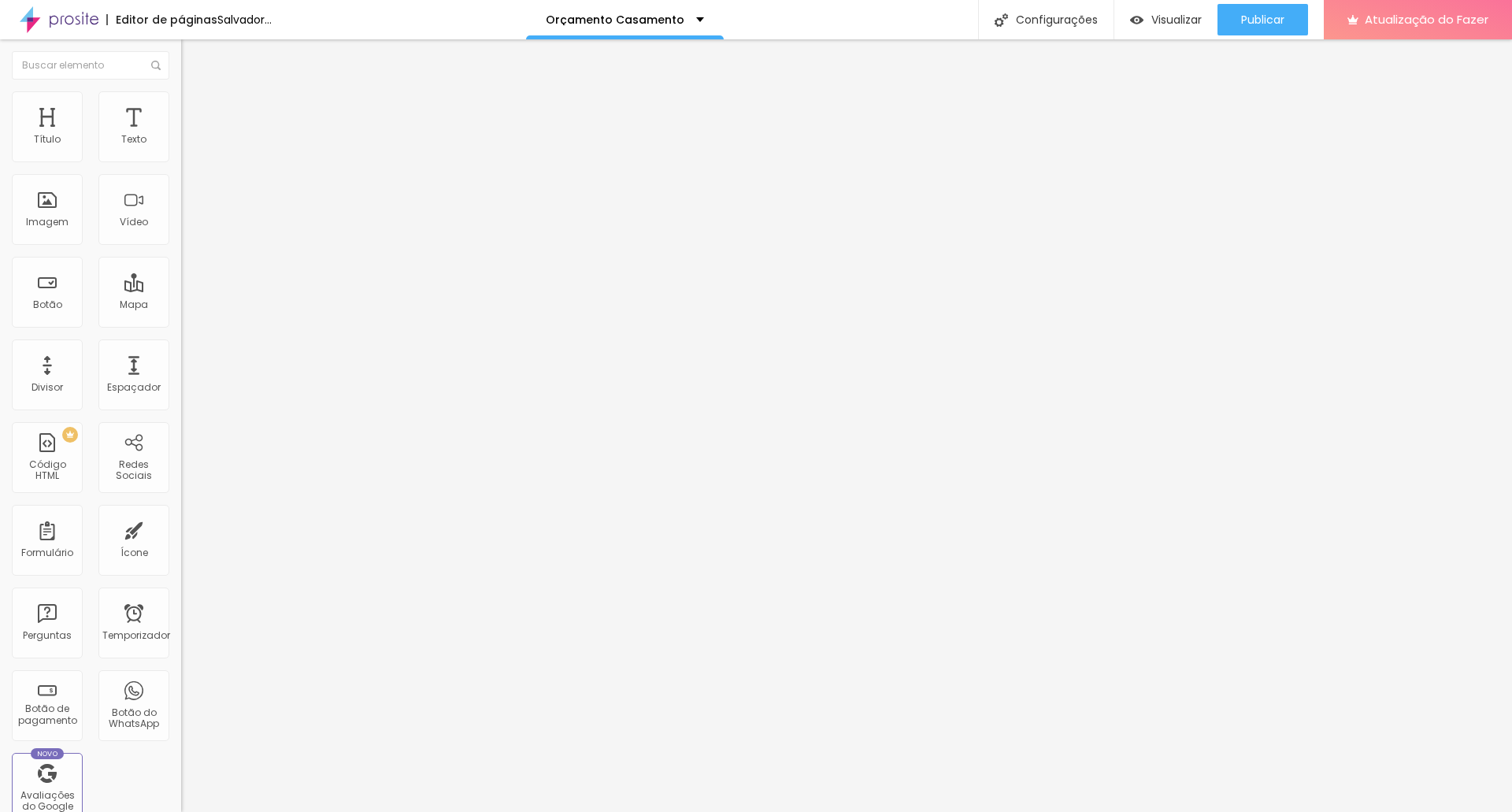
click at [181, 94] on img at bounding box center [188, 98] width 14 height 14
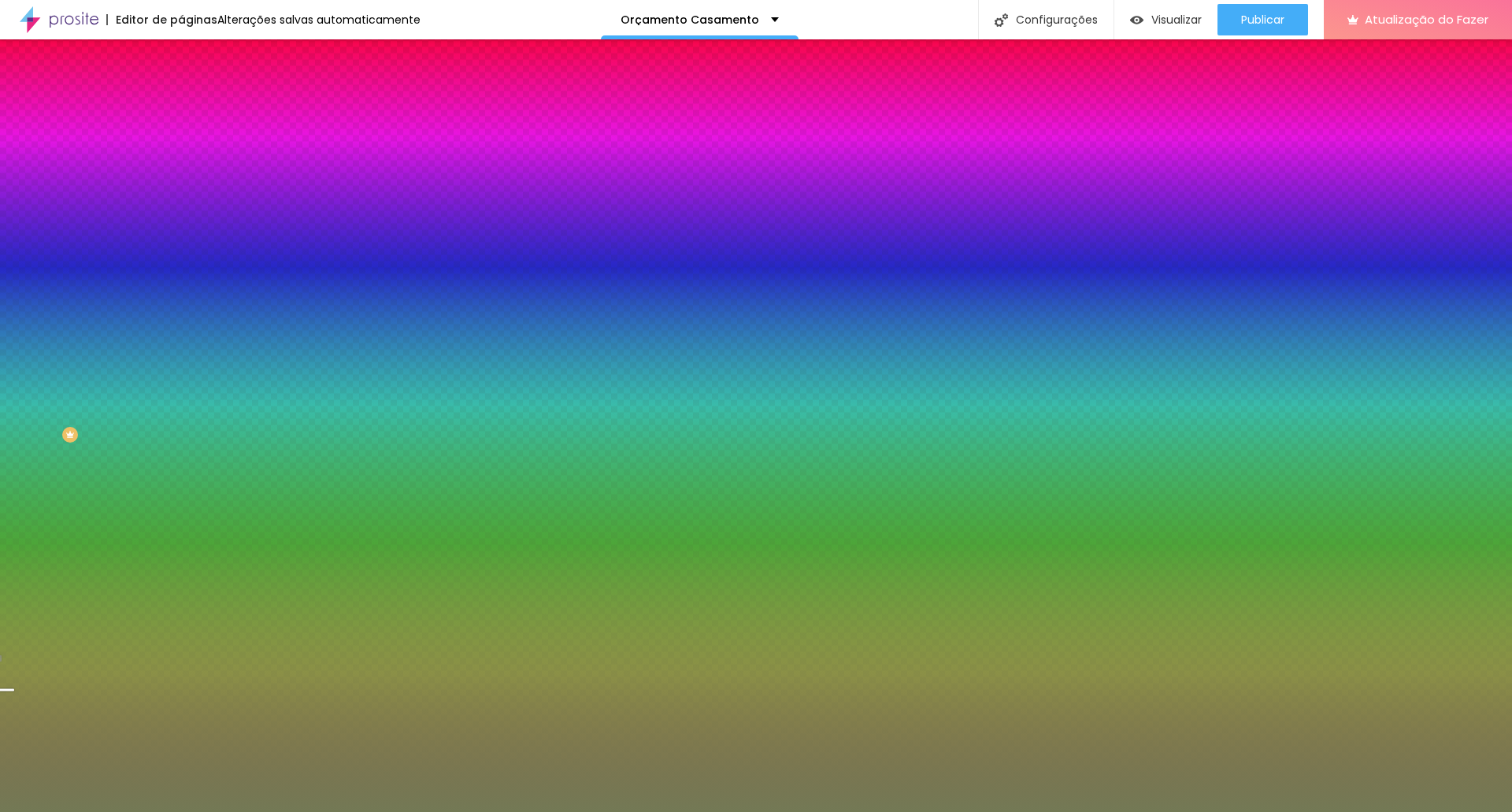
drag, startPoint x: 133, startPoint y: 156, endPoint x: 171, endPoint y: 160, distance: 38.2
click at [181, 160] on div "Cor de fundo Voltar ao padrão #737955 Sombra DESATIVADO Voltar ao padrão Borda …" at bounding box center [271, 192] width 181 height 140
paste input "8B4C4E"
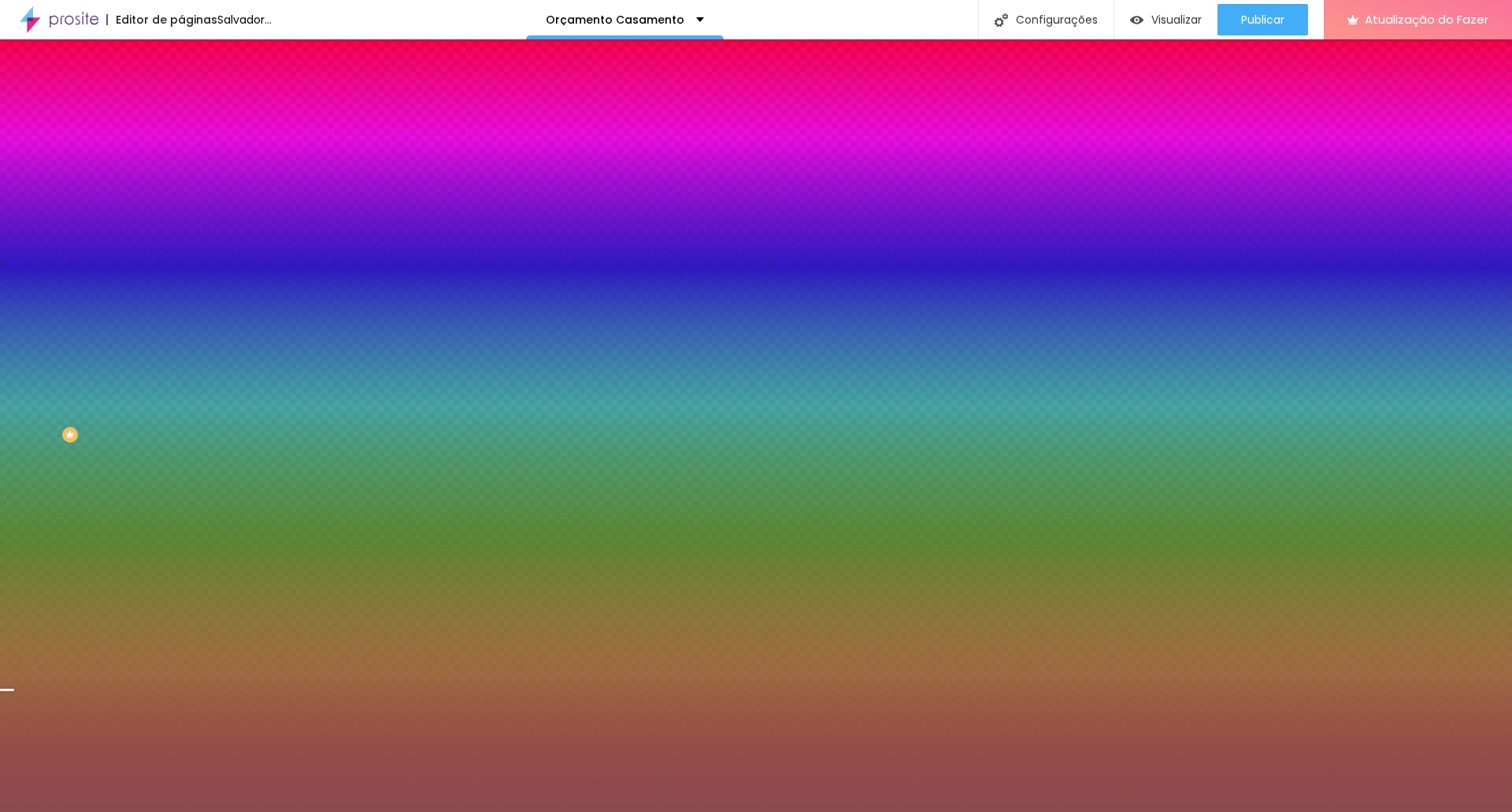
type input "#8B4C4E"
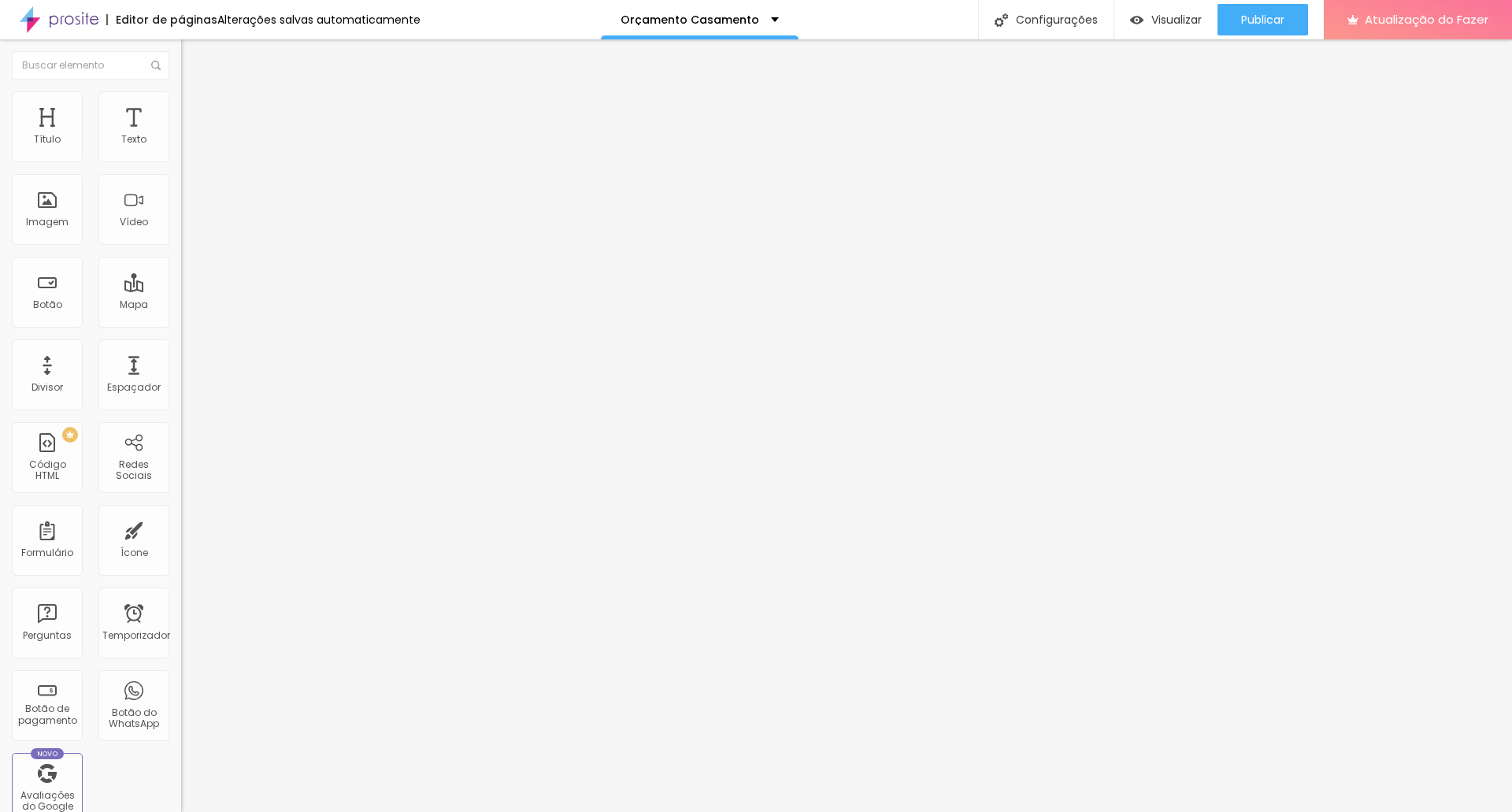
click at [196, 107] on font "Estilo" at bounding box center [207, 102] width 25 height 14
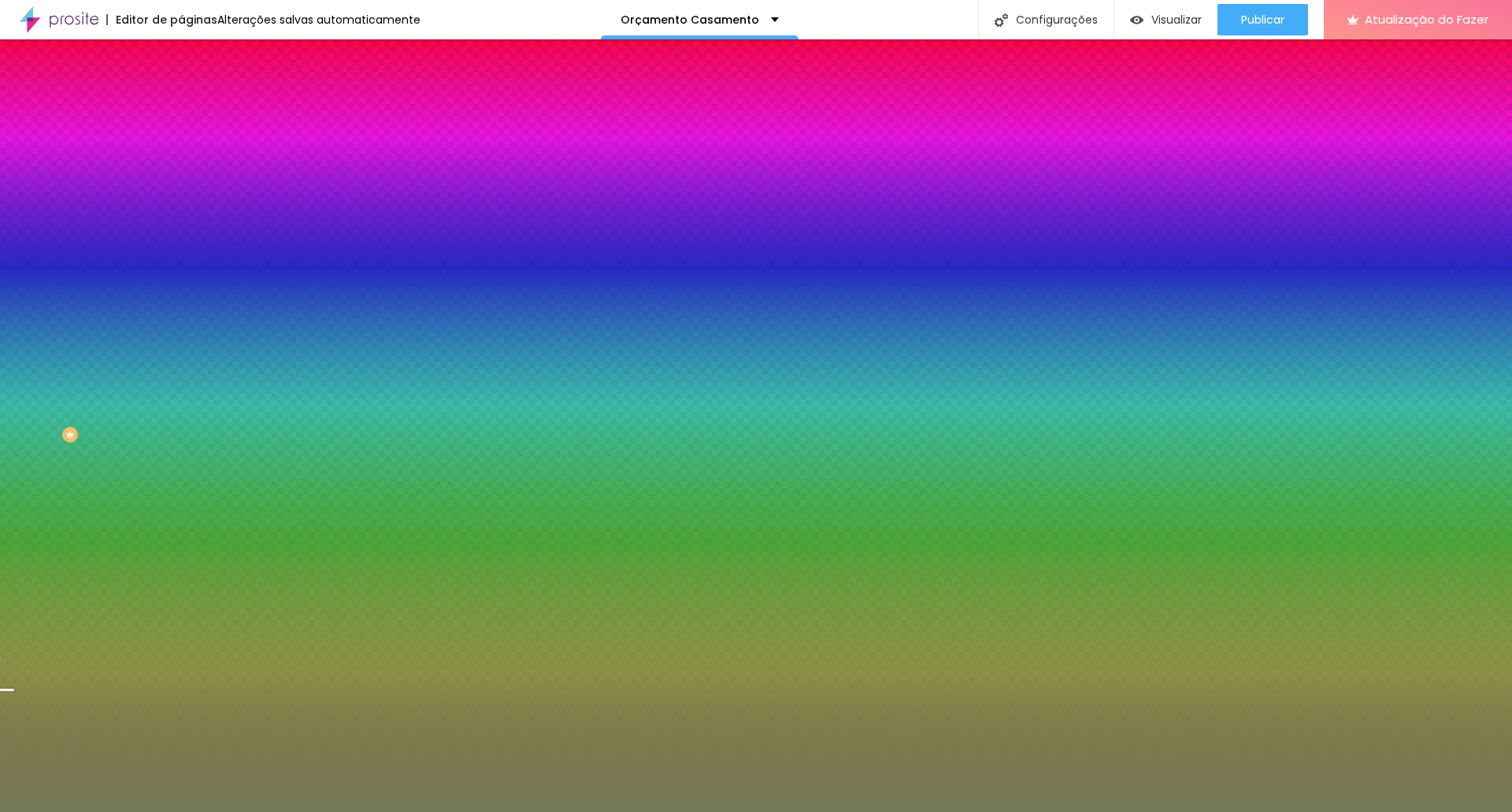
paste input "8B4C4E"
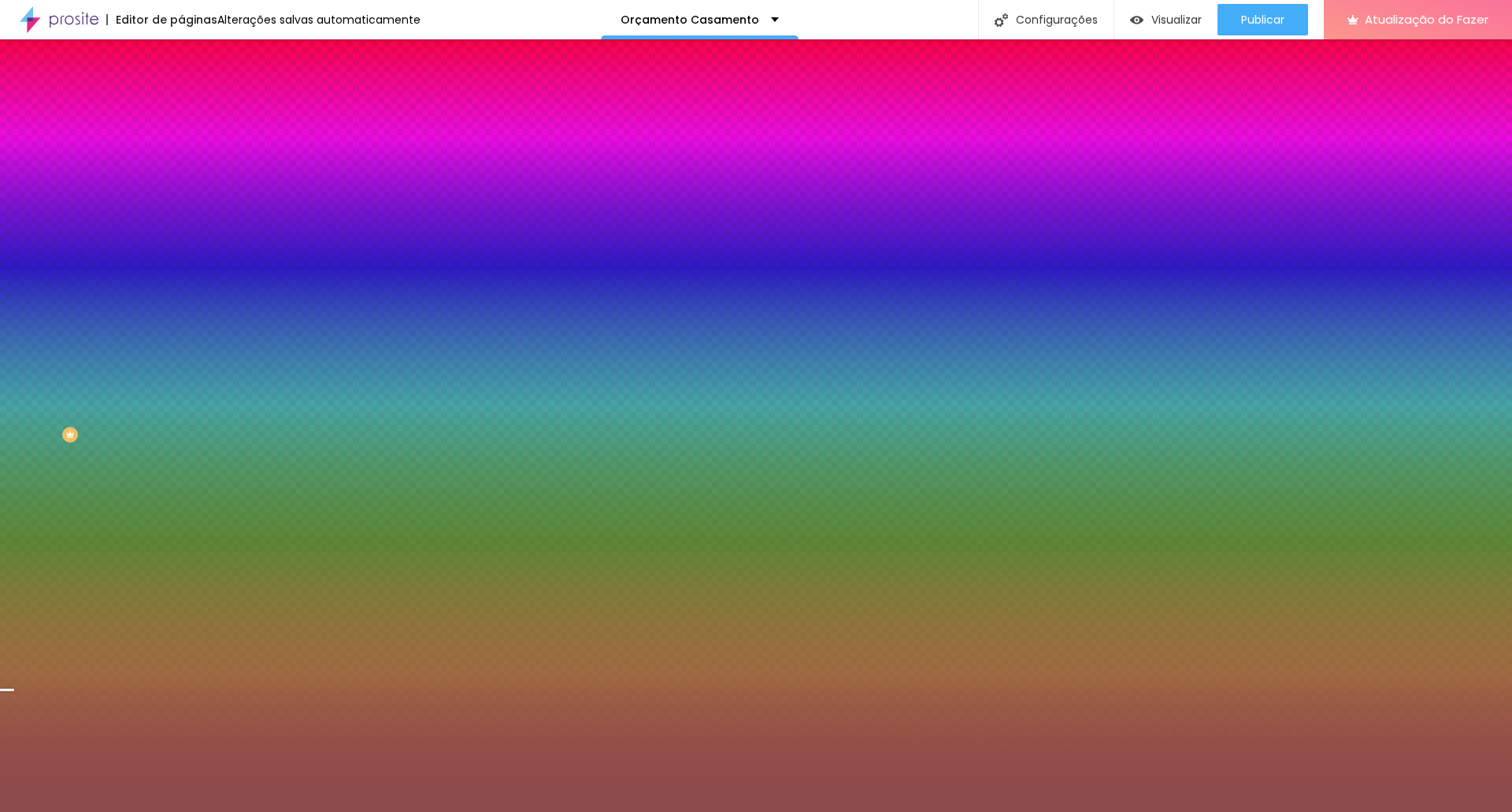
type input "#8B4C4E"
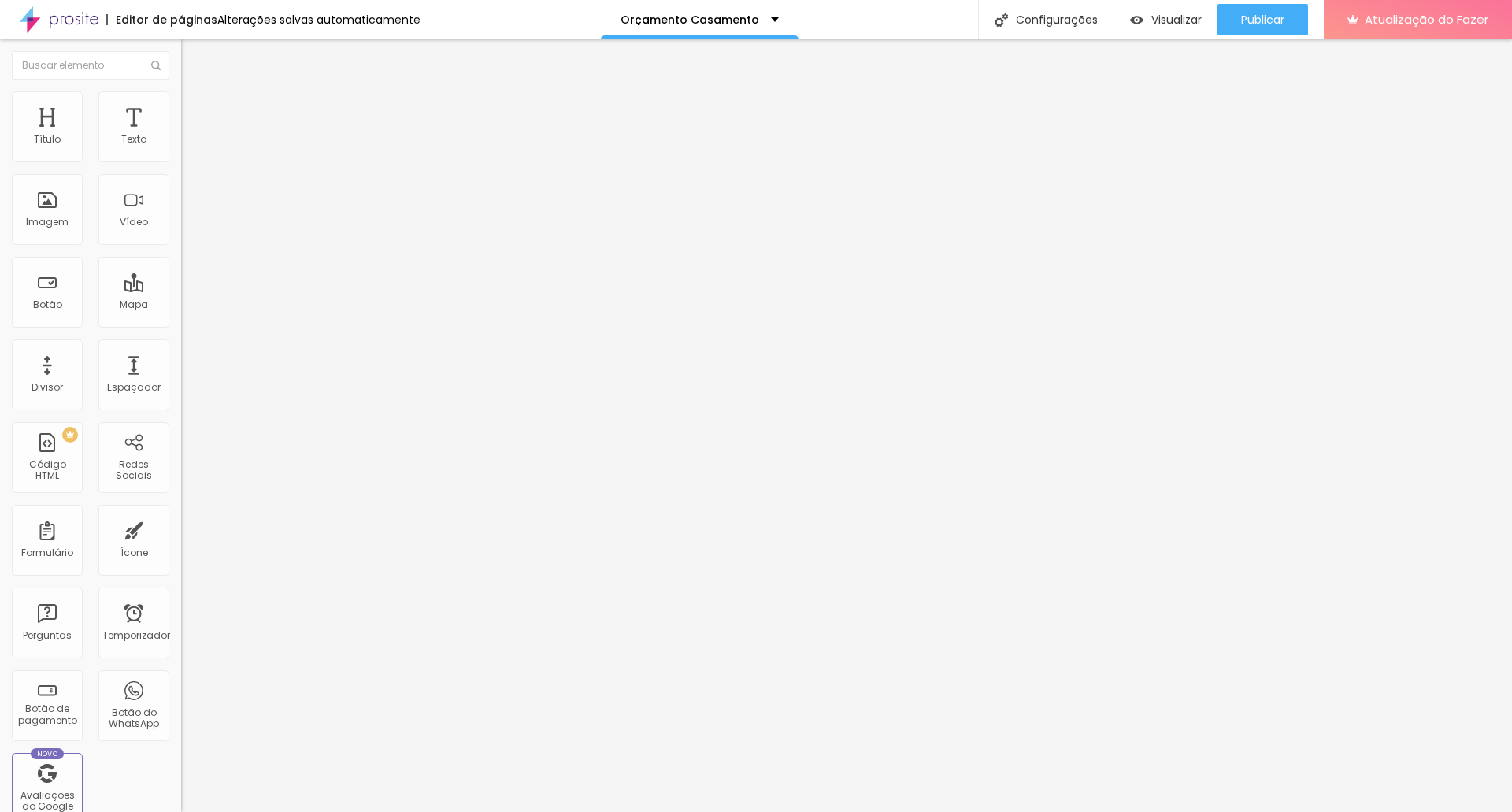
click at [181, 103] on li "Estilo" at bounding box center [271, 99] width 181 height 16
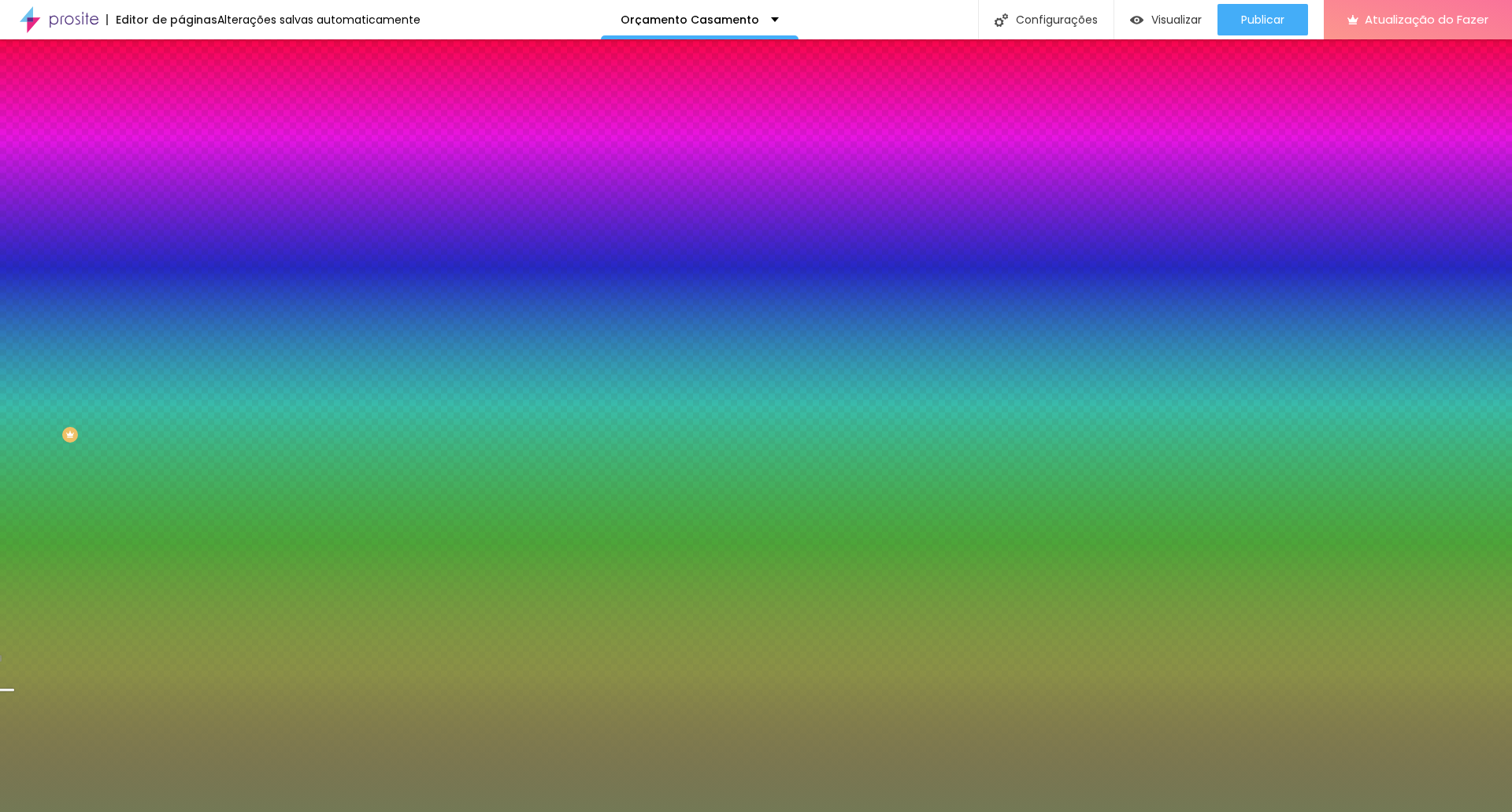
drag, startPoint x: 131, startPoint y: 158, endPoint x: 180, endPoint y: 159, distance: 49.0
click at [181, 159] on div "Cor de fundo Voltar ao padrão #737955 Sombra DESATIVADO Voltar ao padrão Borda …" at bounding box center [271, 192] width 181 height 140
paste input "8B4C4E"
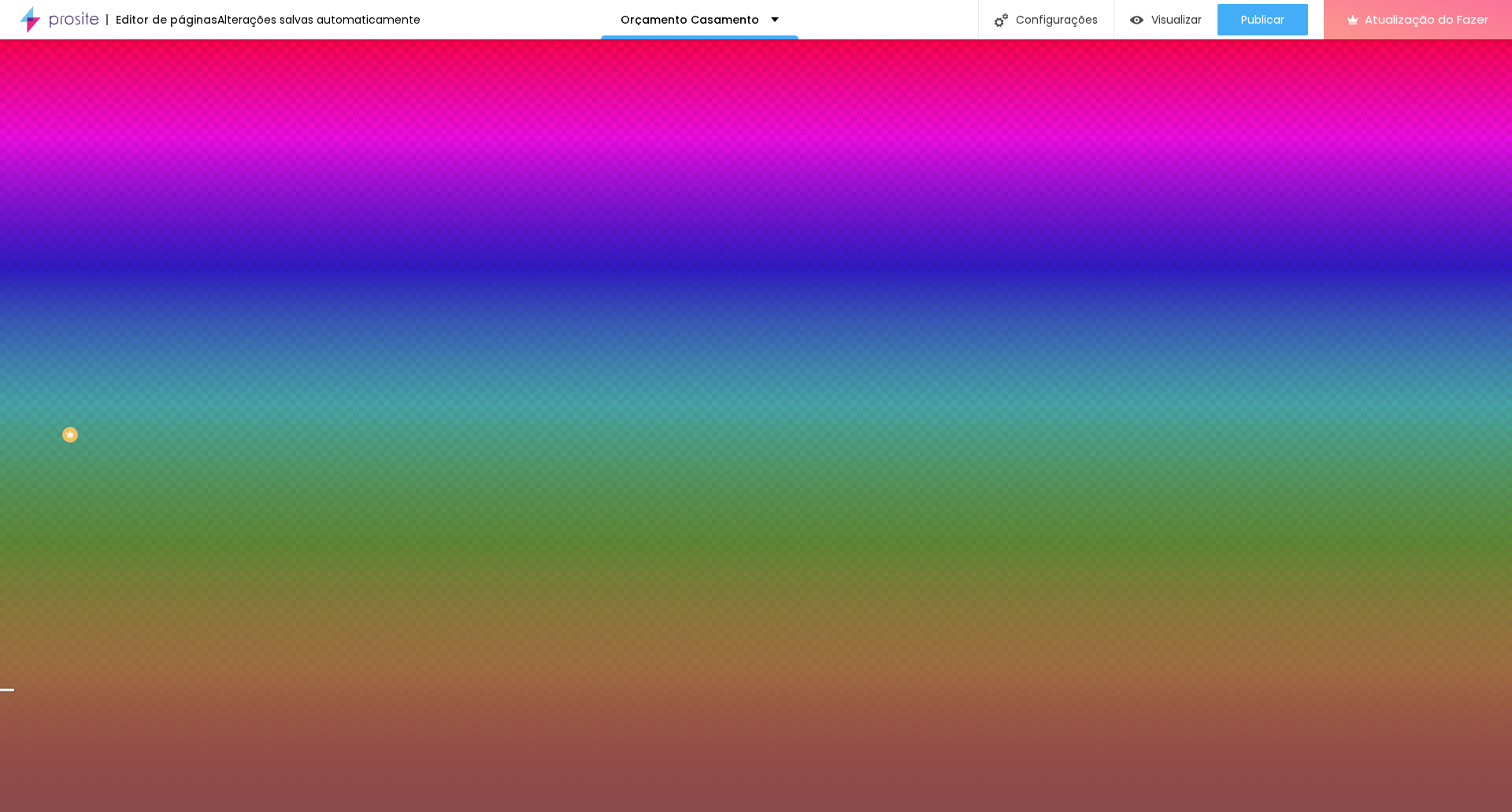
type input "#8B4C4E"
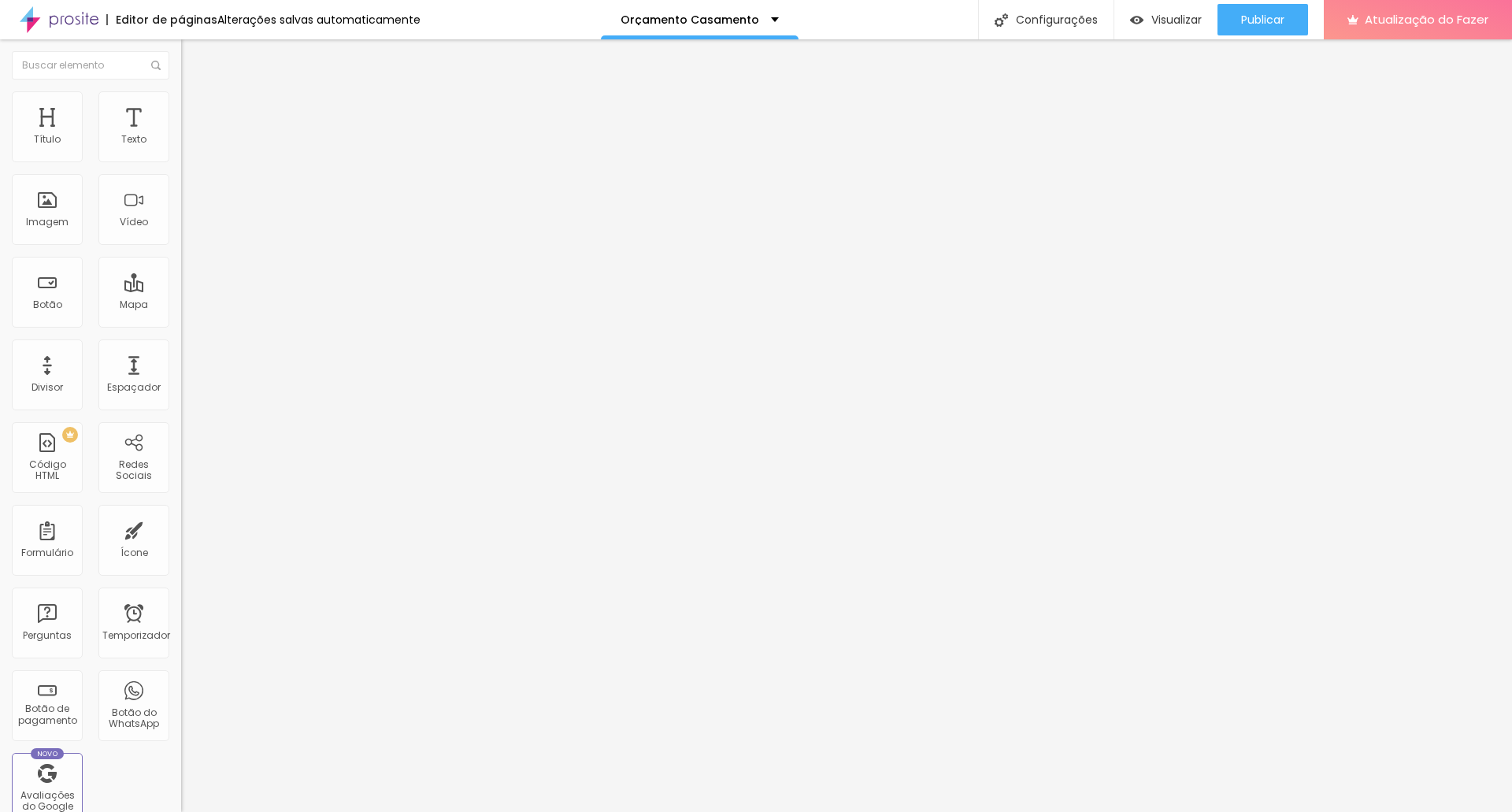
click at [181, 101] on img at bounding box center [188, 98] width 14 height 14
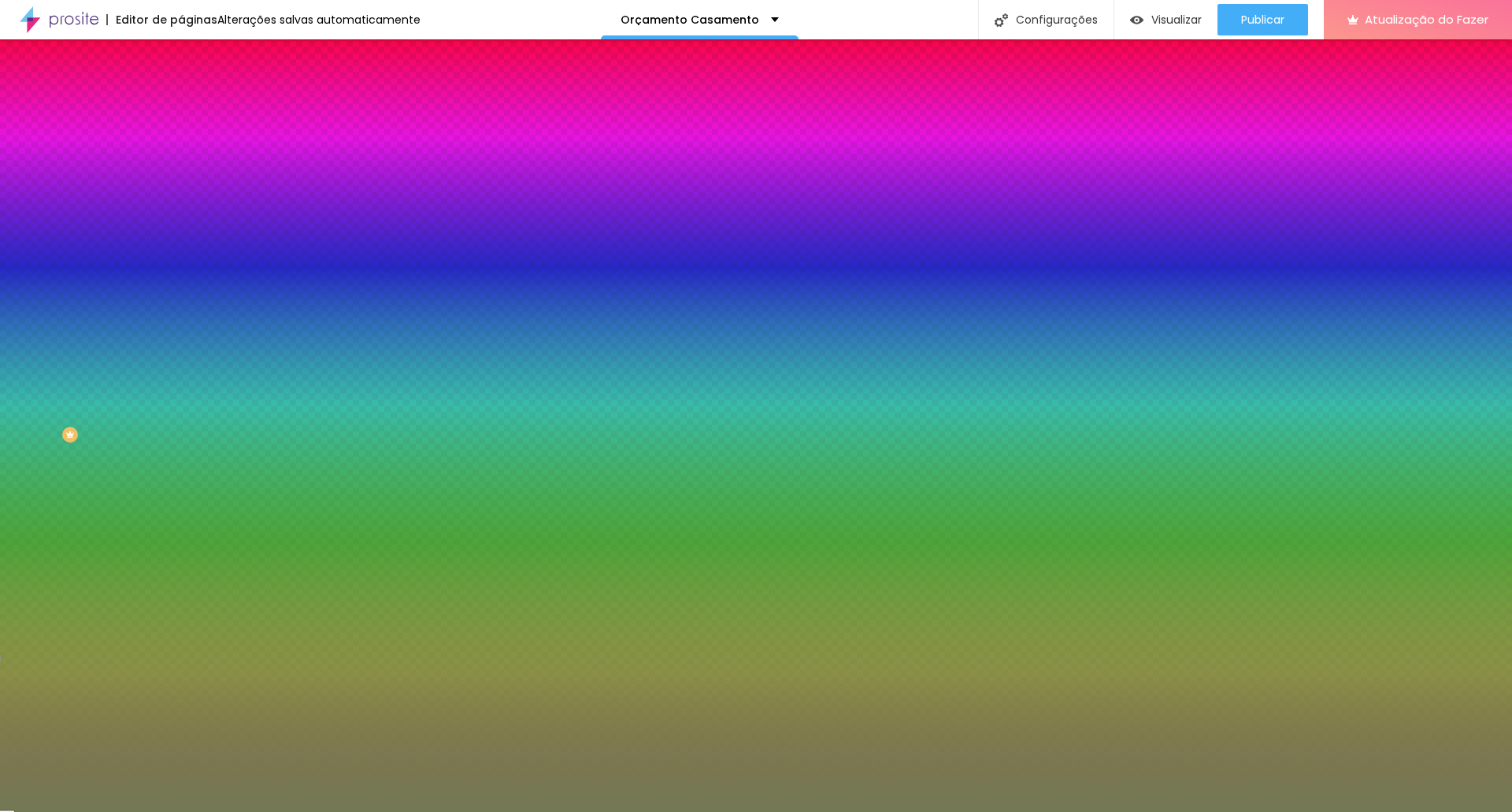
paste input "8B4C4E"
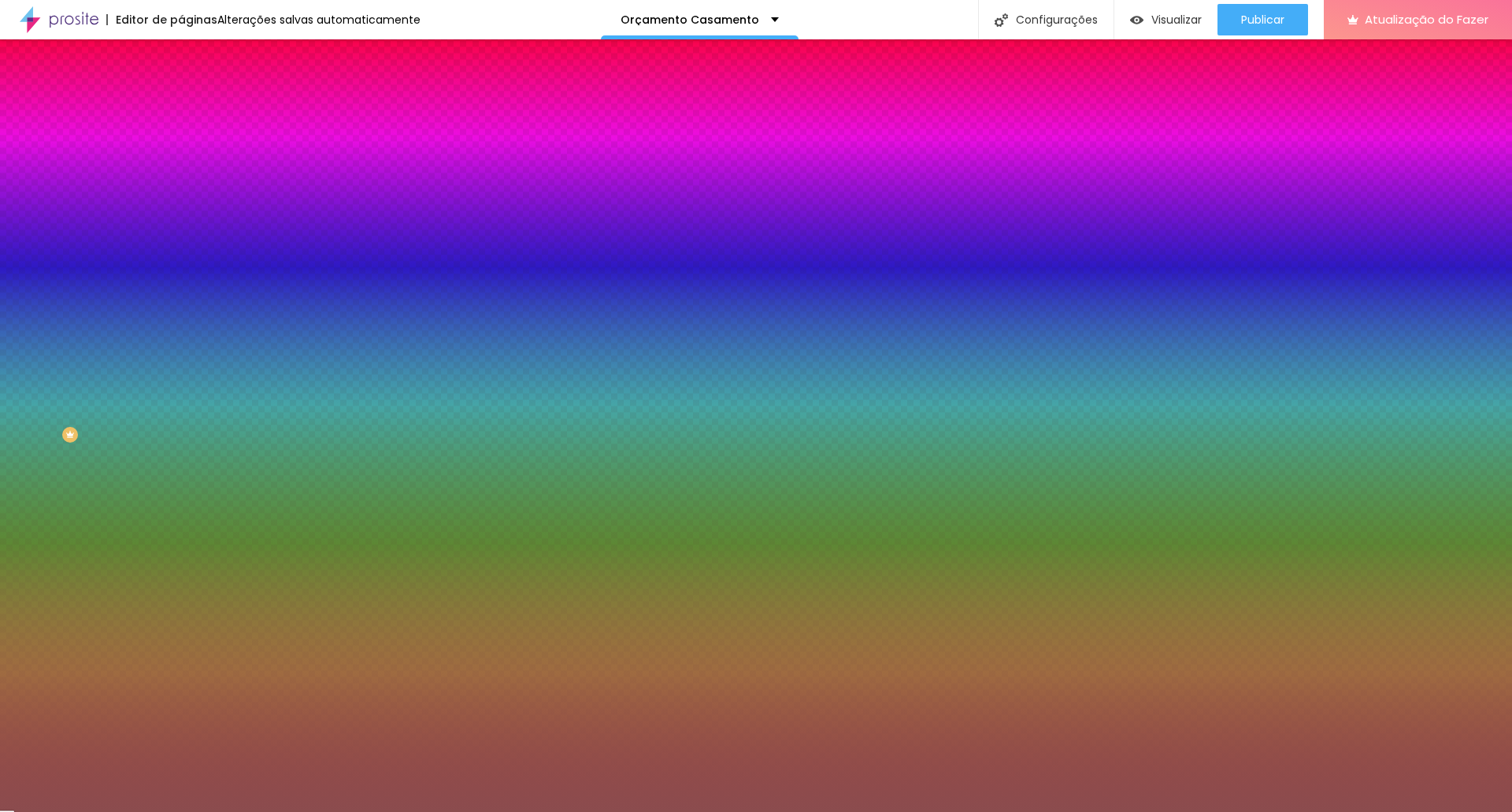
type input "#8B4C4E"
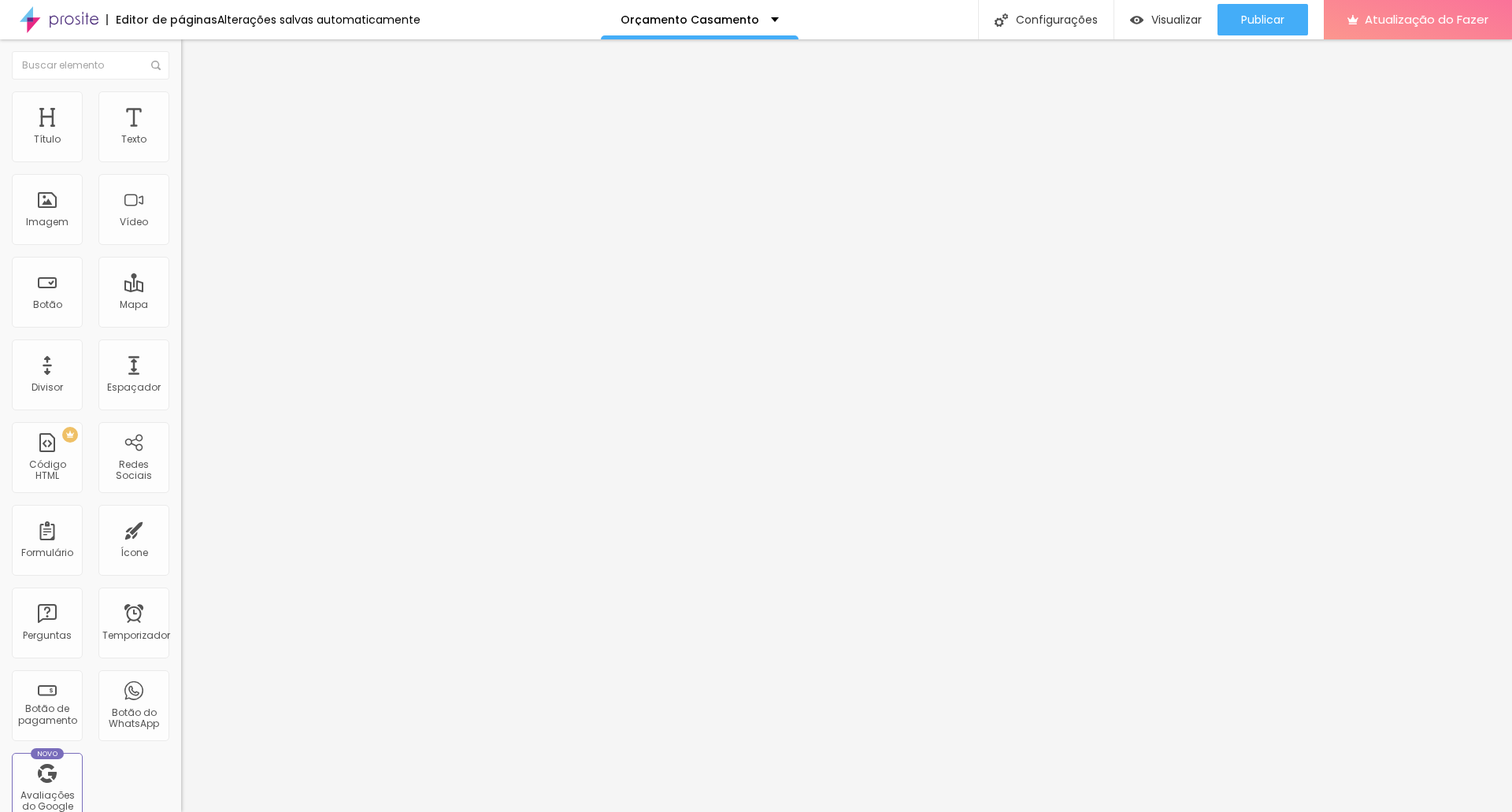
click at [181, 100] on img at bounding box center [188, 98] width 14 height 14
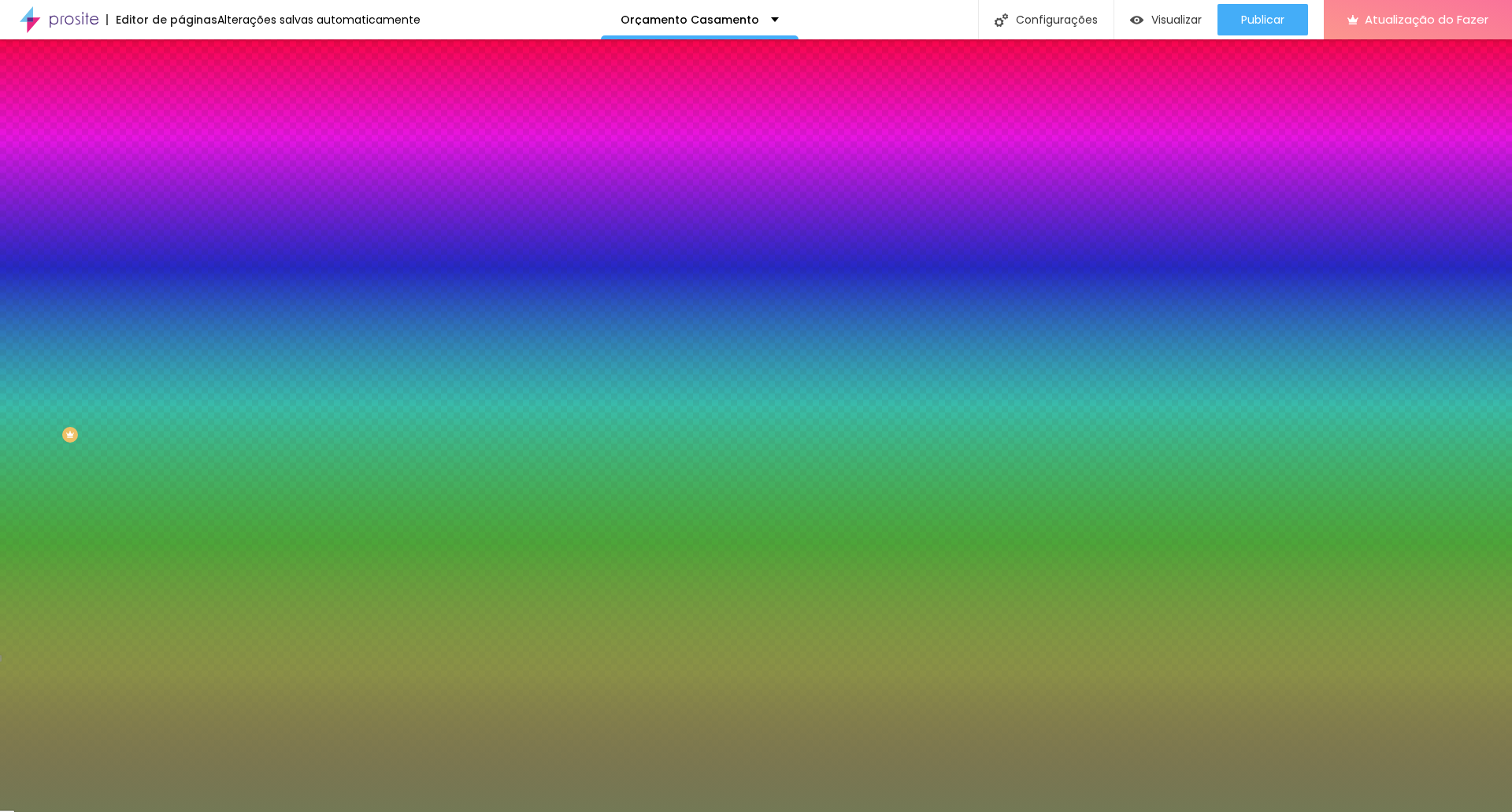
paste input "8B4C4E"
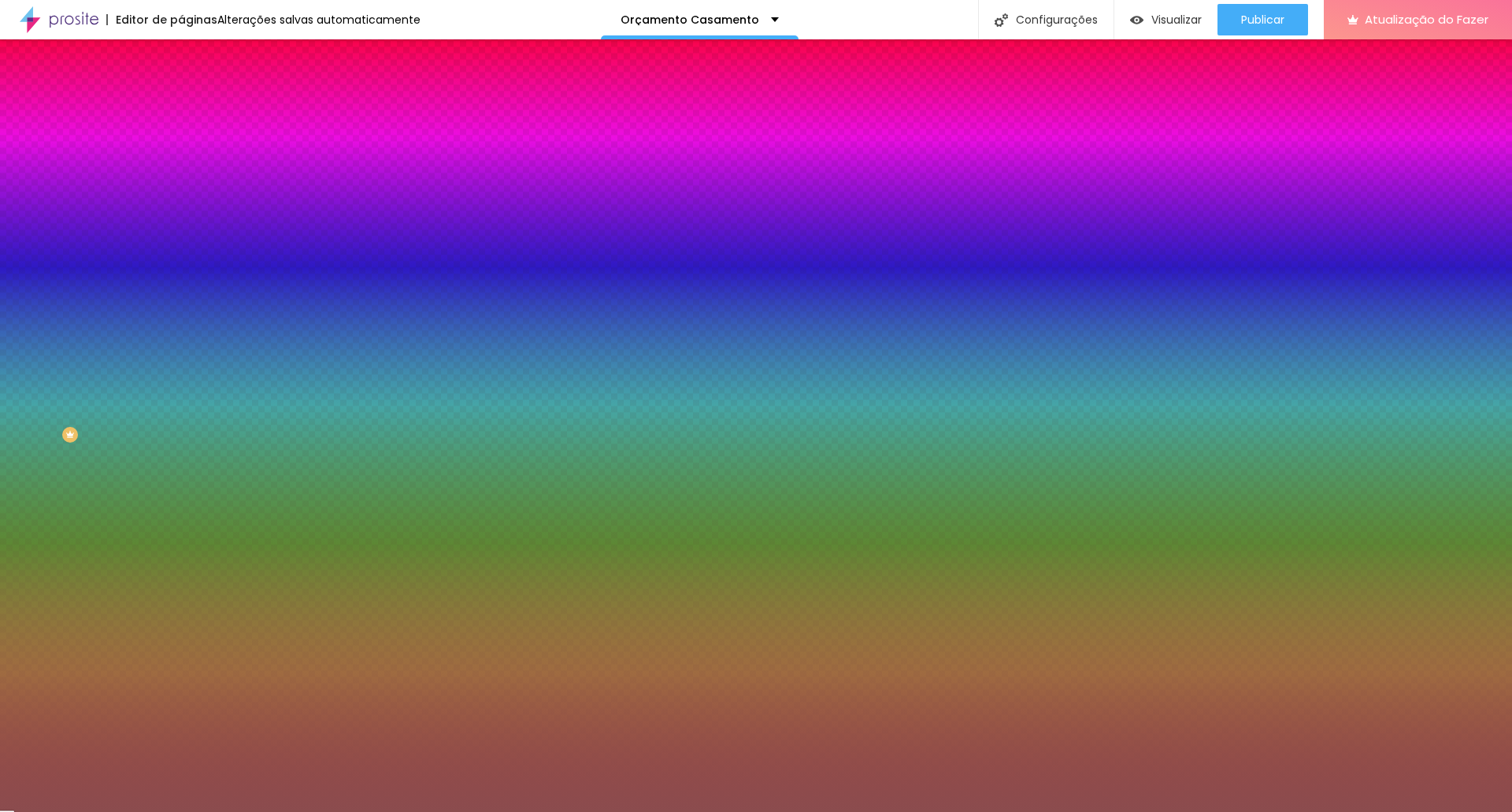
type input "#8B4C4E"
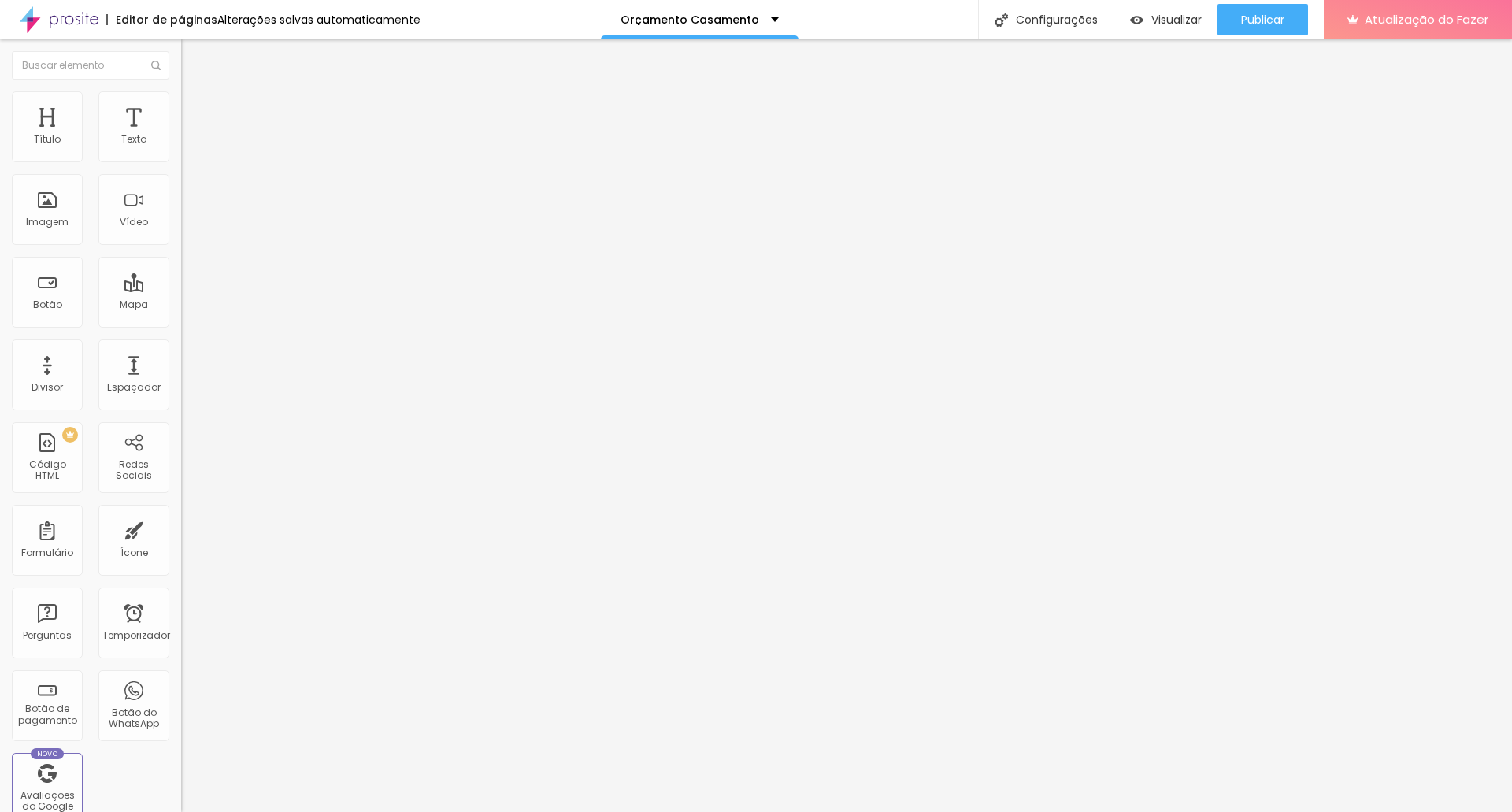
click at [181, 100] on img at bounding box center [188, 98] width 14 height 14
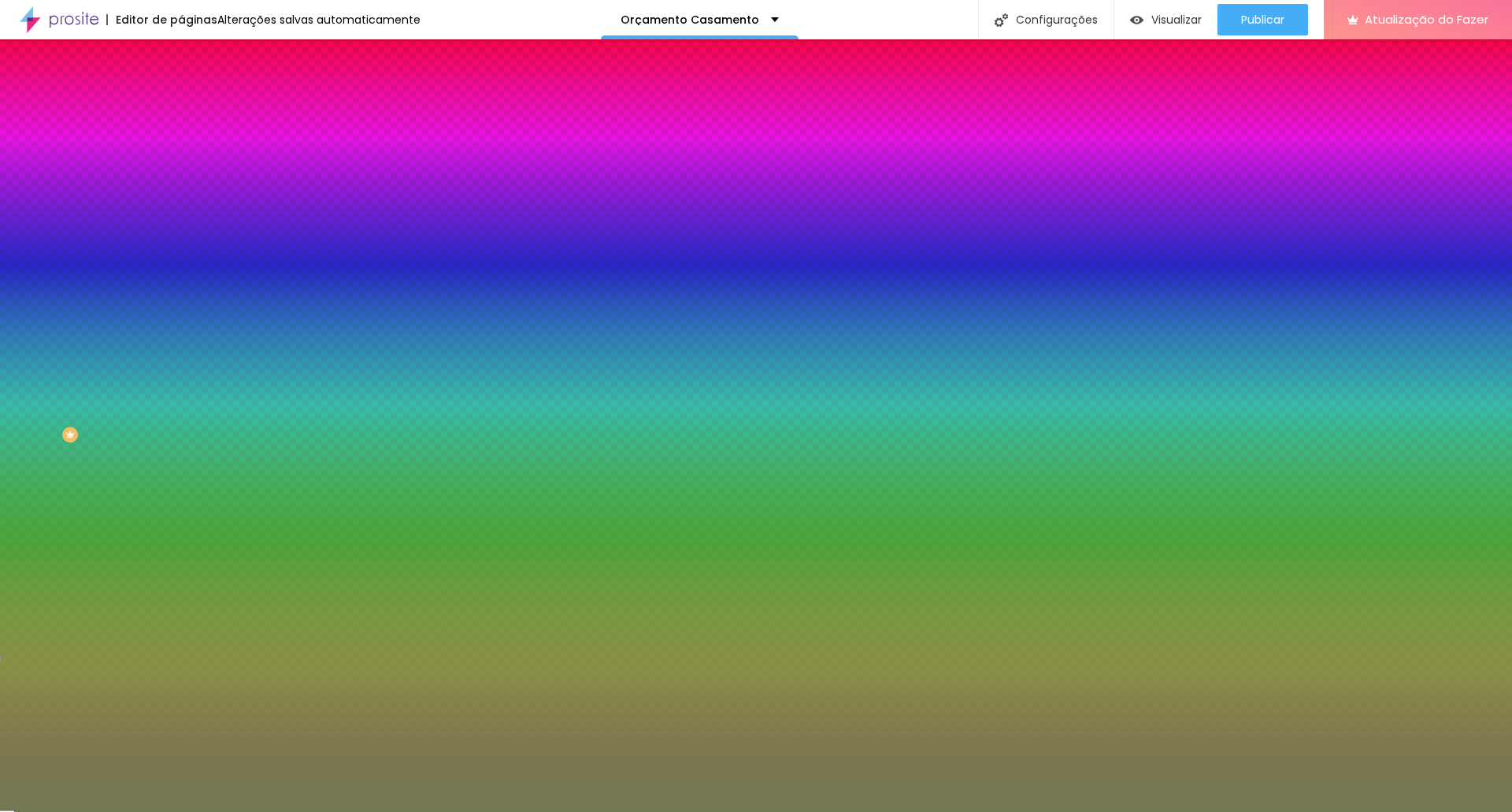
paste input "8B4C4E"
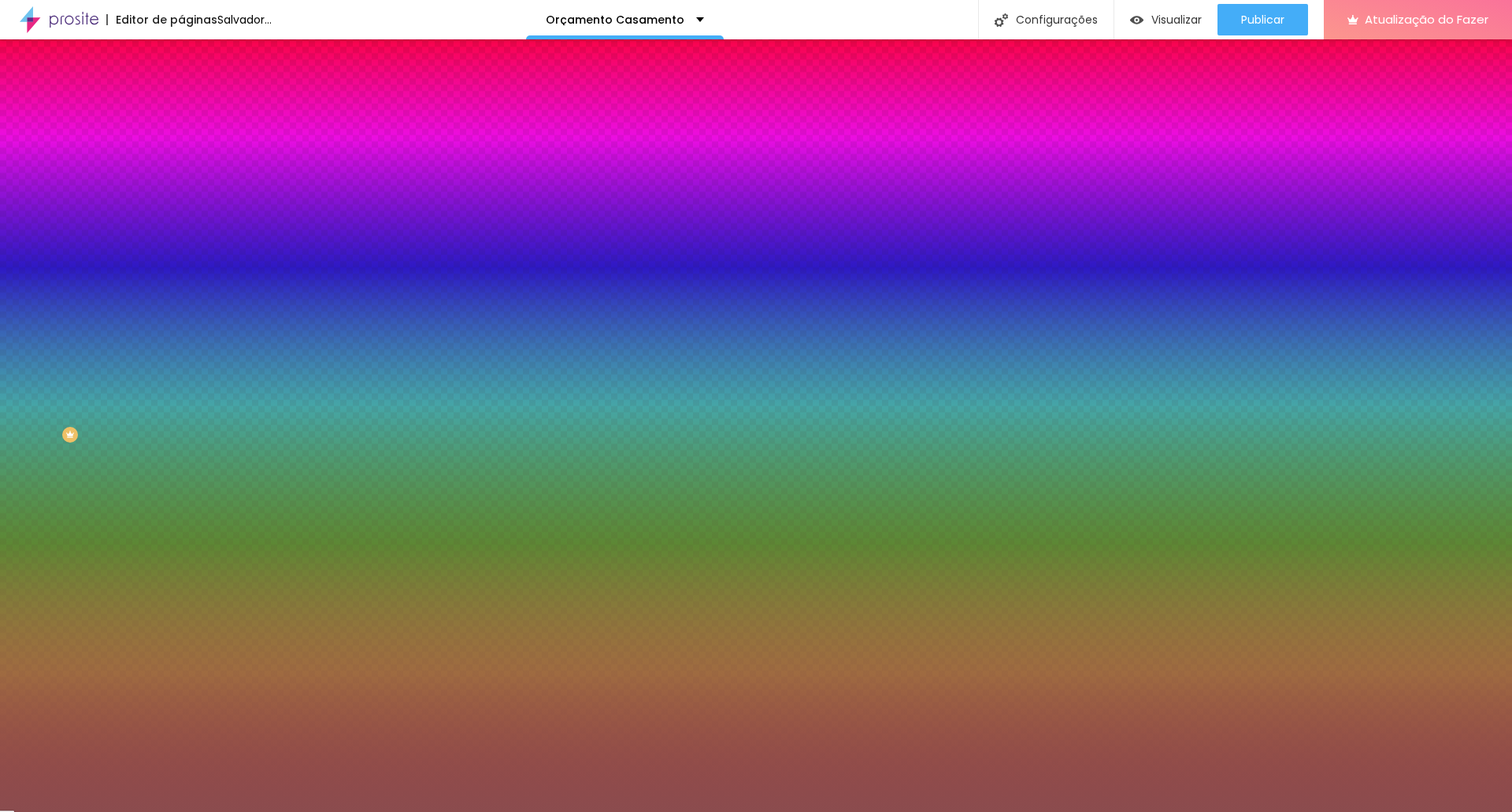
type input "#8B4C4E"
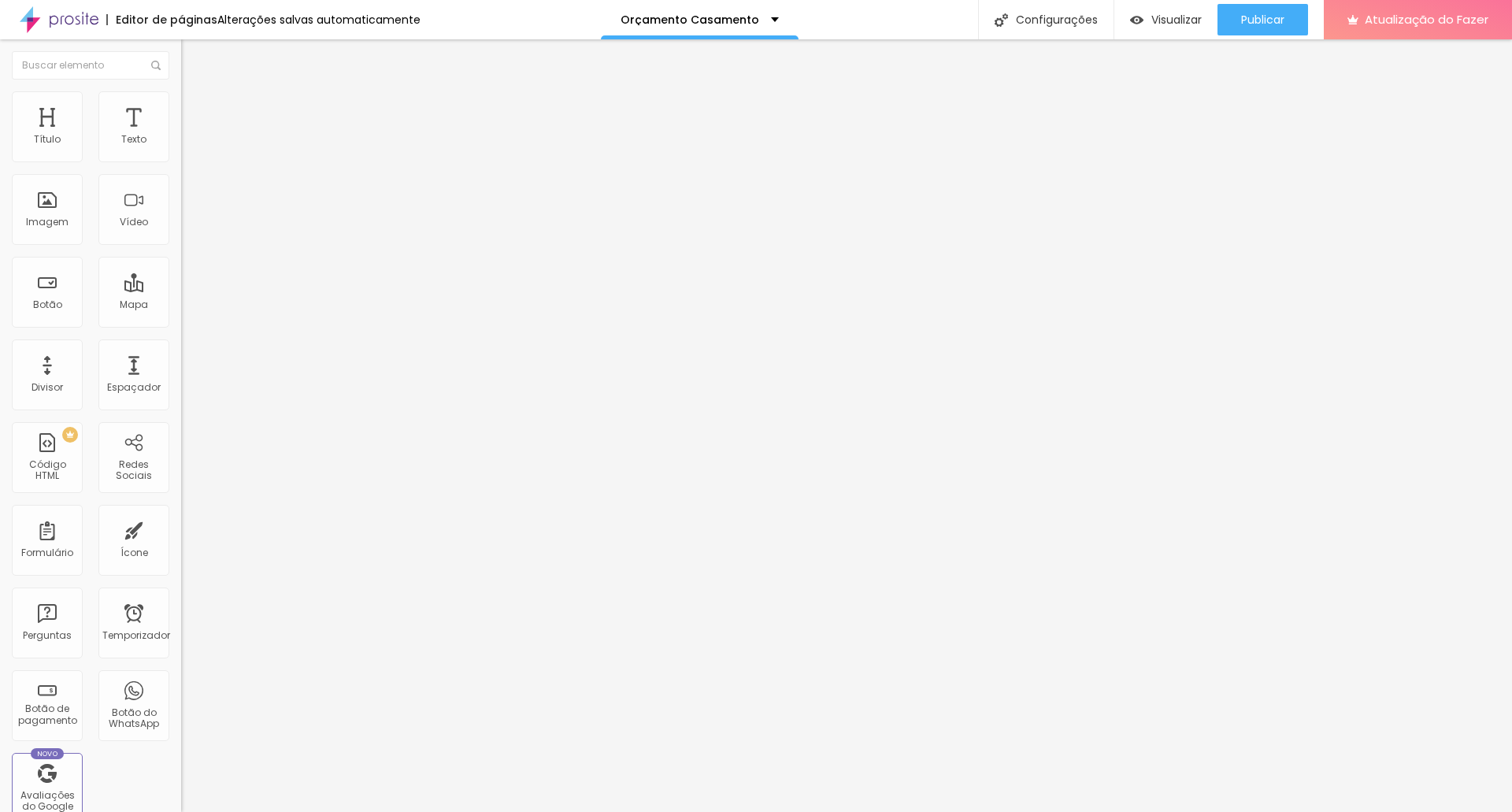
click at [181, 91] on img at bounding box center [188, 98] width 14 height 14
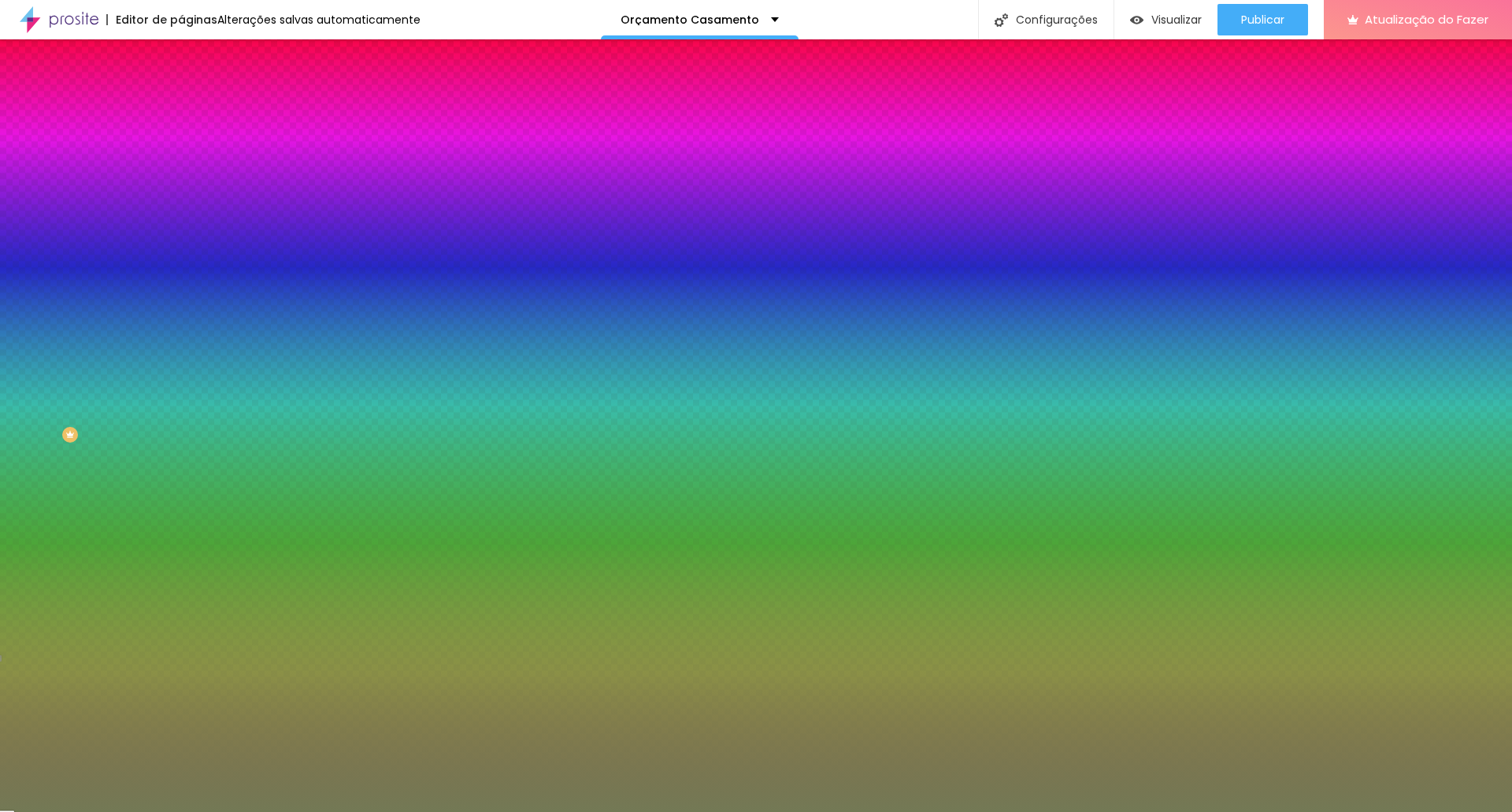
paste input "8B4C4E"
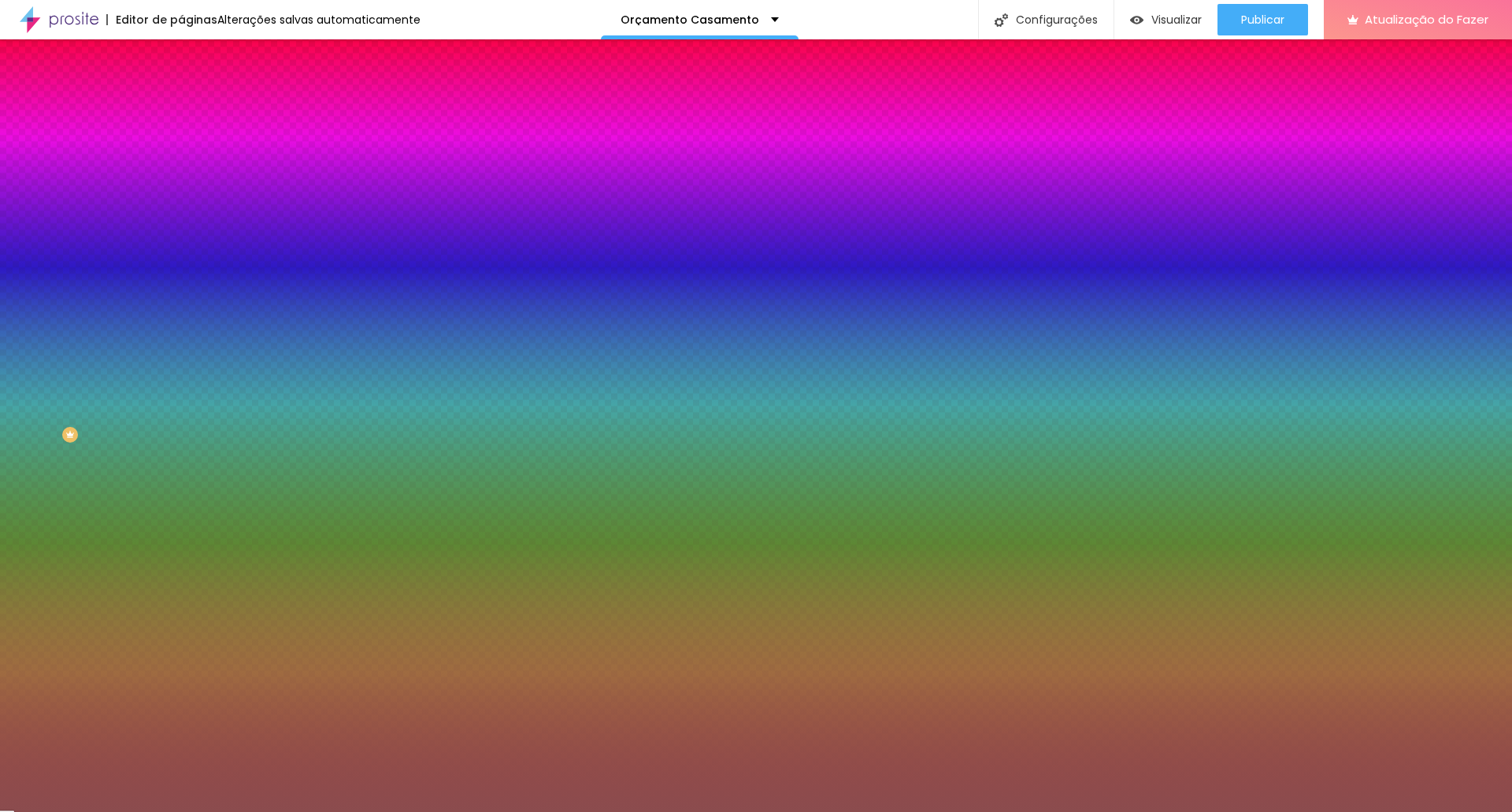
type input "#8B4C4E"
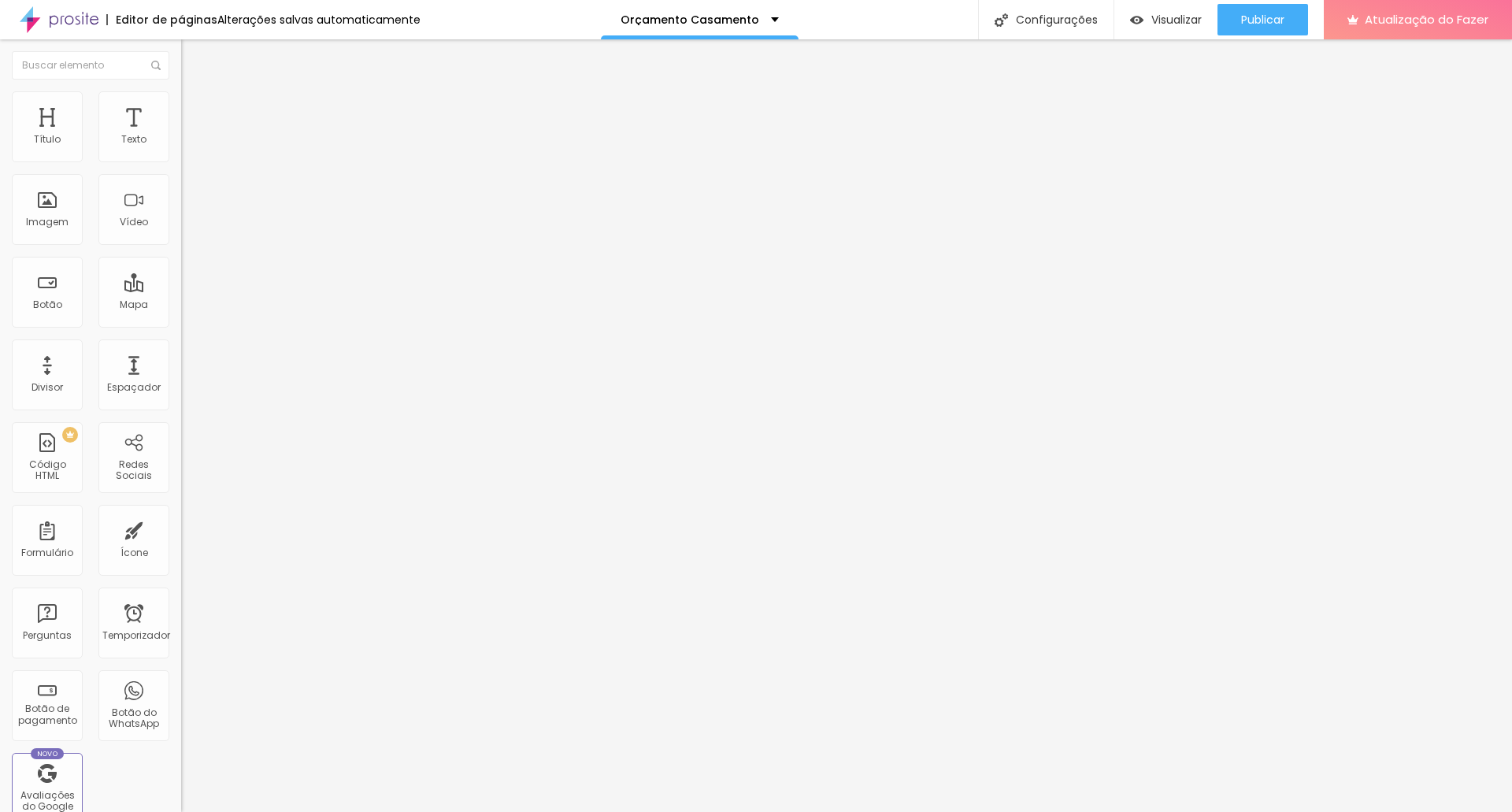
click at [181, 95] on img at bounding box center [188, 98] width 14 height 14
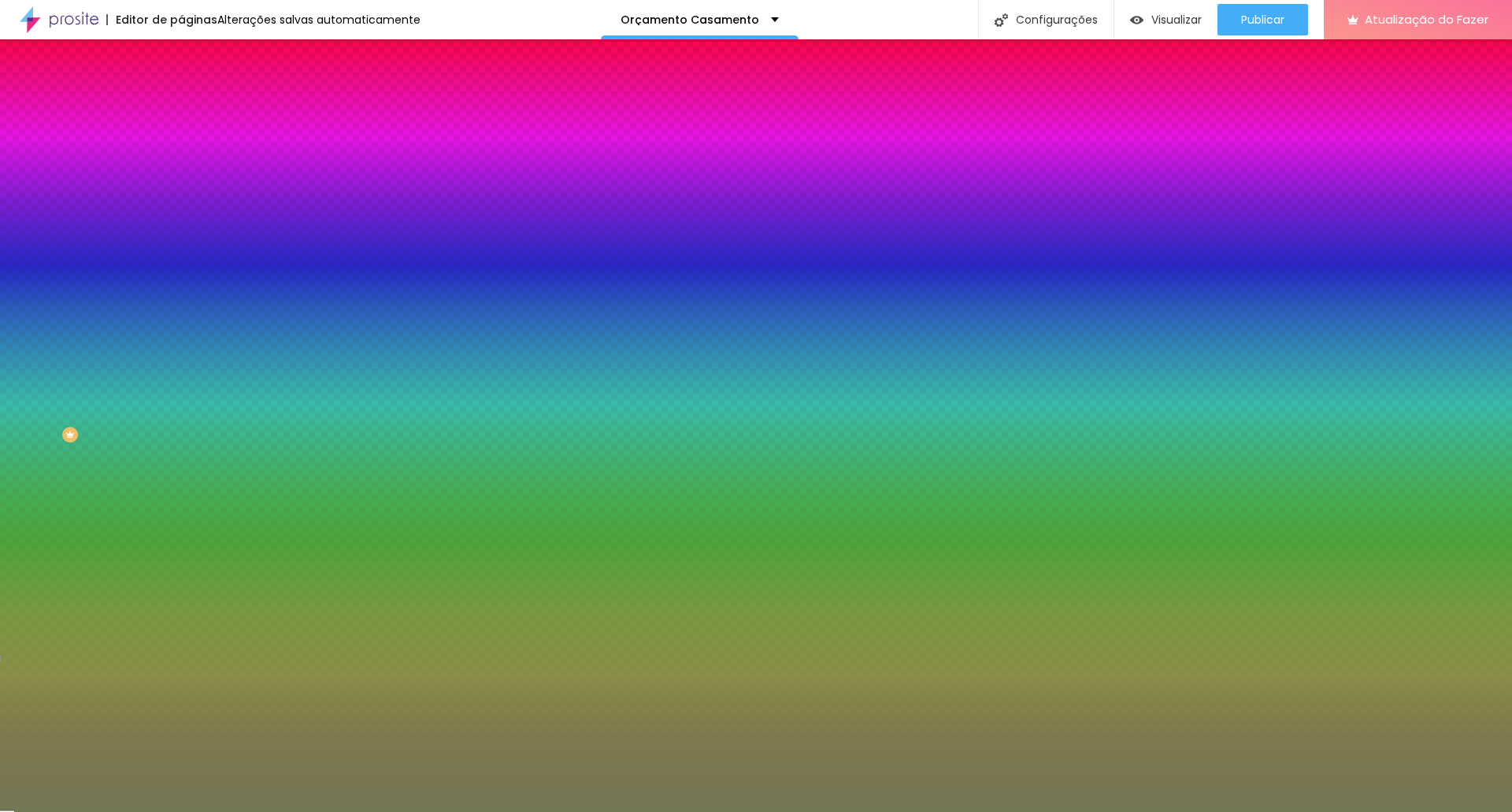
paste input "8B4C4E"
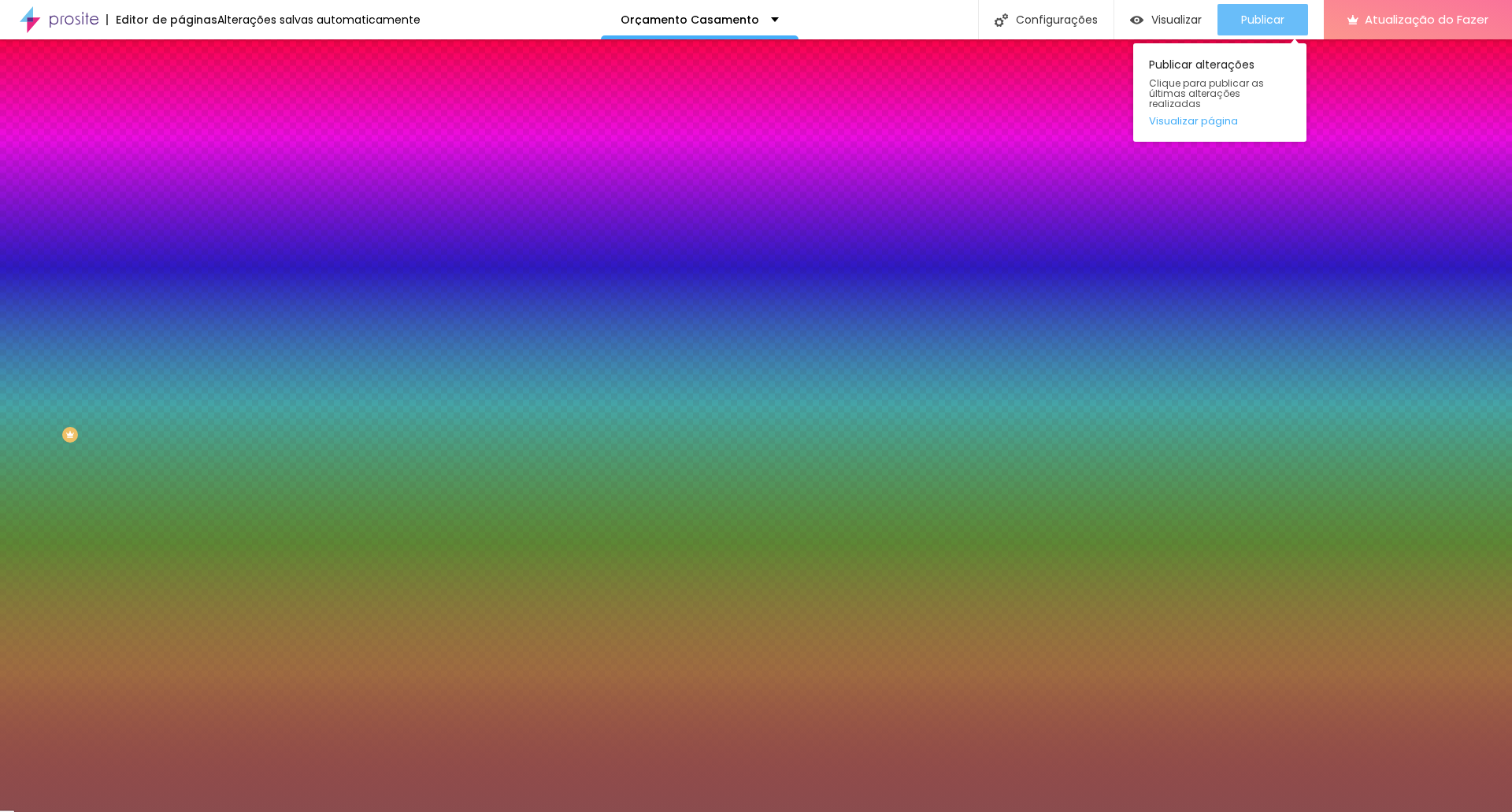
type input "#8B4C4E"
click at [1270, 26] on font "Publicar" at bounding box center [1262, 20] width 43 height 16
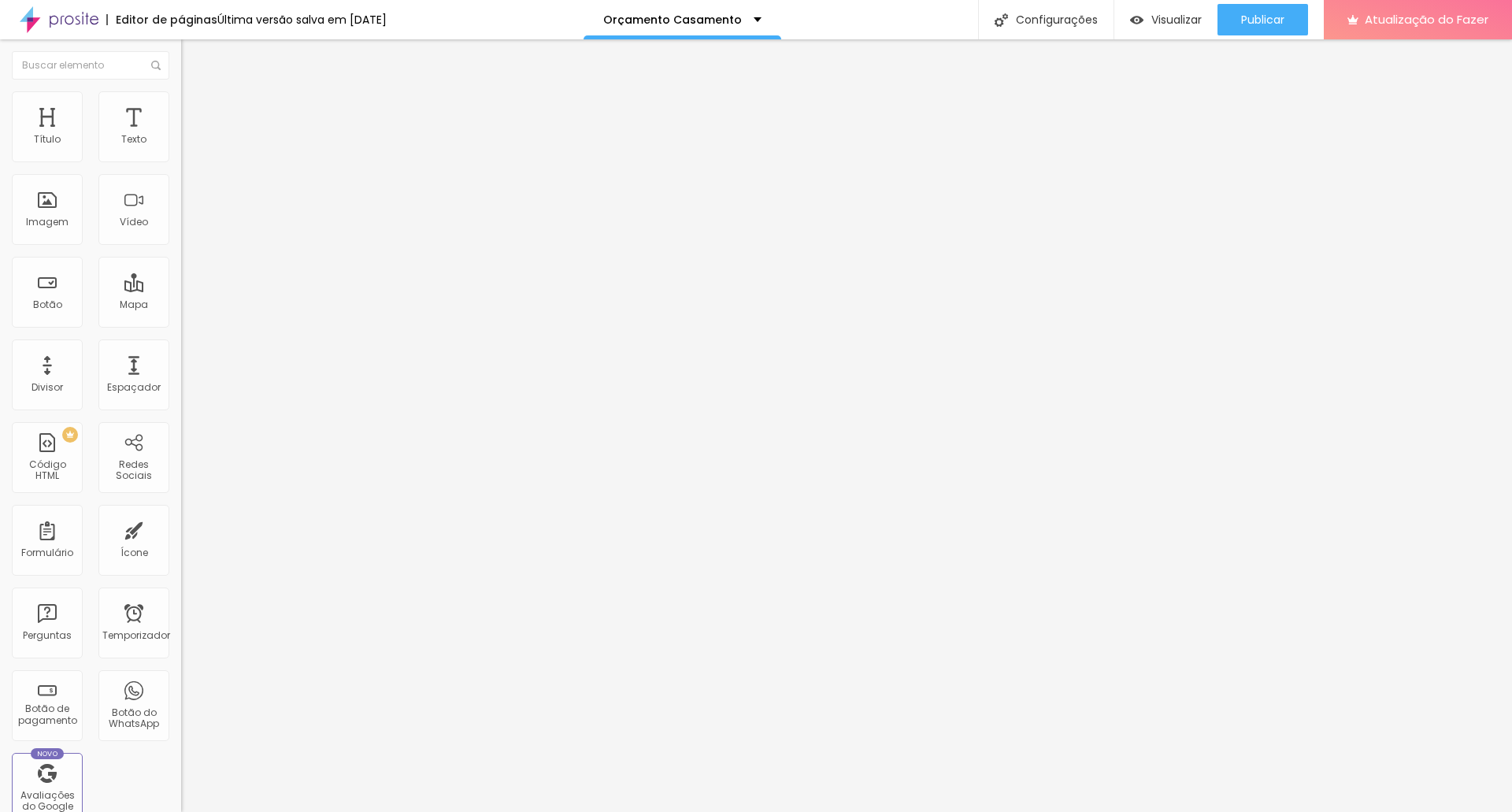
click at [181, 99] on img at bounding box center [188, 98] width 14 height 14
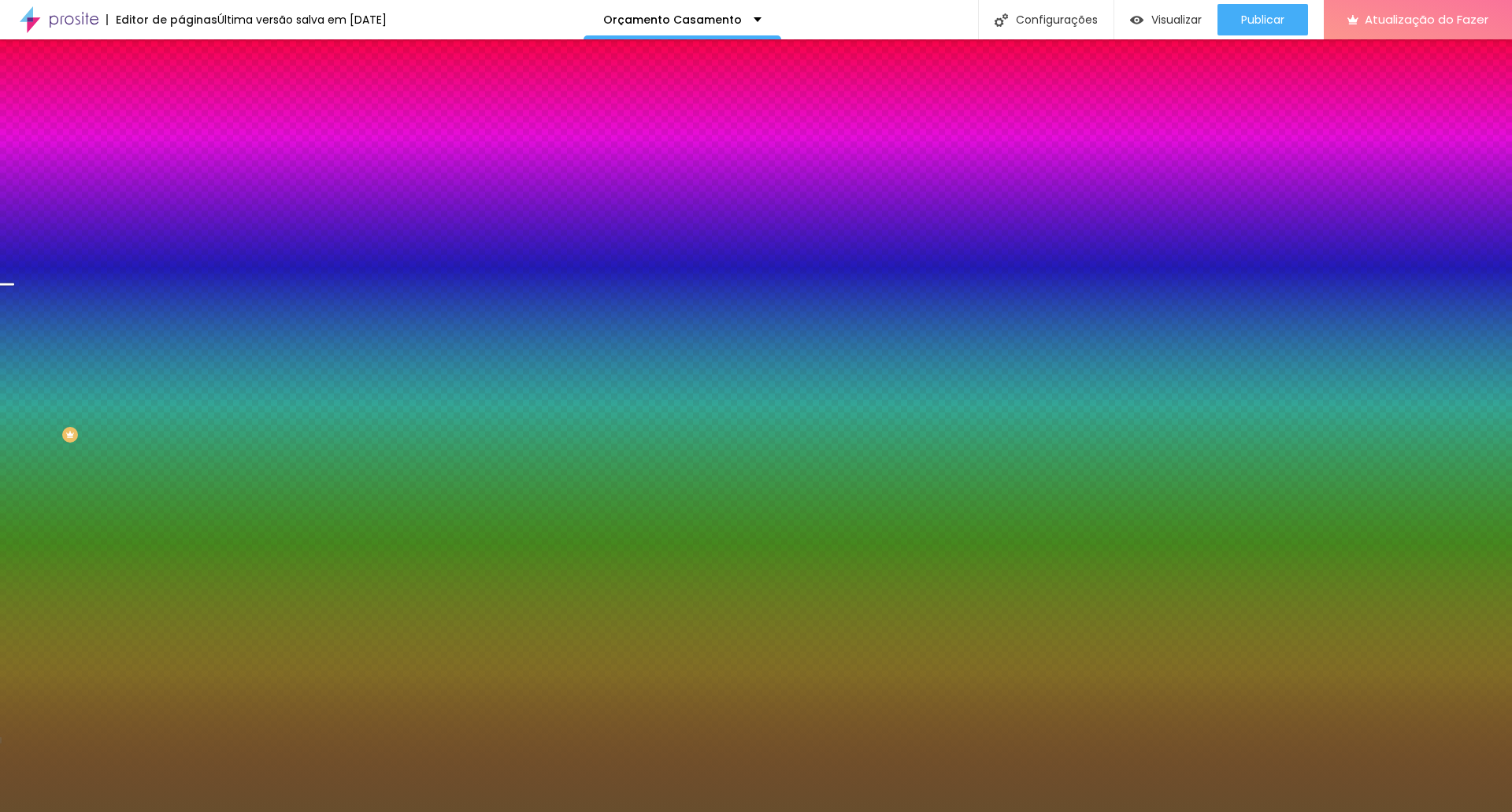
click at [190, 145] on font "Trocar imagem" at bounding box center [229, 139] width 77 height 14
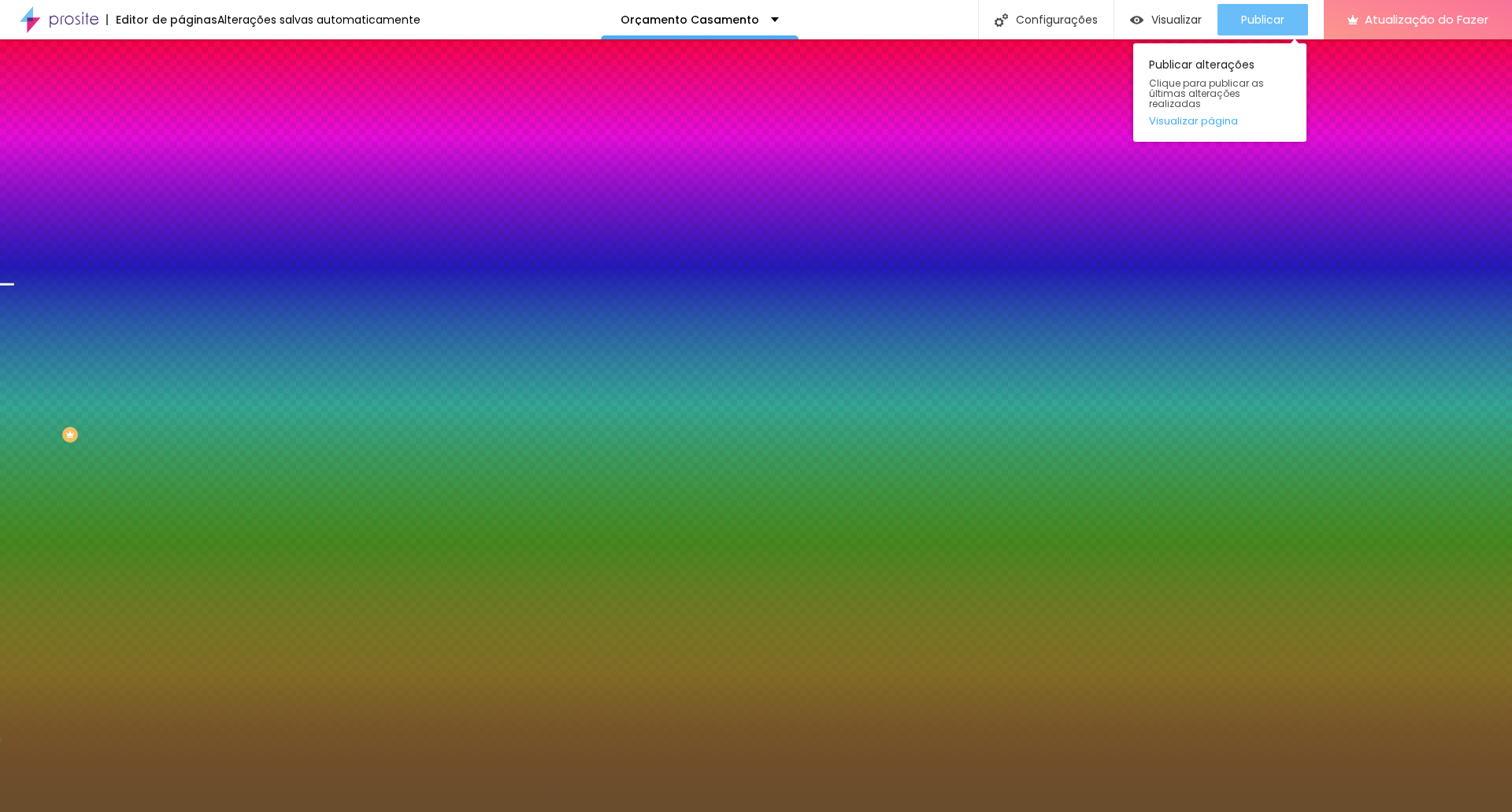
click at [1284, 12] on font "Publicar" at bounding box center [1262, 20] width 43 height 16
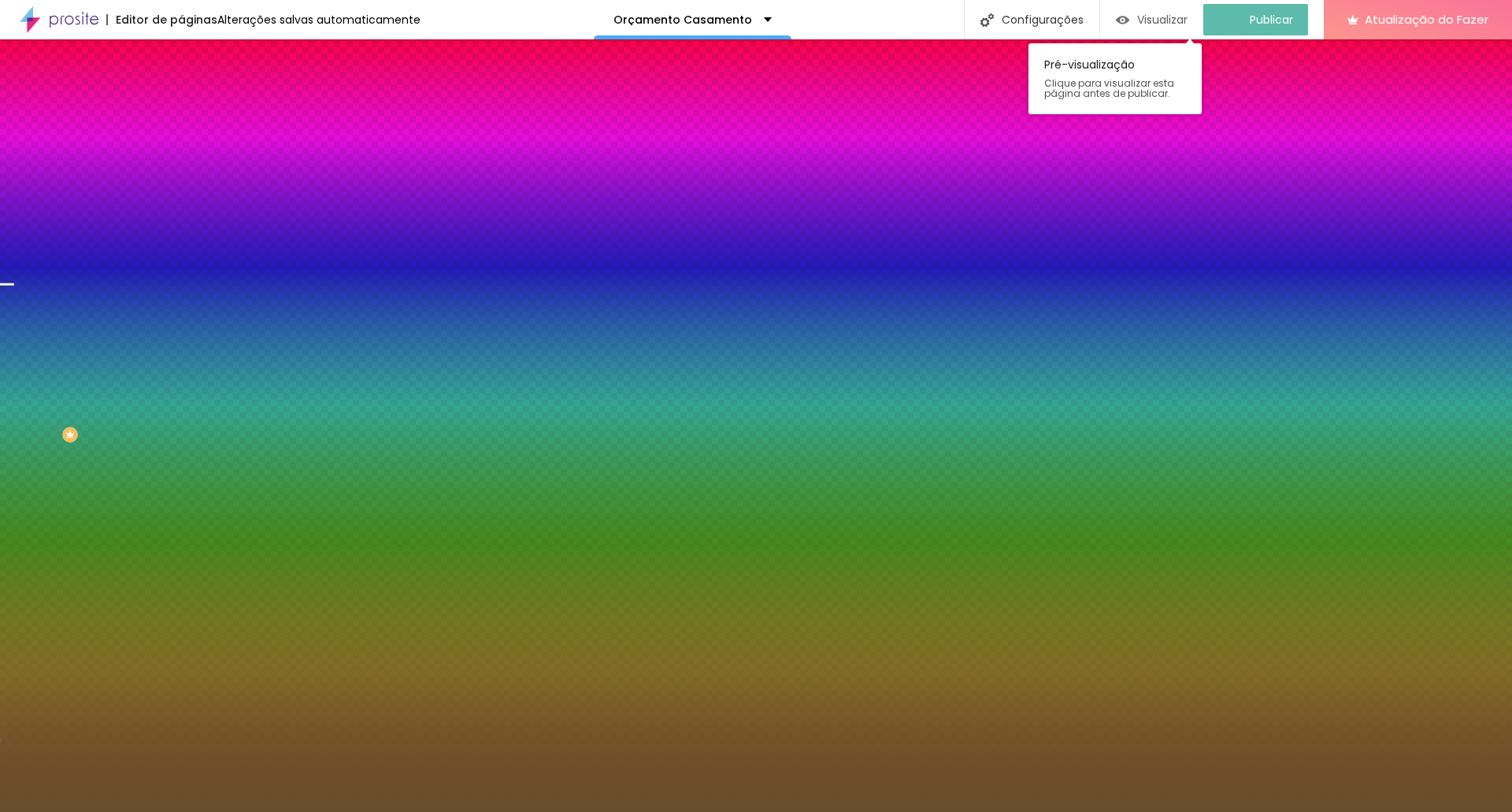
click at [1169, 21] on font "Visualizar" at bounding box center [1162, 20] width 50 height 16
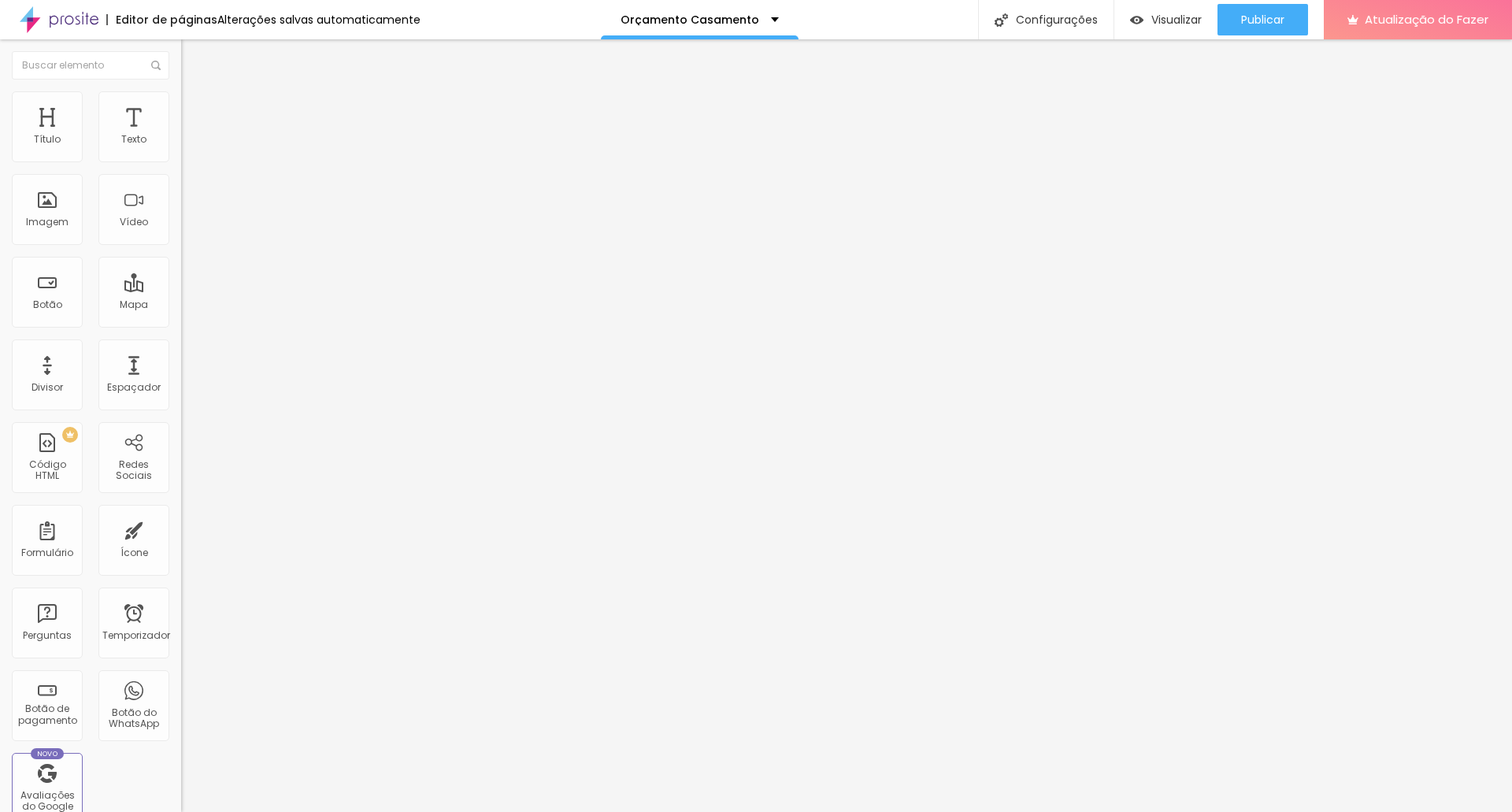
click at [181, 104] on li "Avançado" at bounding box center [271, 99] width 181 height 16
click at [181, 91] on img at bounding box center [188, 98] width 14 height 14
click at [181, 105] on li "Avançado" at bounding box center [271, 99] width 181 height 16
type input "59"
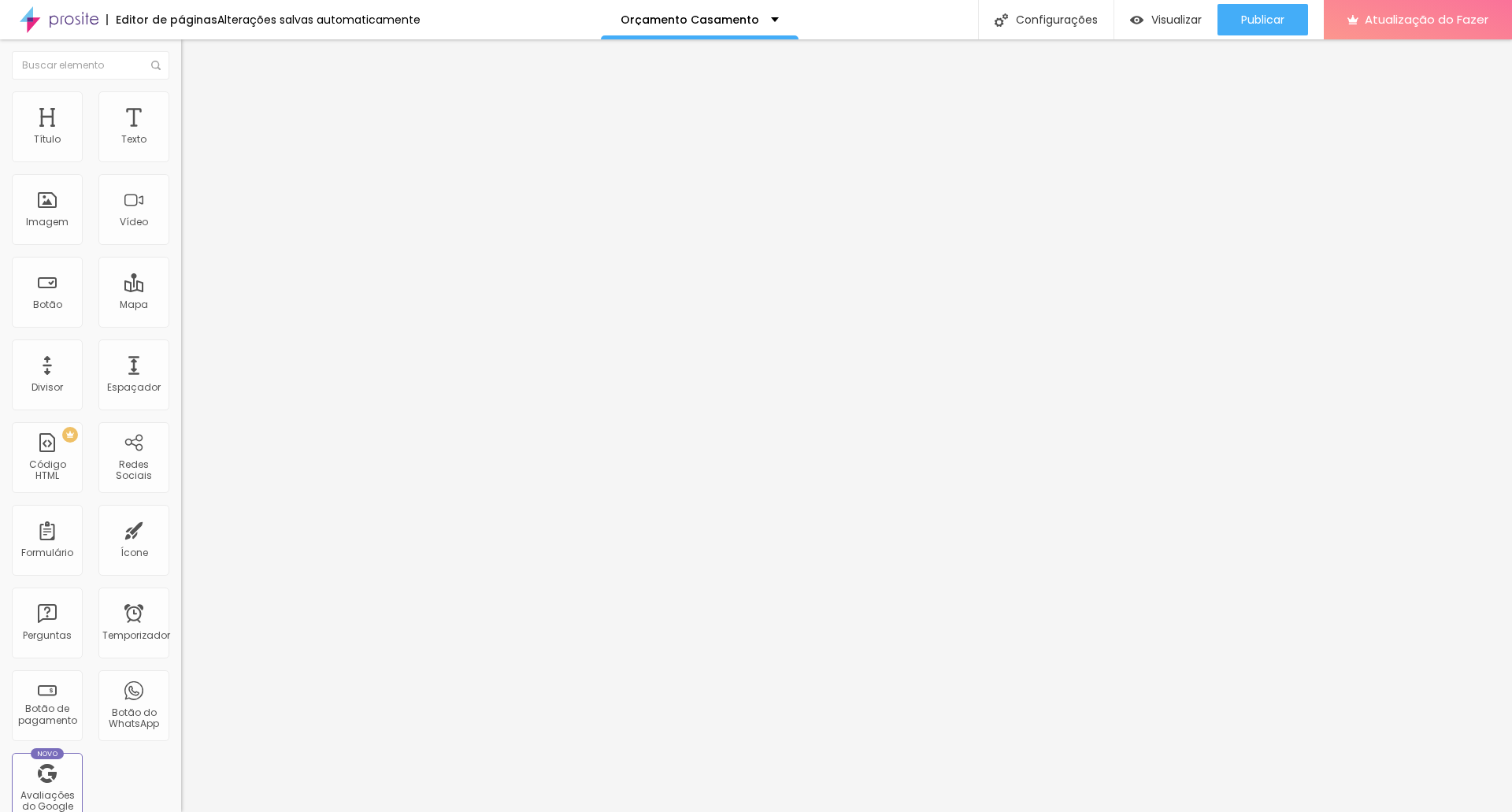
type input "0"
drag, startPoint x: 135, startPoint y: 186, endPoint x: 0, endPoint y: 197, distance: 135.4
type input "0"
click at [181, 513] on input "range" at bounding box center [231, 519] width 101 height 13
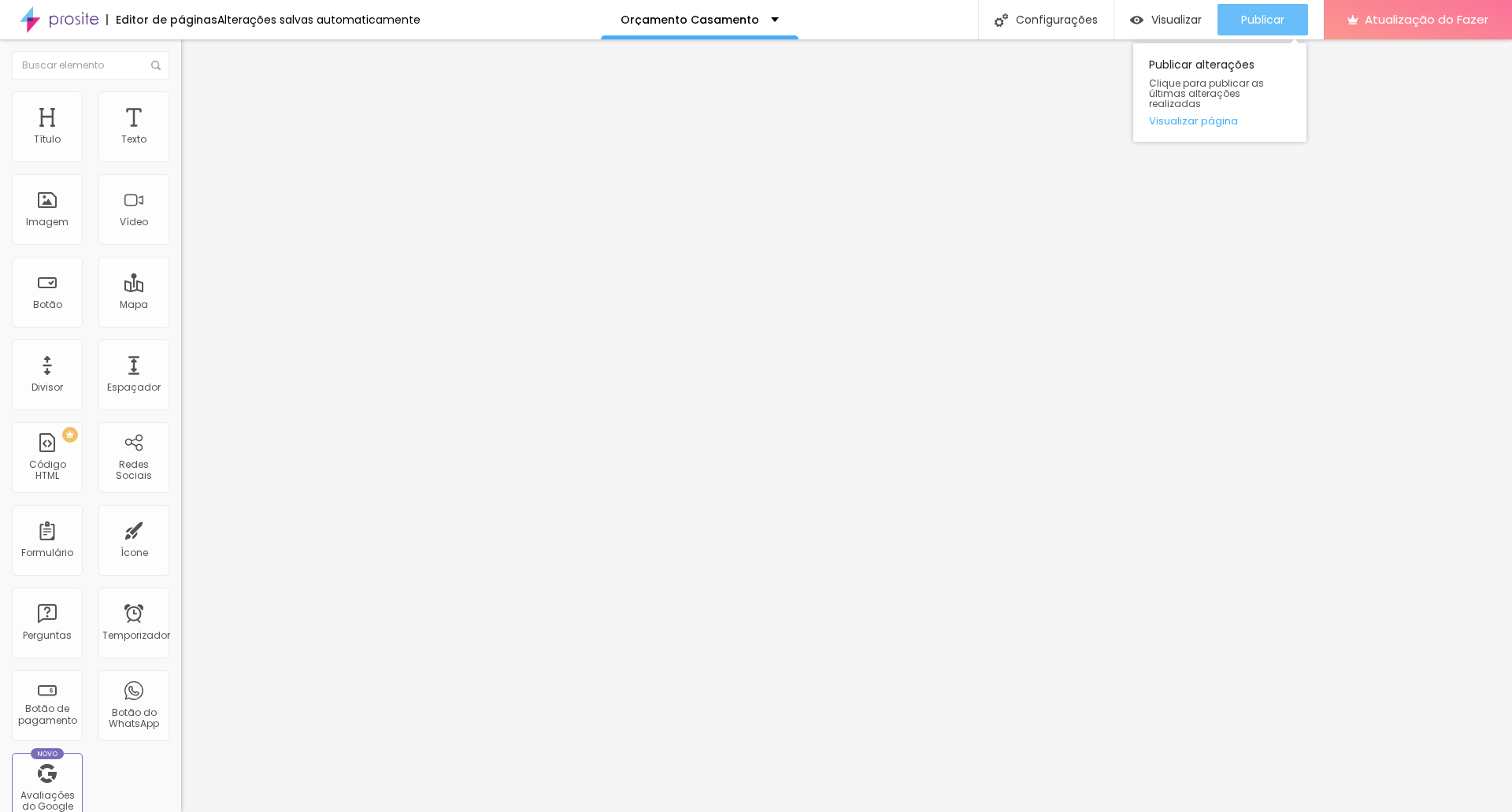
click at [1275, 14] on font "Publicar" at bounding box center [1262, 20] width 43 height 16
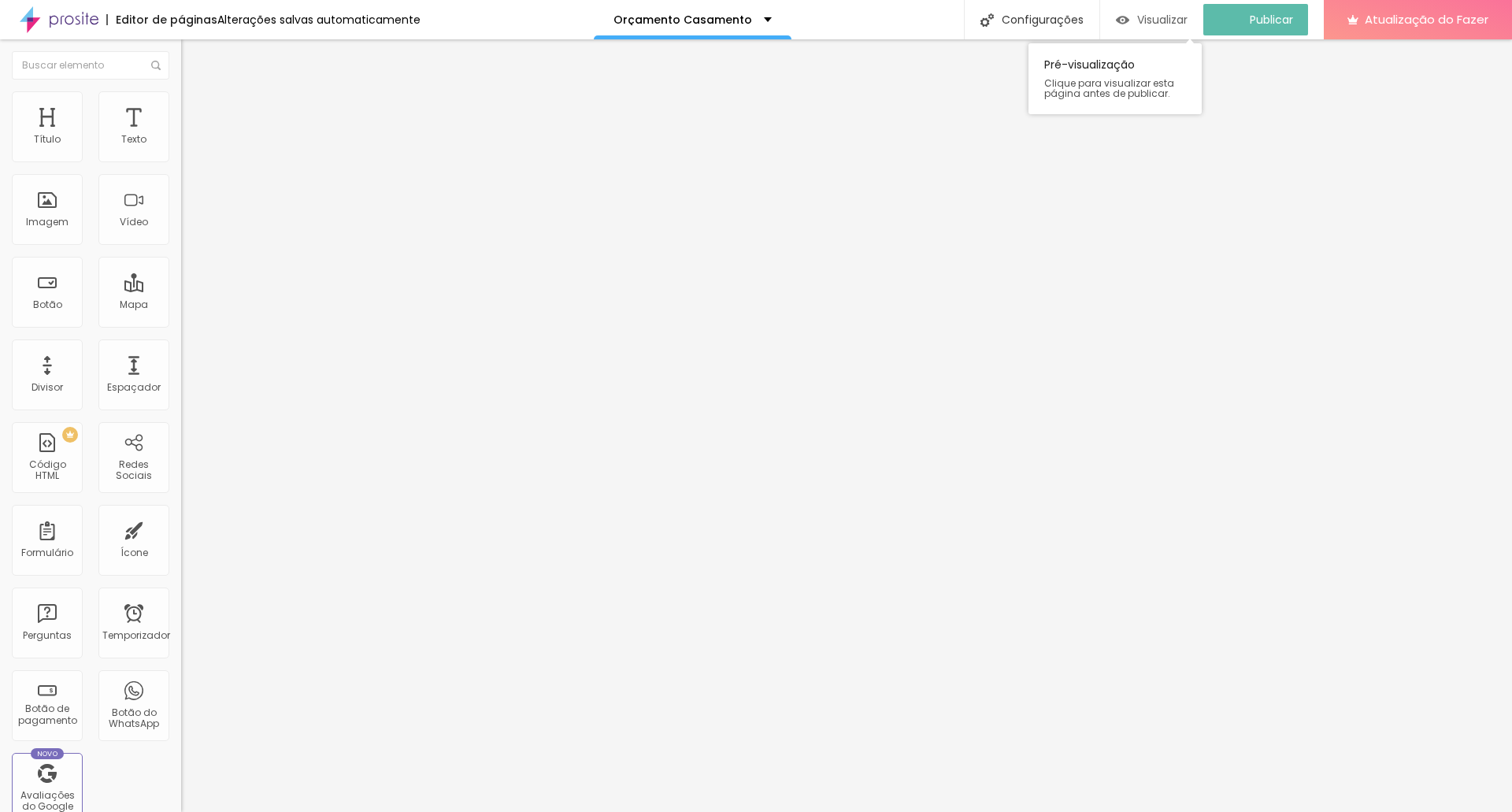
click at [1174, 16] on font "Visualizar" at bounding box center [1162, 20] width 50 height 16
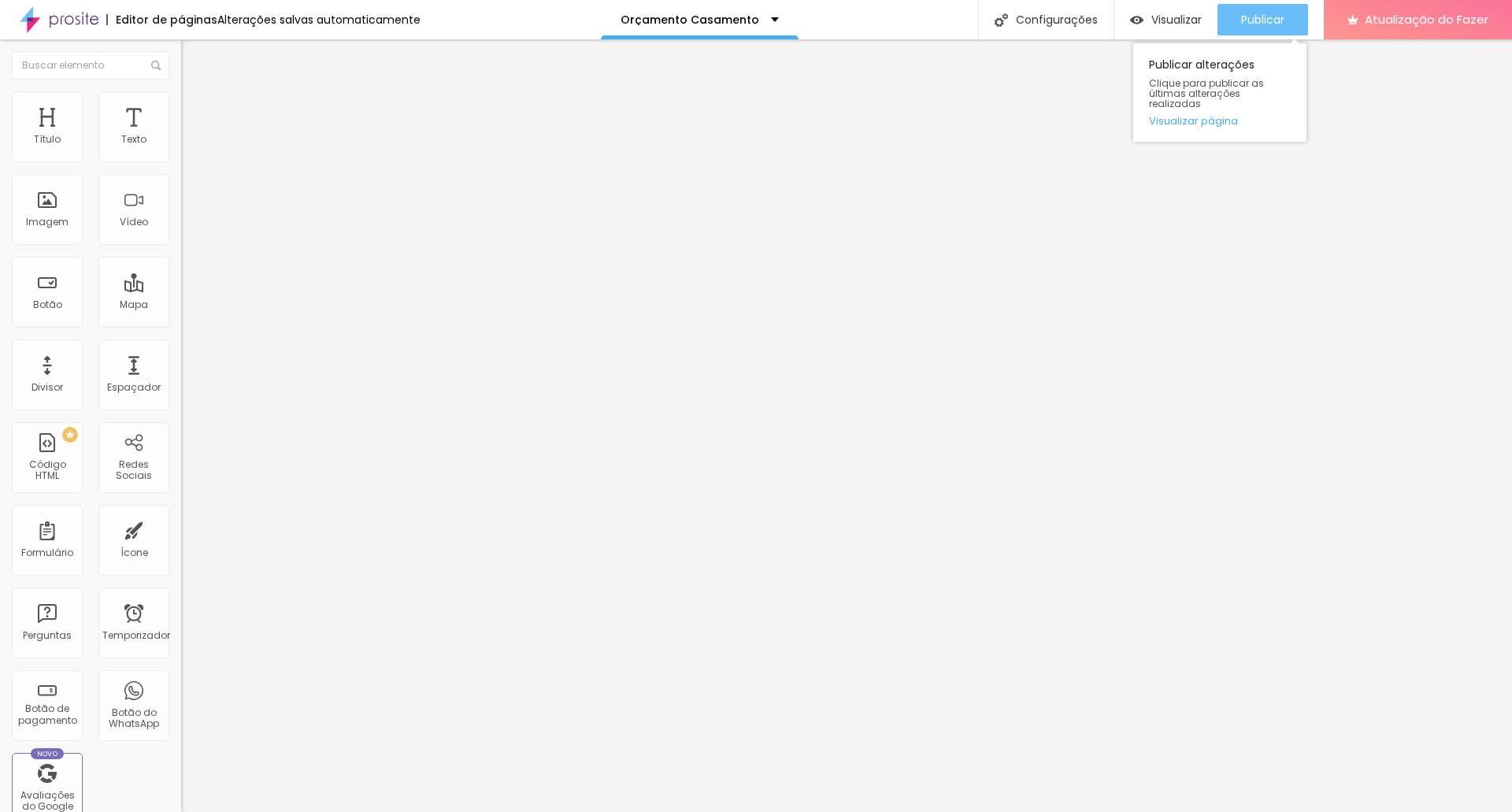
click at [1246, 10] on div "Publicar" at bounding box center [1262, 20] width 43 height 31
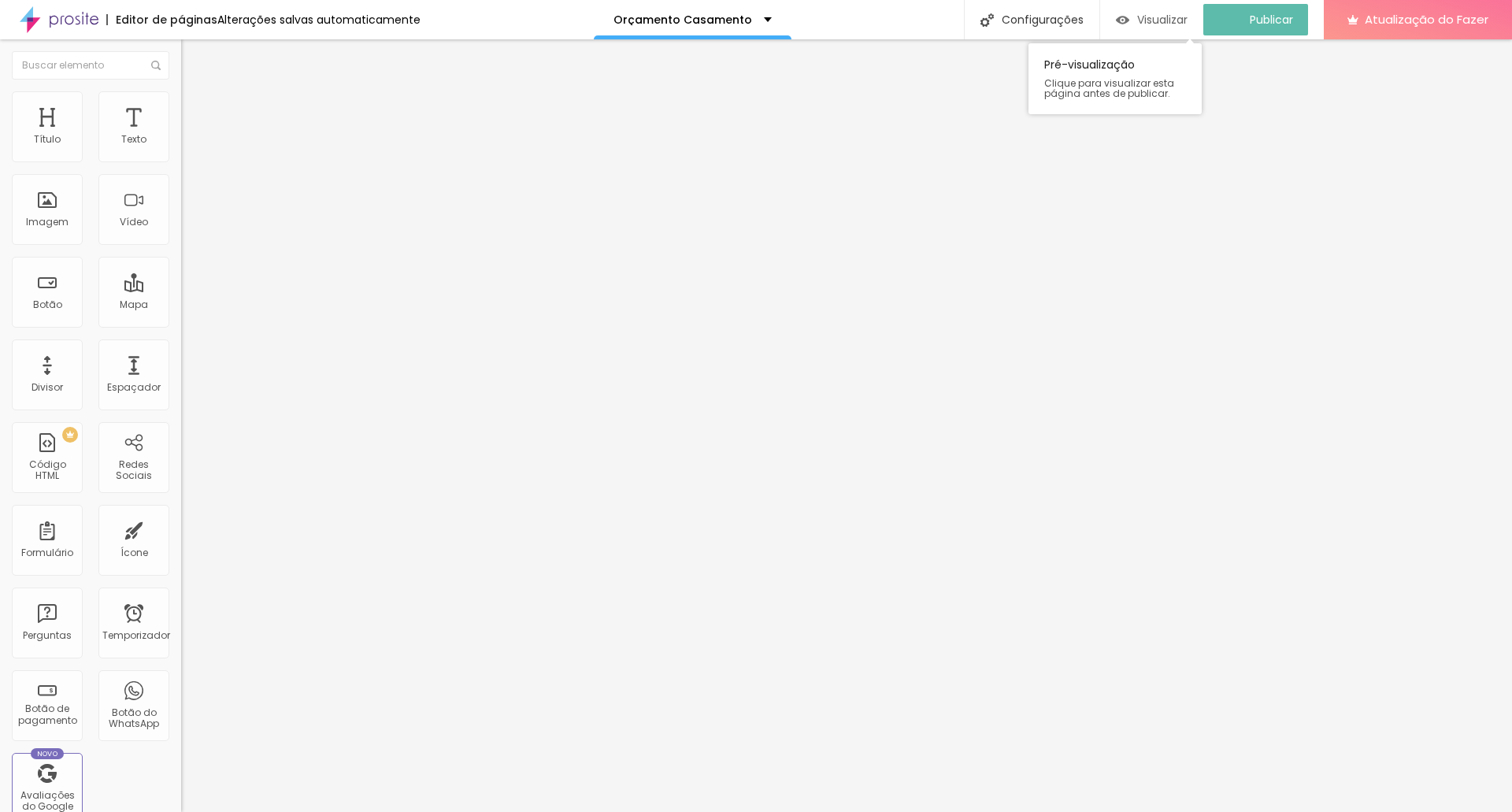
click at [1173, 32] on div "Visualizar" at bounding box center [1151, 20] width 71 height 31
click at [1174, 22] on font "Visualizar" at bounding box center [1176, 20] width 50 height 16
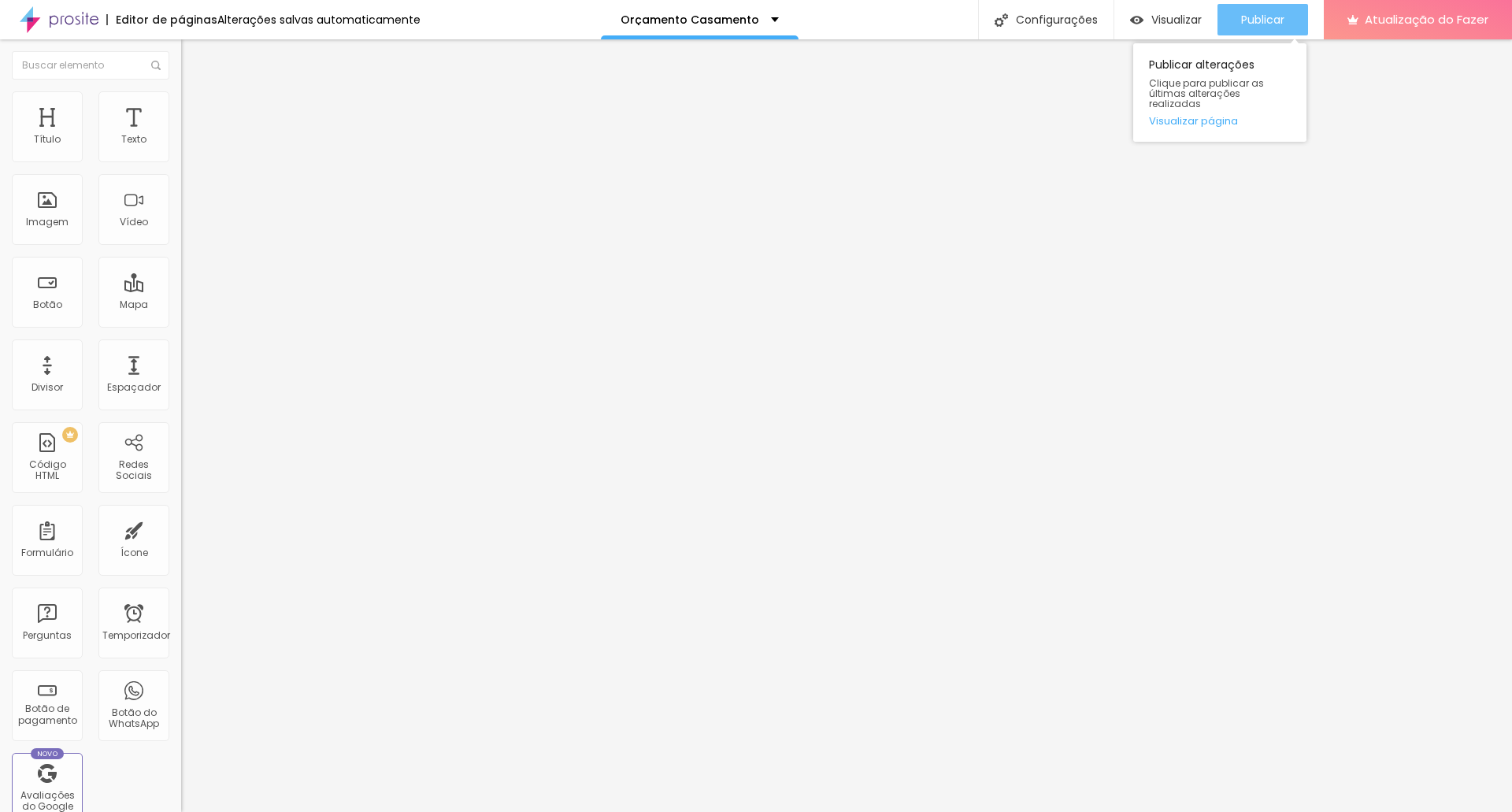
click at [1272, 16] on font "Publicar" at bounding box center [1262, 20] width 43 height 16
click at [1269, 13] on font "Publicar" at bounding box center [1262, 20] width 43 height 16
click at [1282, 9] on div "Publicar" at bounding box center [1262, 20] width 43 height 31
click at [1225, 12] on button "Publicar" at bounding box center [1263, 20] width 90 height 31
click at [1244, 14] on font "Publicar" at bounding box center [1262, 20] width 43 height 16
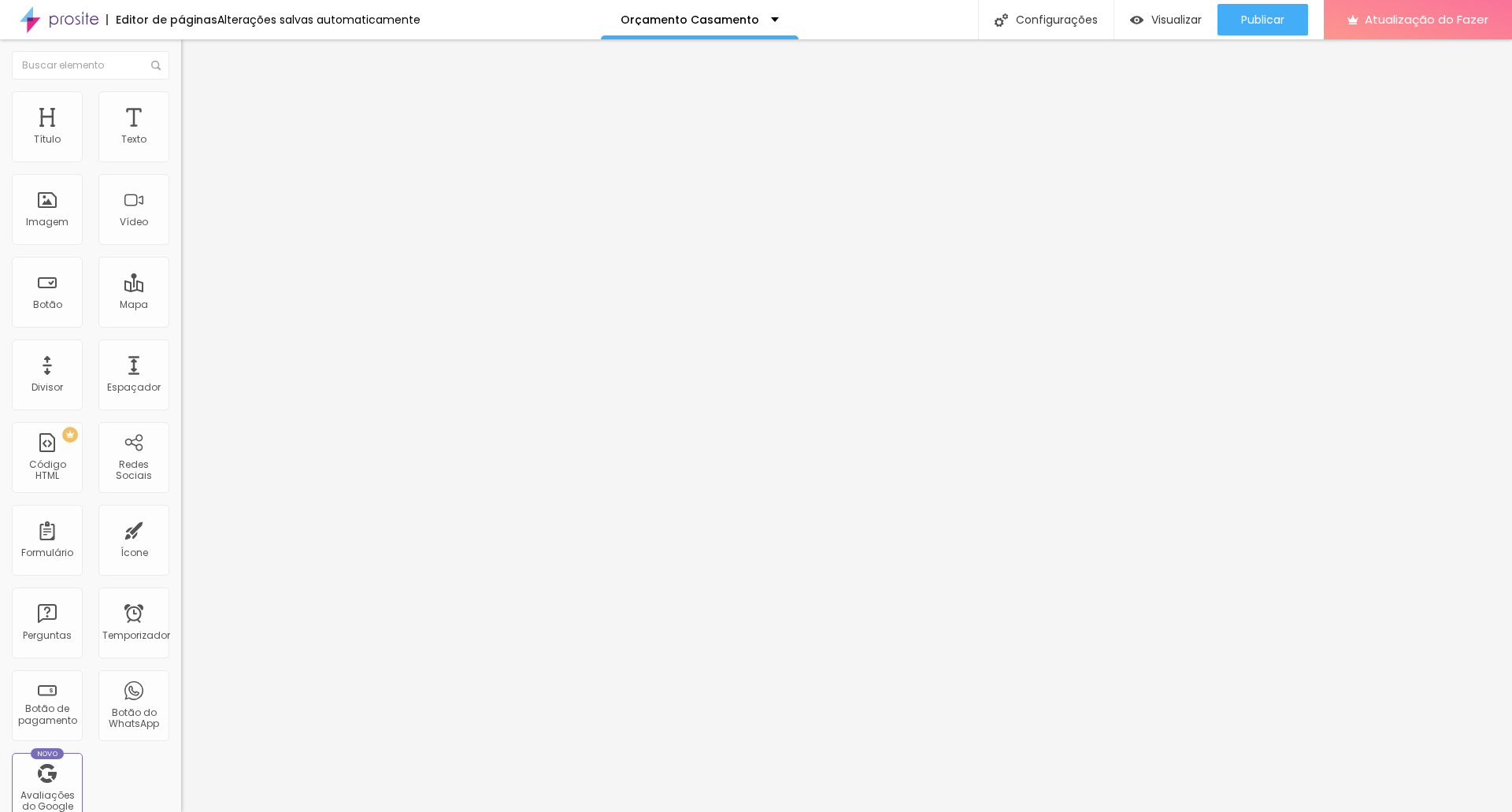
click at [190, 135] on font "Trocar imagem" at bounding box center [229, 129] width 77 height 14
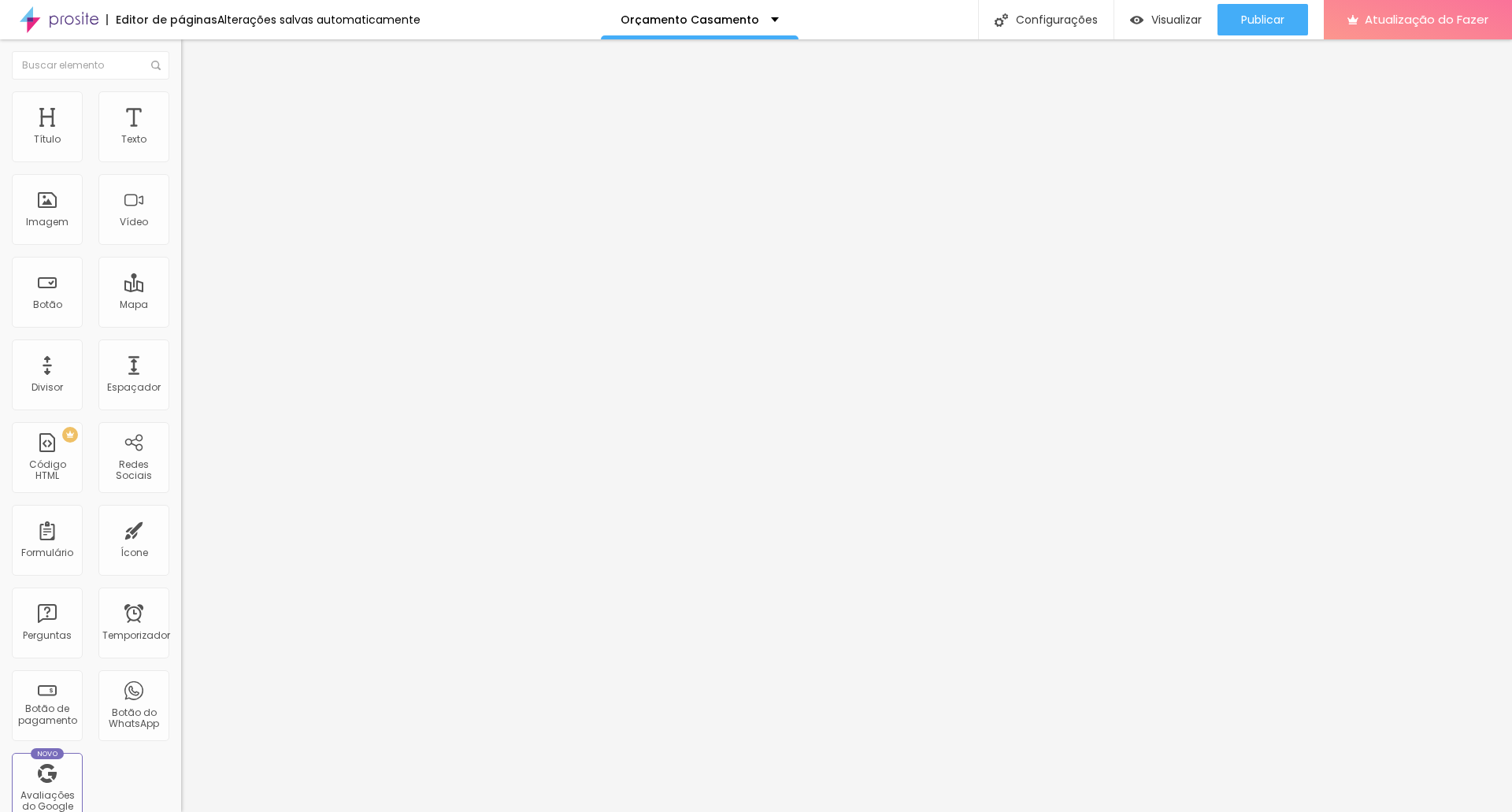
click at [190, 135] on font "Trocar imagem" at bounding box center [229, 129] width 77 height 14
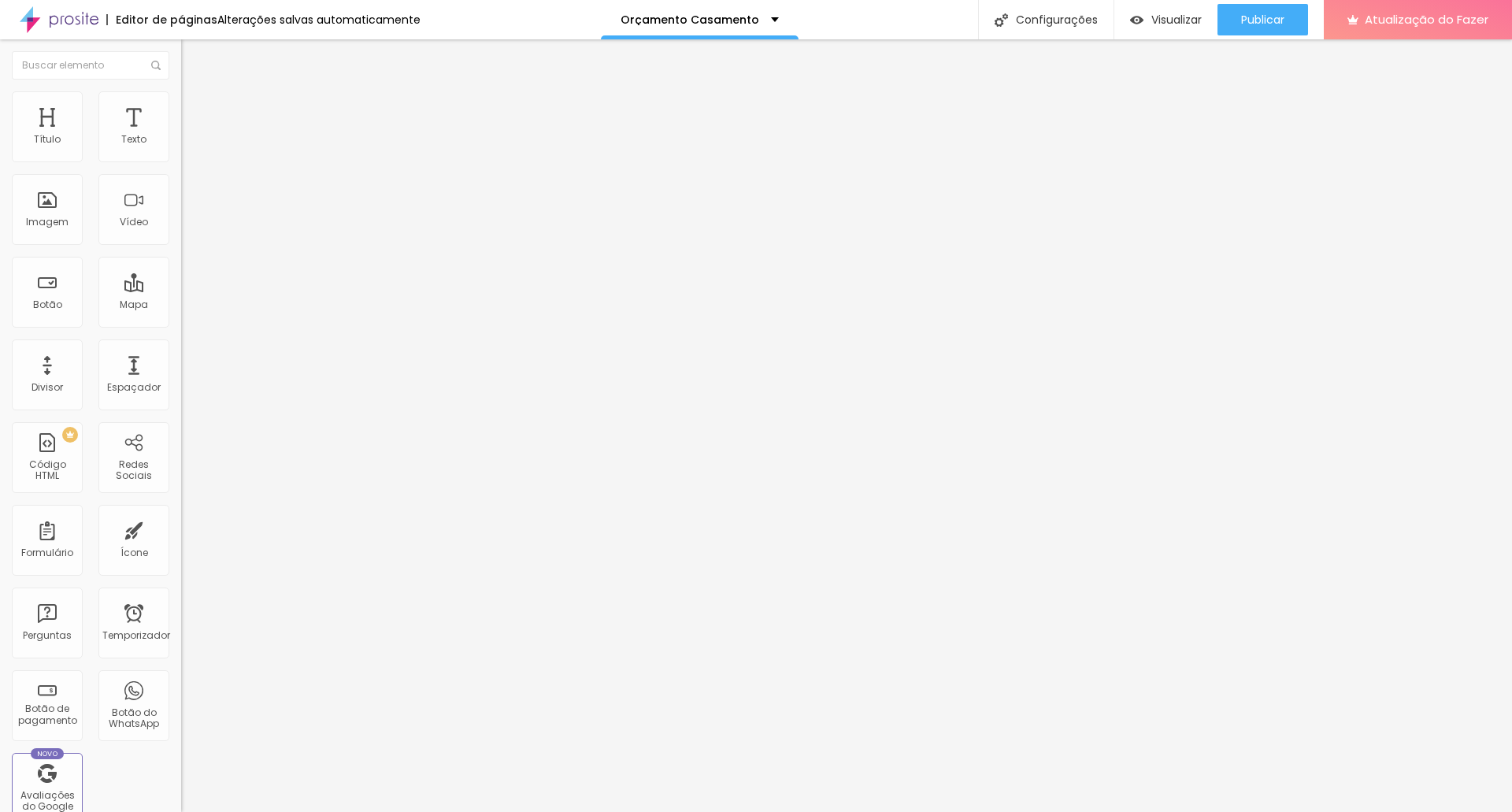
click at [190, 135] on font "Trocar imagem" at bounding box center [229, 129] width 77 height 14
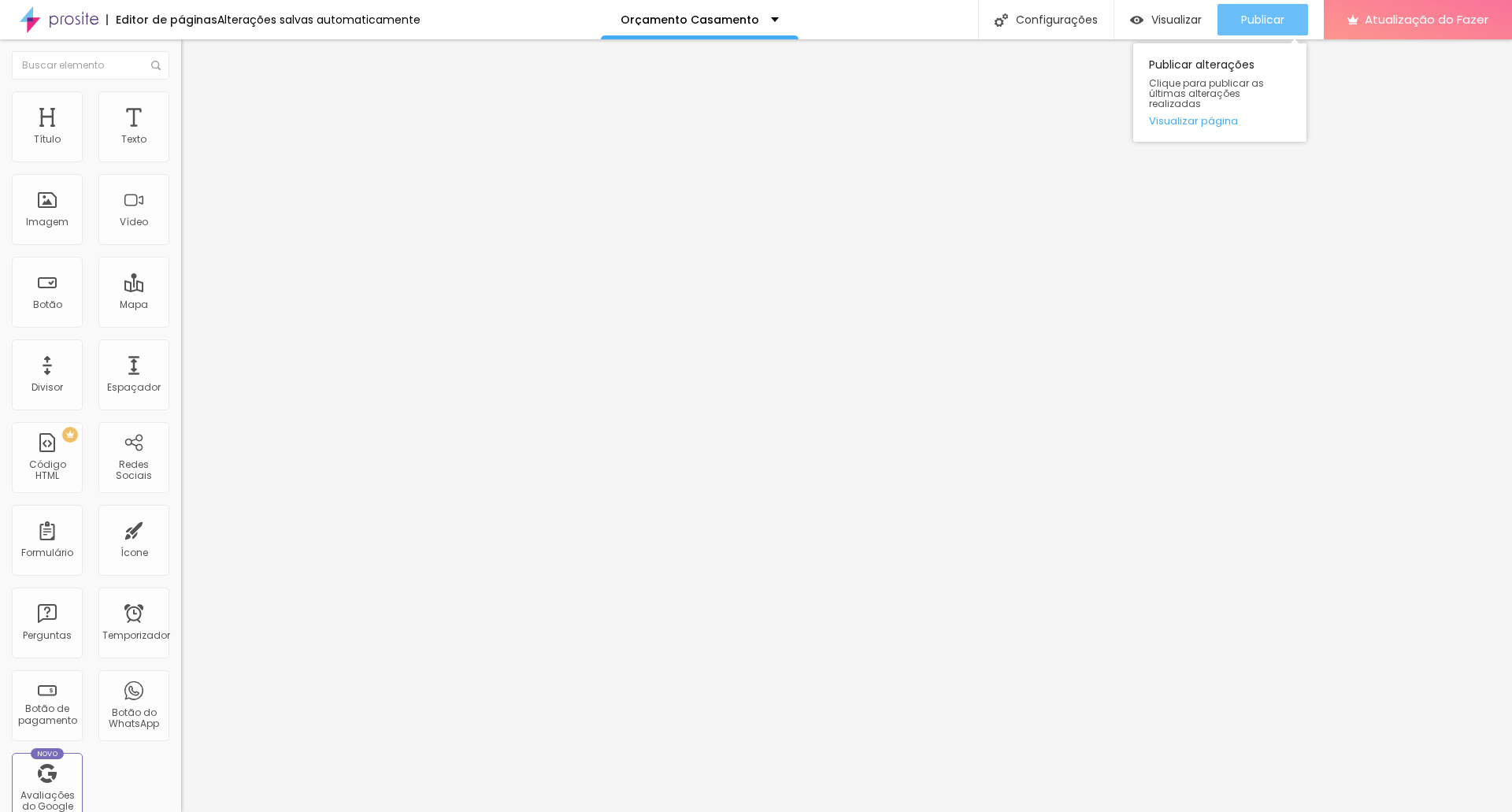
click at [1265, 14] on font "Publicar" at bounding box center [1262, 20] width 43 height 16
click at [1261, 17] on font "Publicar" at bounding box center [1262, 20] width 43 height 16
click at [1277, 20] on font "Publicar" at bounding box center [1262, 20] width 43 height 16
click at [181, 148] on input "https://www.youtube.com/watch?v=mxrXnDremgo" at bounding box center [276, 140] width 189 height 16
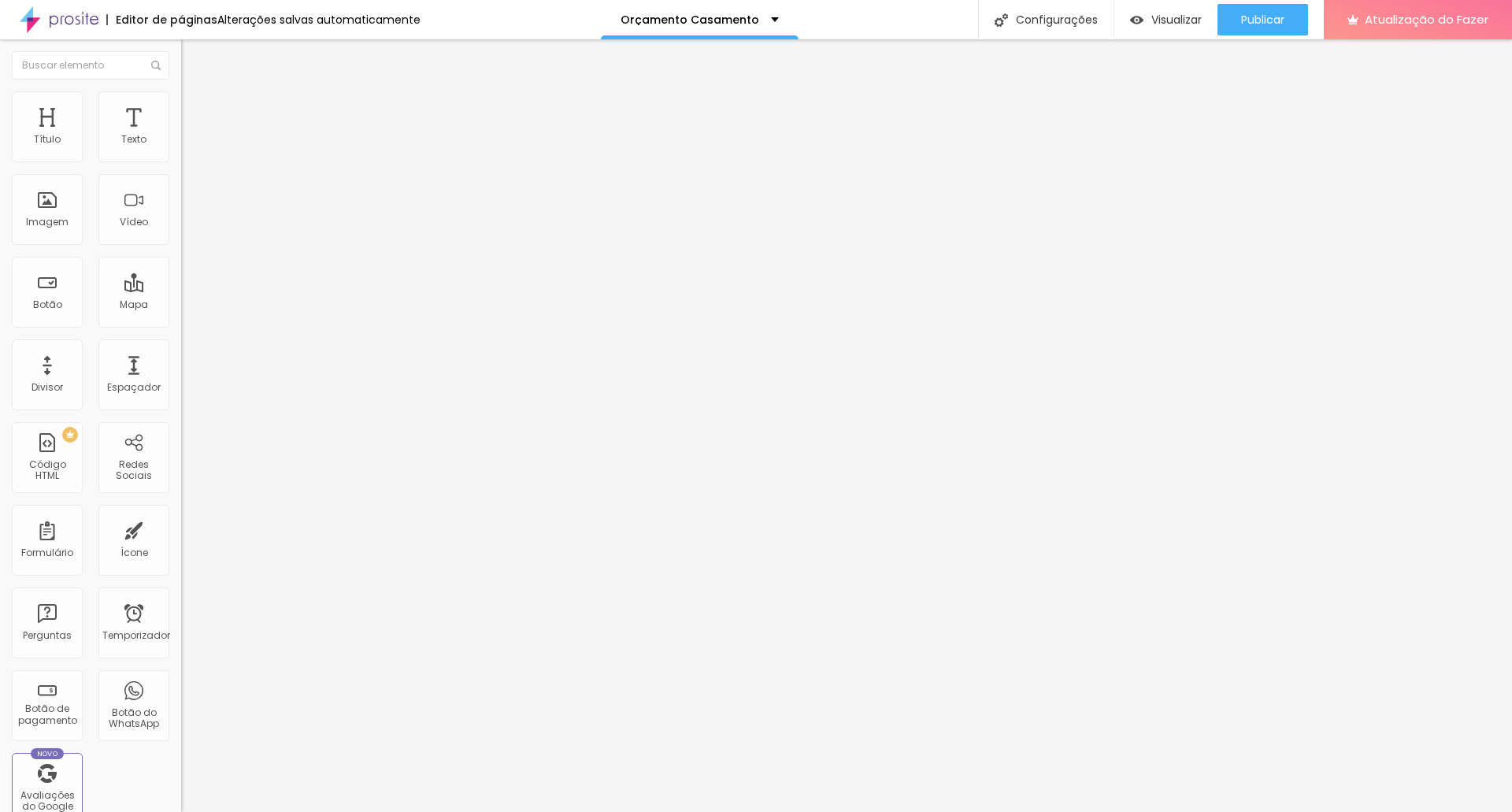
click at [181, 148] on input "https://www.youtube.com/watch?v=mxrXnDremgo" at bounding box center [276, 140] width 189 height 16
paste input "wMZfuPMMUew"
type input "https://www.youtube.com/watch?v=wMZfuPMMUew"
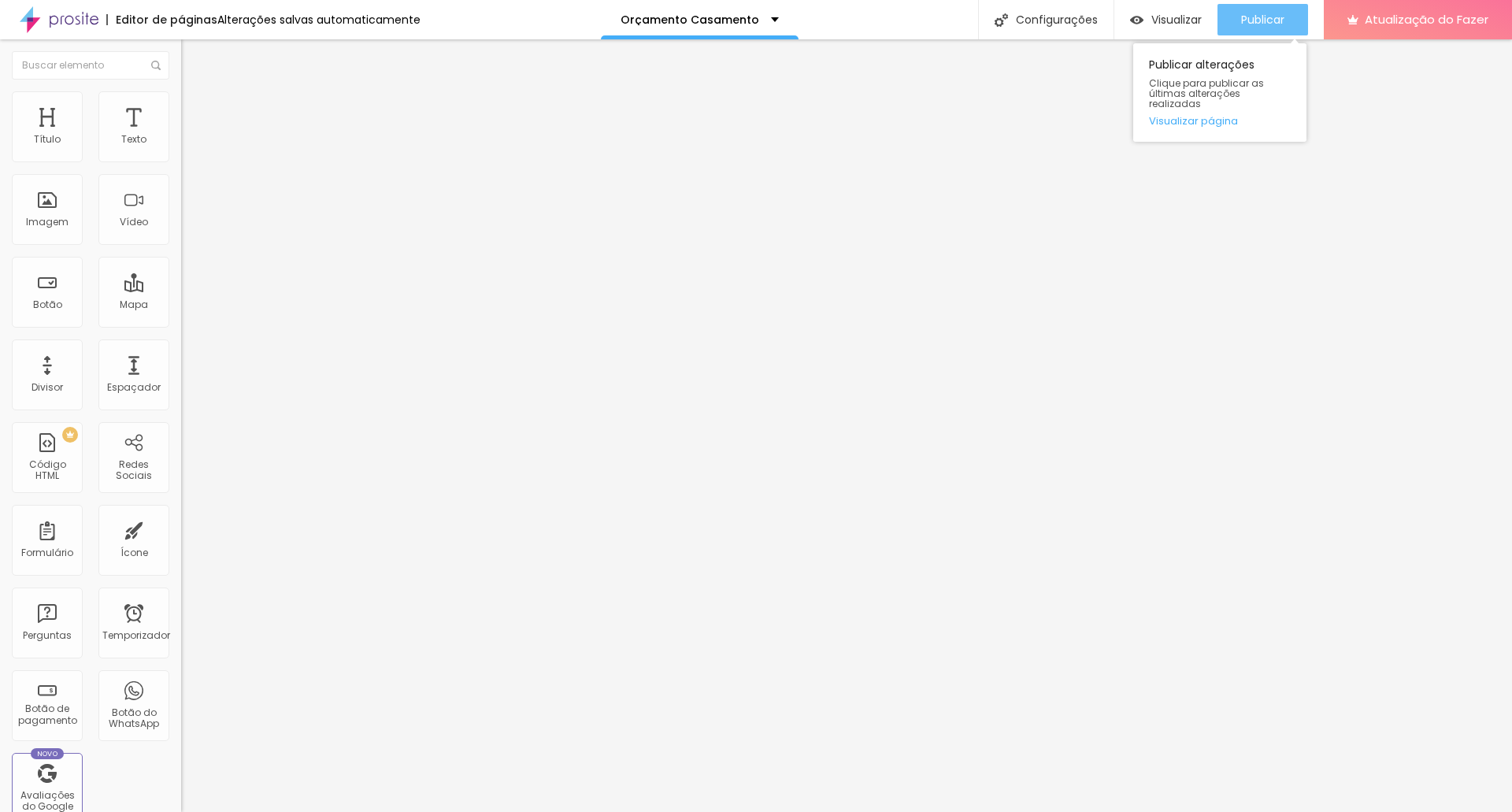
click at [1288, 14] on button "Publicar" at bounding box center [1263, 20] width 90 height 31
click at [181, 148] on input "https://www.youtube.com/watch?v=PALMCXk62-A" at bounding box center [276, 140] width 189 height 16
paste input "--fOyg6i0U"
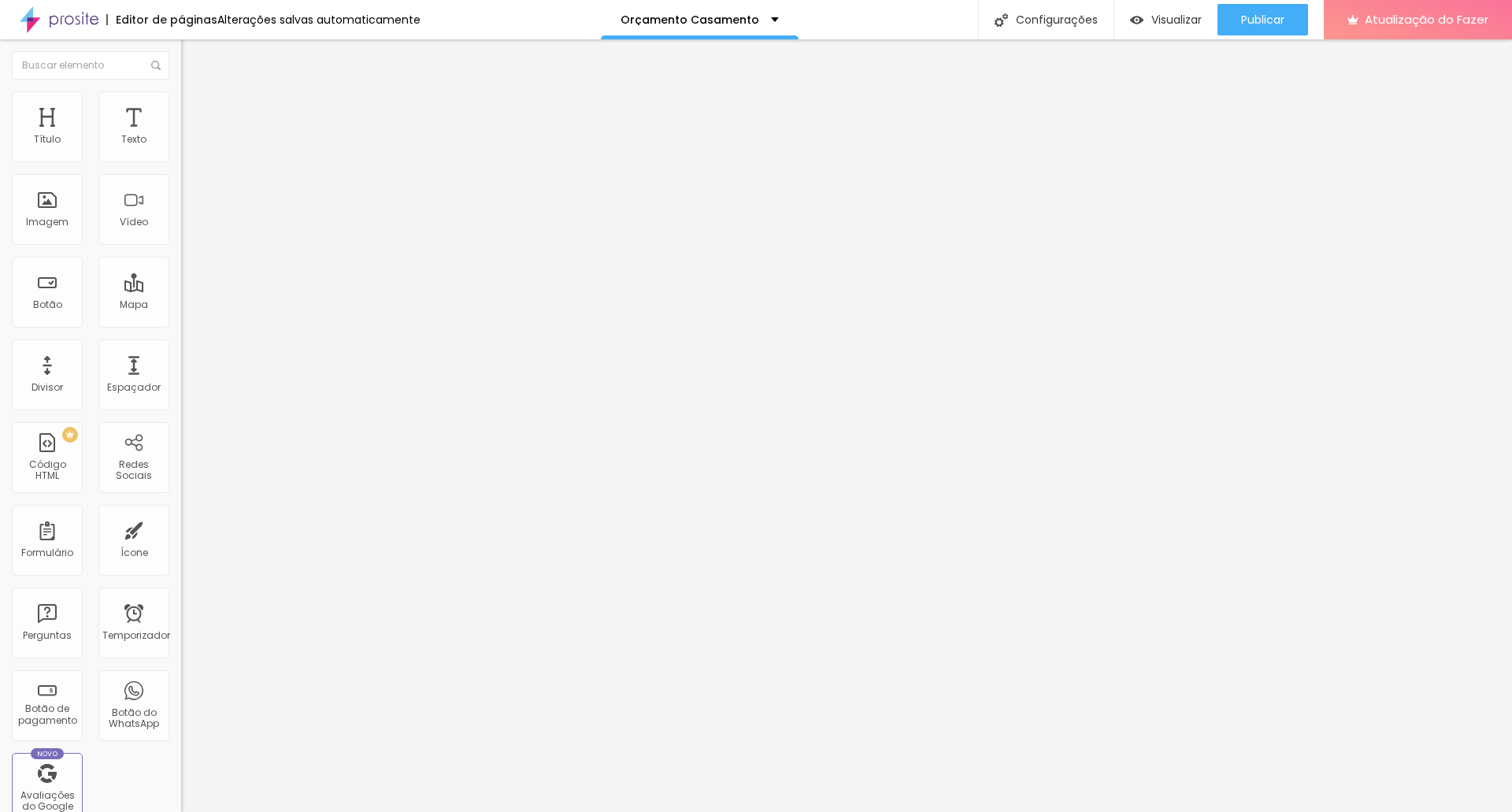
scroll to position [0, 92]
type input "https://www.youtube.com/watch?v=P--fOyg6i0U"
click at [181, 148] on input "https://youtu.be/iaPps5Ncnmw" at bounding box center [276, 140] width 189 height 16
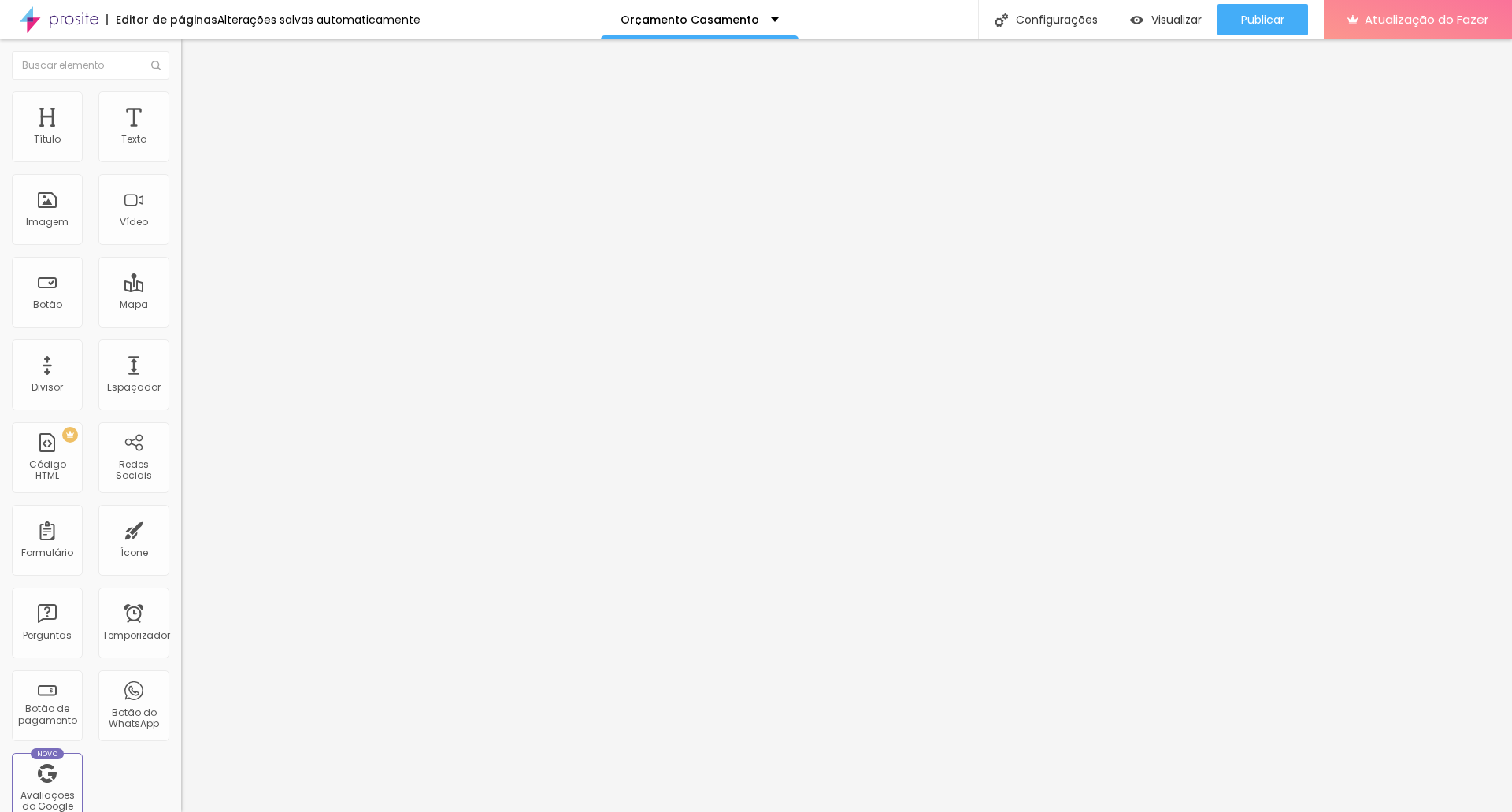
paste input "www.youtube.com/watch?v=oy16_pvV4HM"
type input "https://www.youtube.com/watch?v=oy16_pvV4HM"
click at [181, 148] on input "https://www.youtube.com/watch?v=KGWK4m2gi3I" at bounding box center [276, 140] width 189 height 16
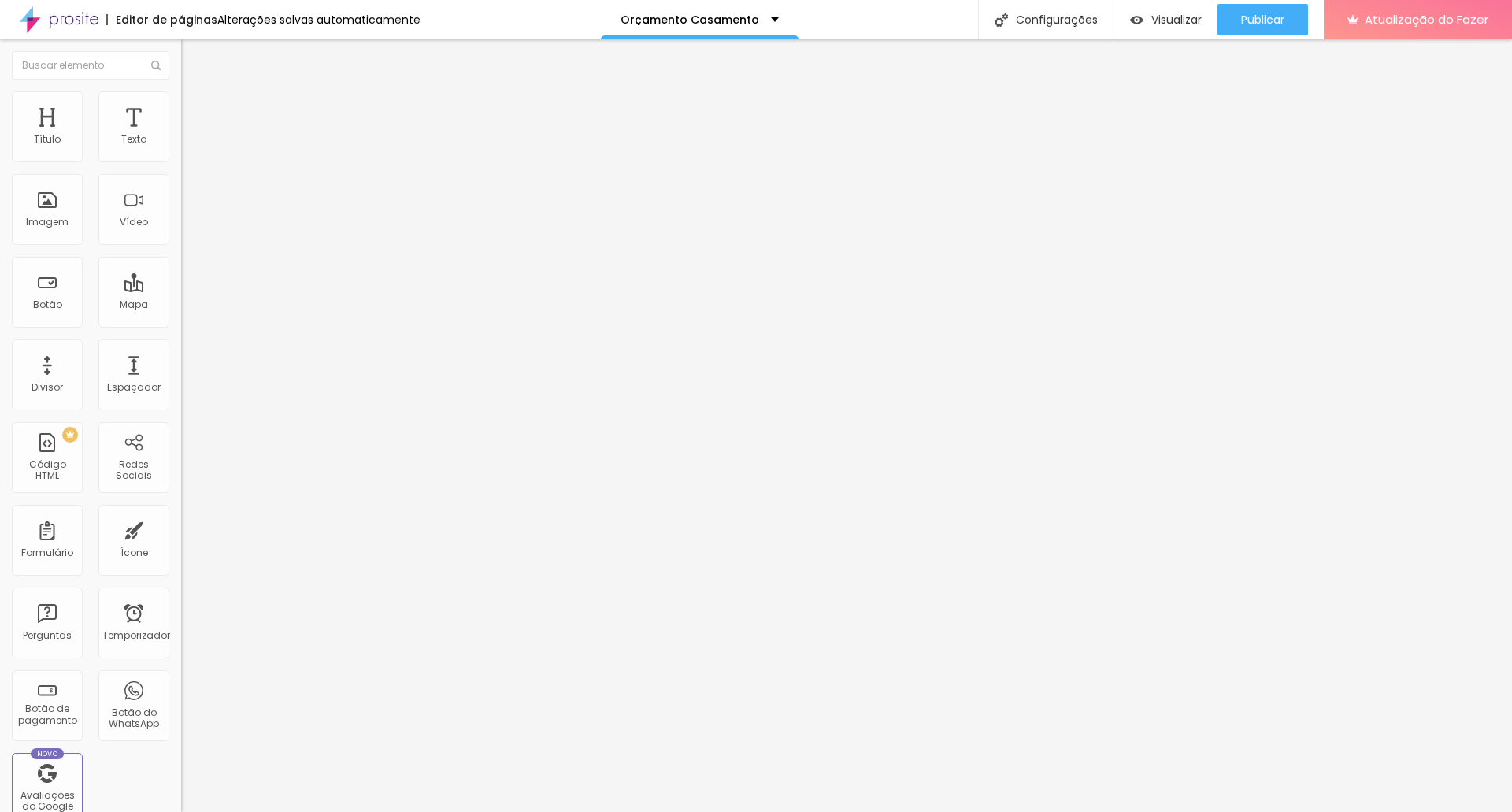
click at [181, 148] on input "https://www.youtube.com/watch?v=KGWK4m2gi3I" at bounding box center [276, 140] width 189 height 16
paste input "CyGEqfGTmXE"
type input "https://www.youtube.com/watch?v=CyGEqfGTmXE"
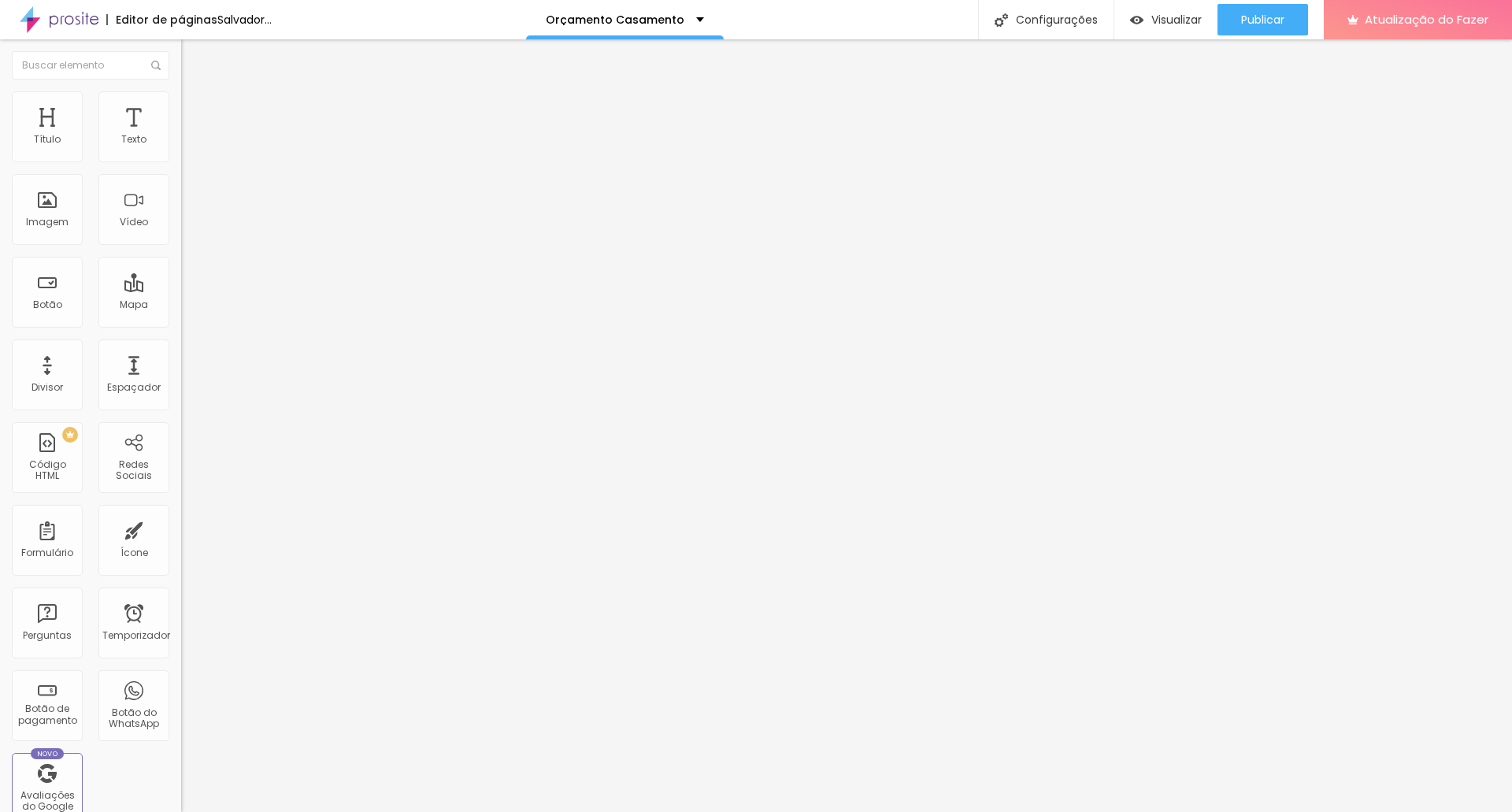
scroll to position [0, 0]
click at [181, 148] on input "https://www.youtube.com/watch?v=QBRBpiaoUzk" at bounding box center [276, 140] width 189 height 16
paste input "ECJ_YjLyDG8"
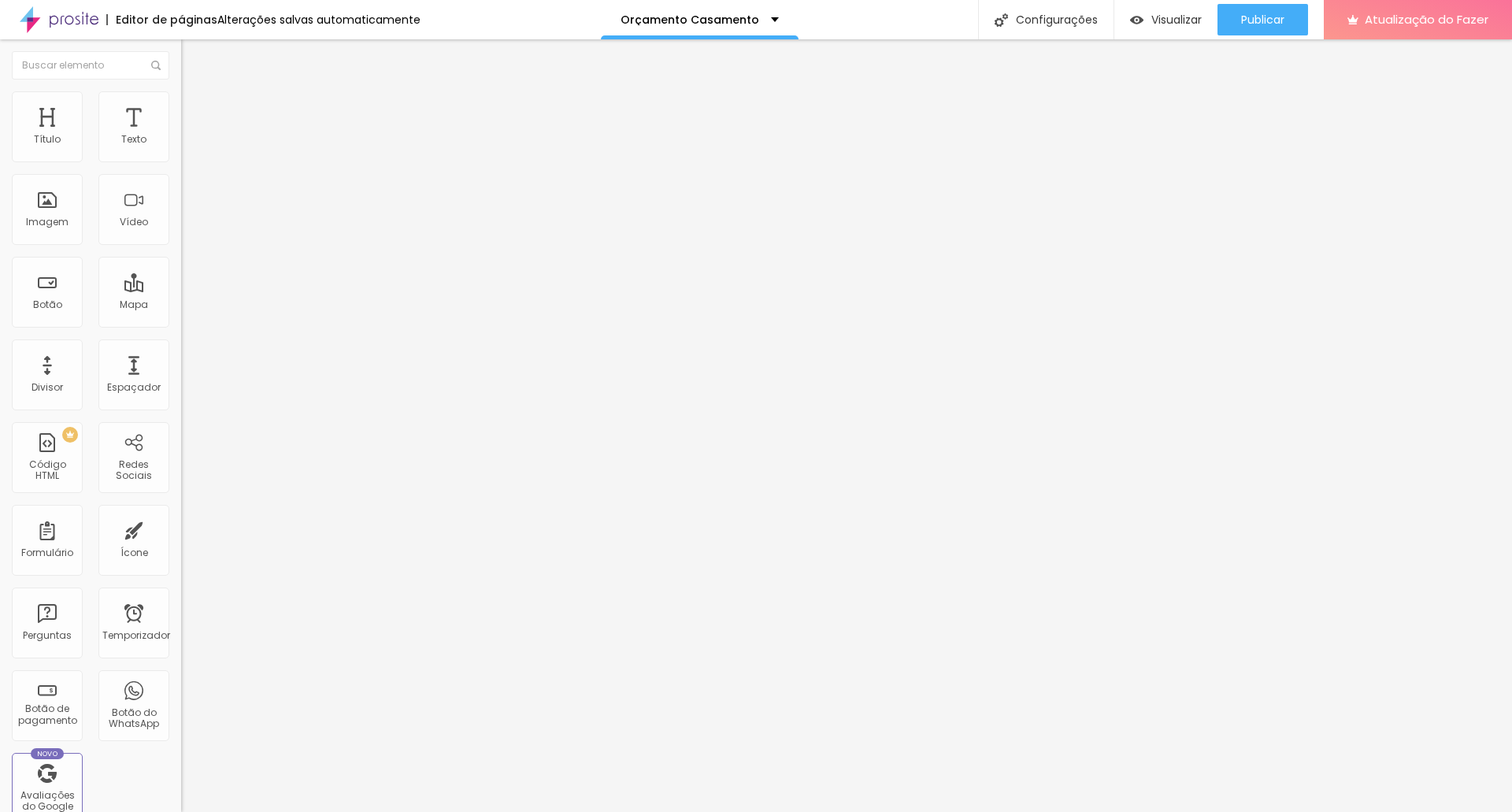
scroll to position [0, 94]
type input "https://www.youtube.com/watch?v=ECJ_YjLyDG8"
click at [181, 148] on input "https://www.youtube.com/watch?v=_4OsJa6K3cM" at bounding box center [276, 140] width 189 height 16
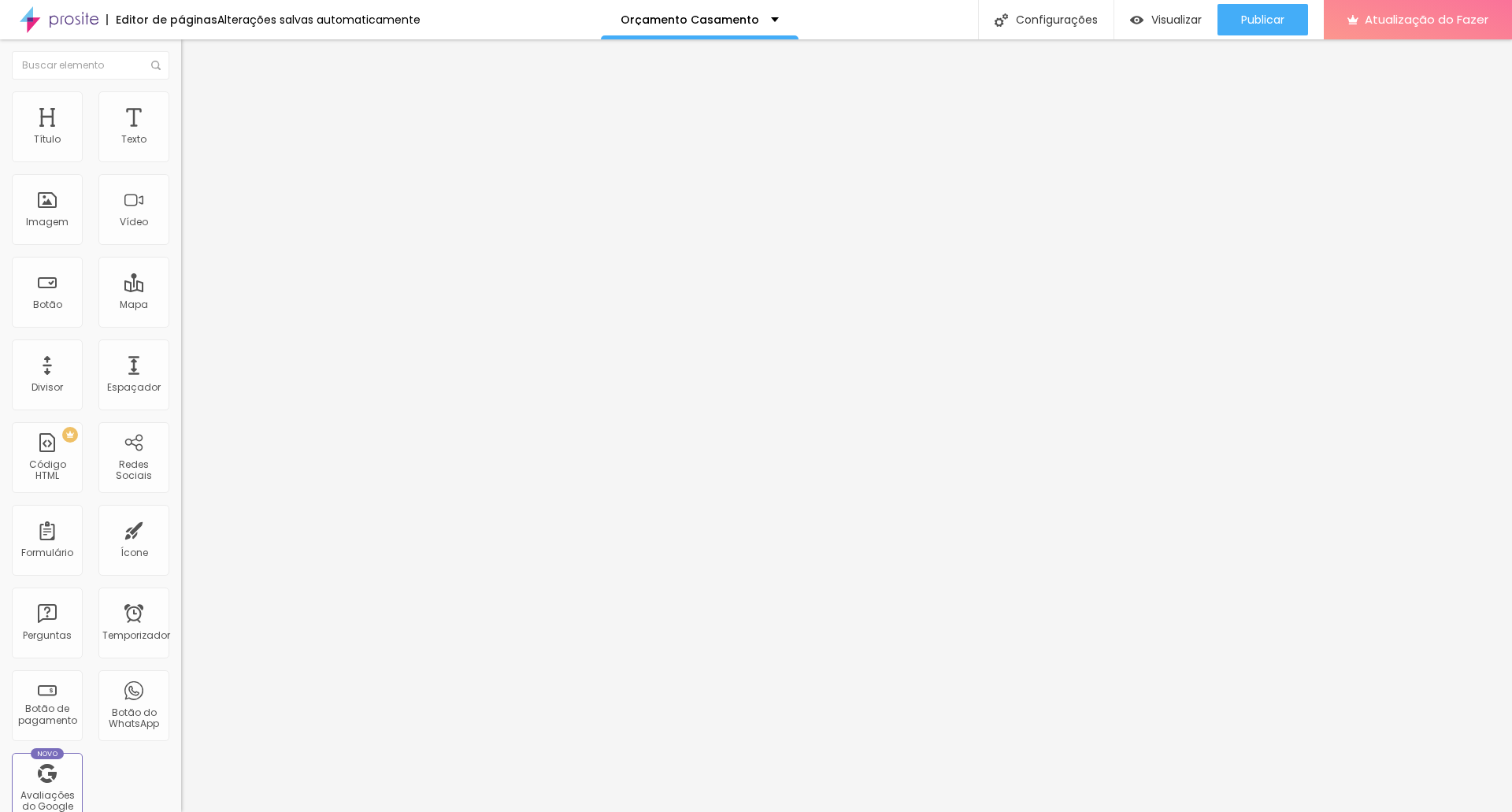
click at [181, 148] on input "https://www.youtube.com/watch?v=_4OsJa6K3cM" at bounding box center [276, 140] width 189 height 16
paste input "CzAuzdpInk8"
type input "https://www.youtube.com/watch?v=CzAuzdpInk8"
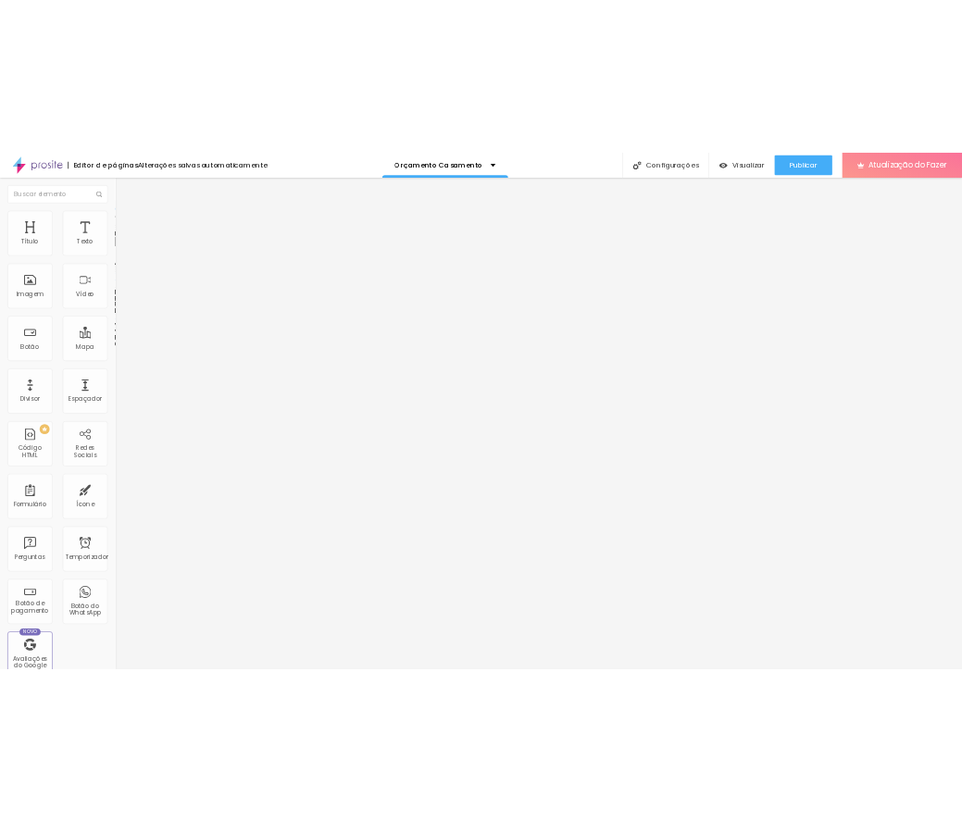
scroll to position [0, 0]
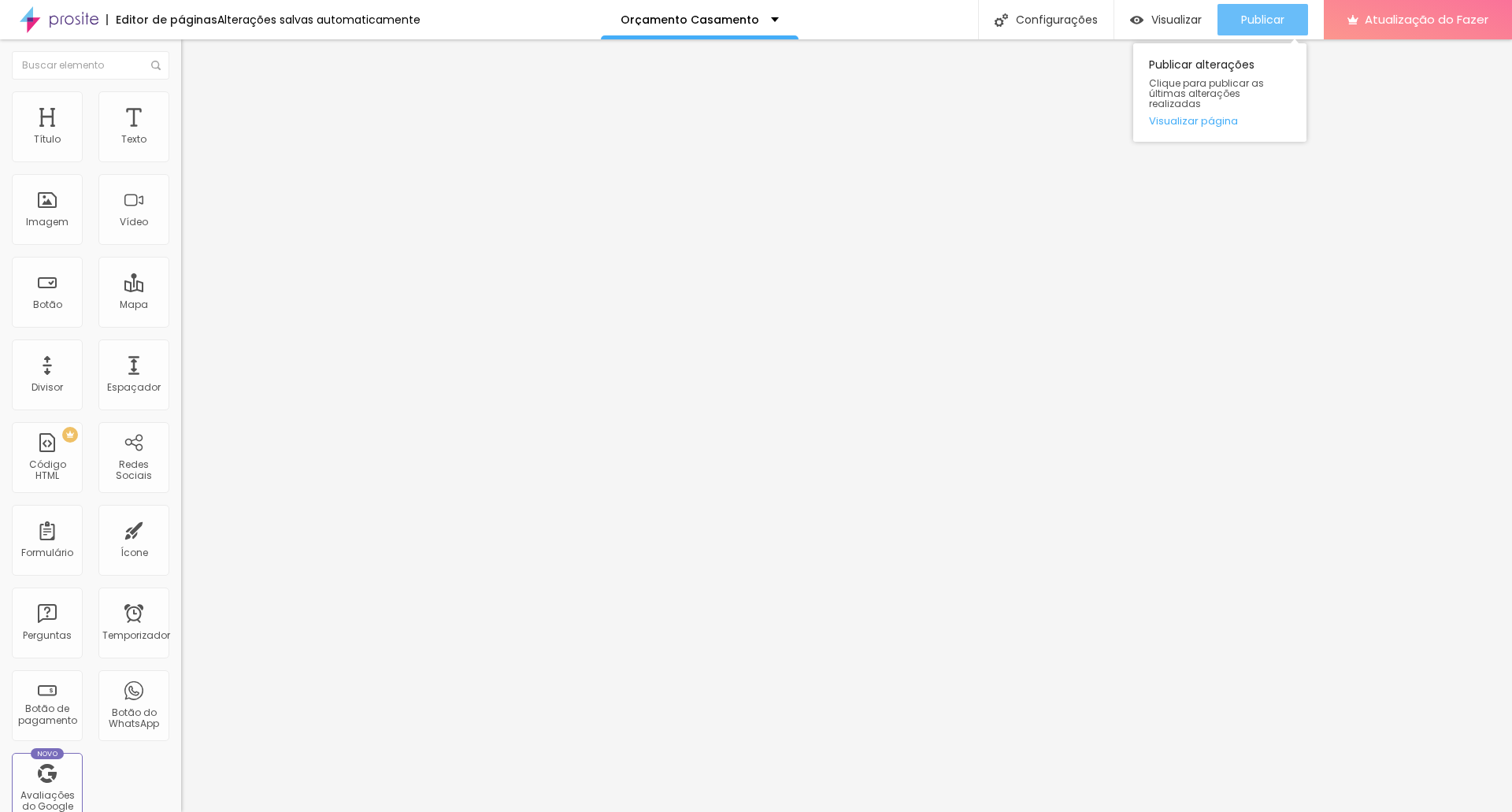
click at [1257, 16] on font "Publicar" at bounding box center [1262, 20] width 43 height 16
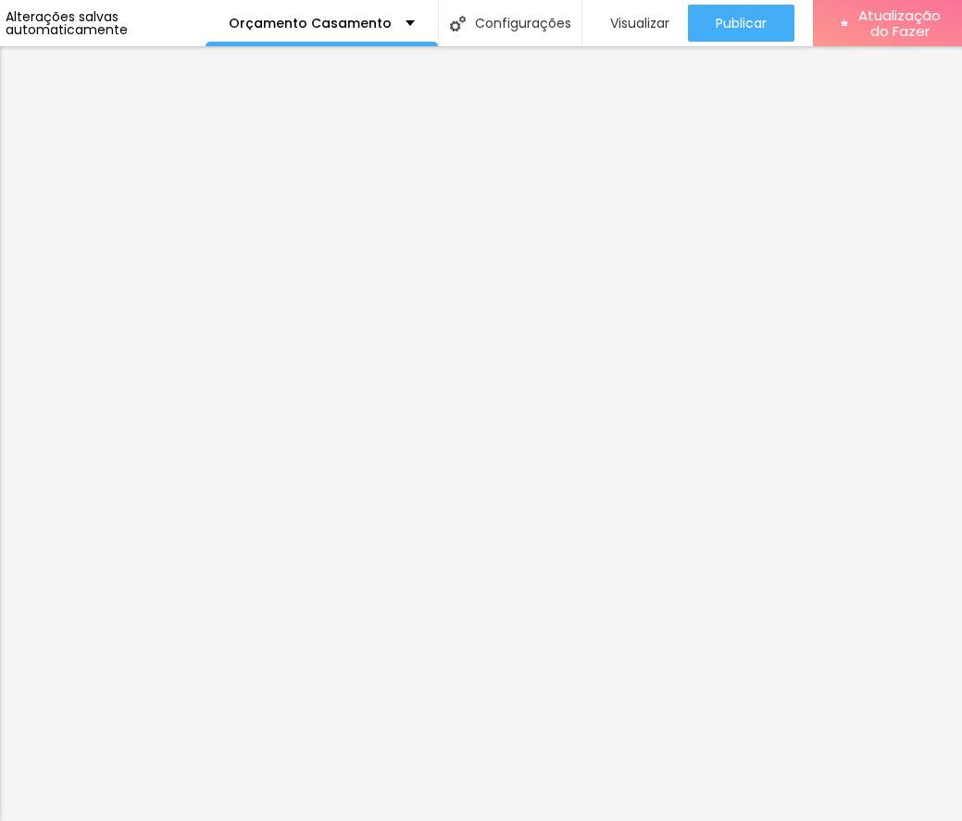
scroll to position [0, 227]
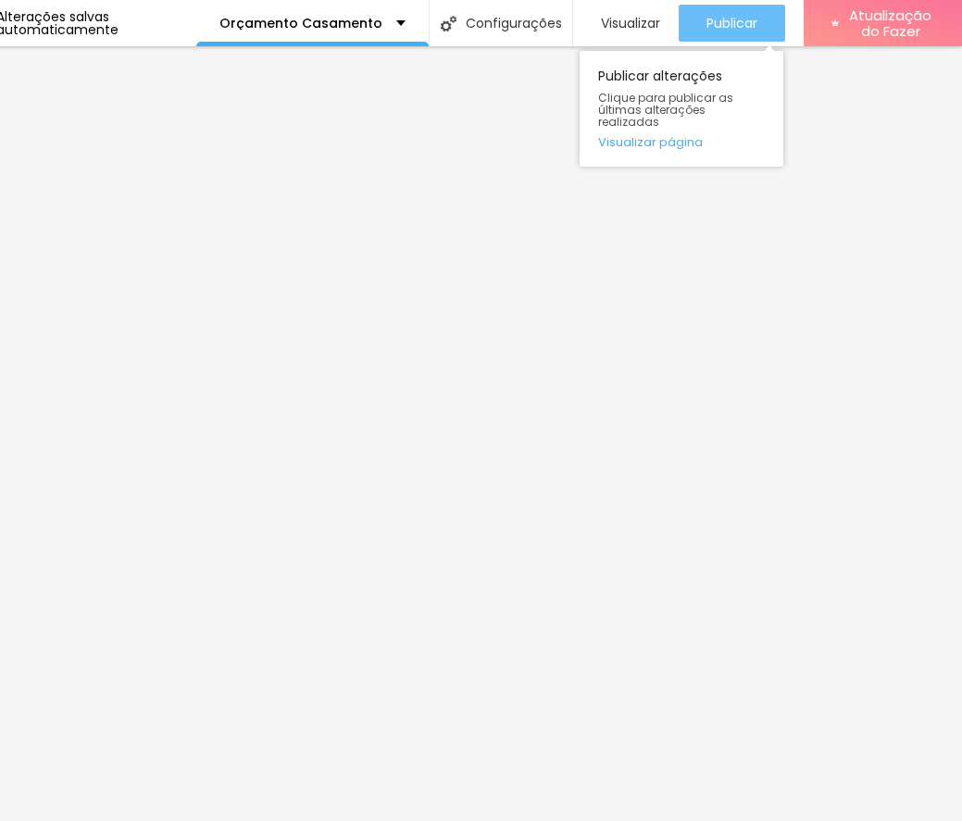
click at [736, 27] on font "Publicar" at bounding box center [732, 23] width 51 height 19
